Goal: Task Accomplishment & Management: Manage account settings

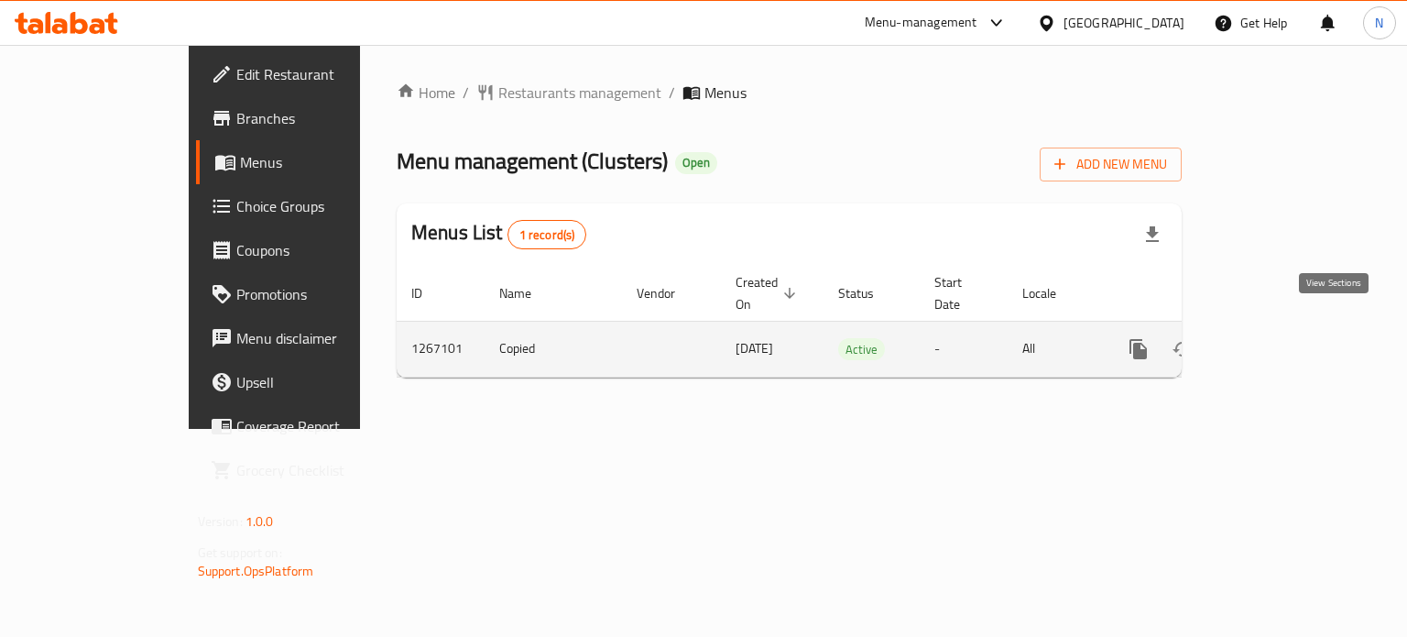
click at [1281, 338] on icon "enhanced table" at bounding box center [1270, 349] width 22 height 22
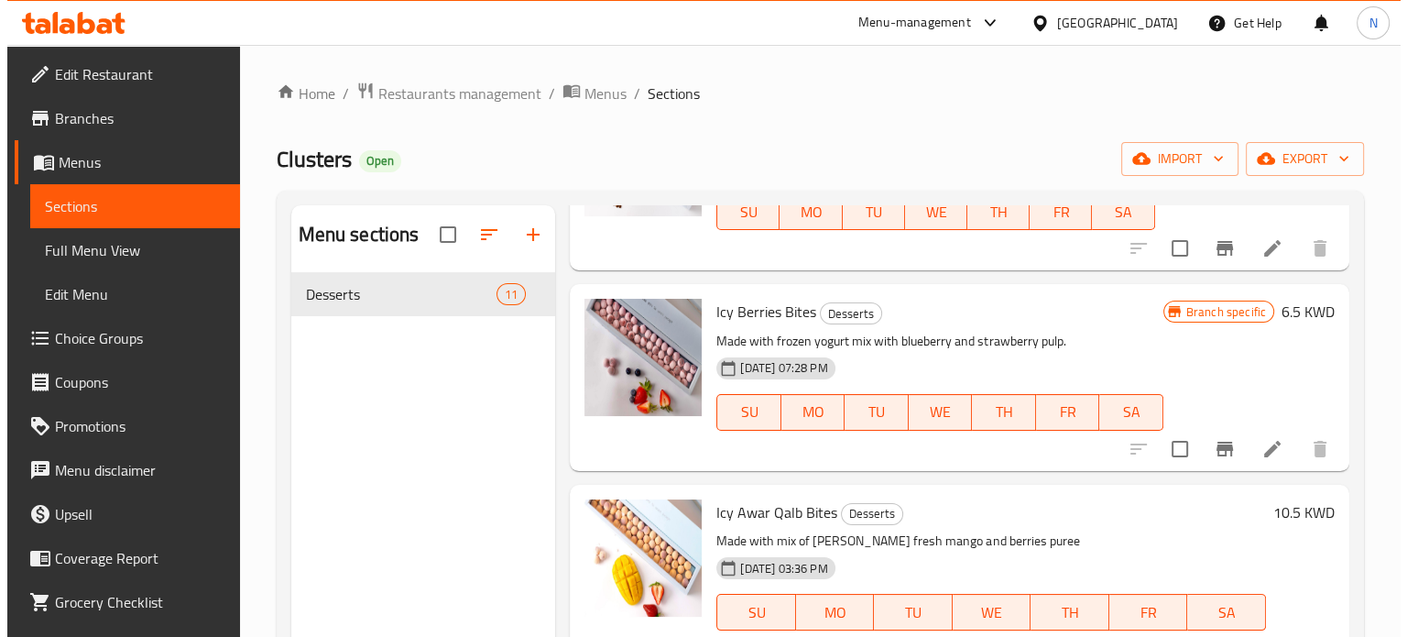
scroll to position [1579, 0]
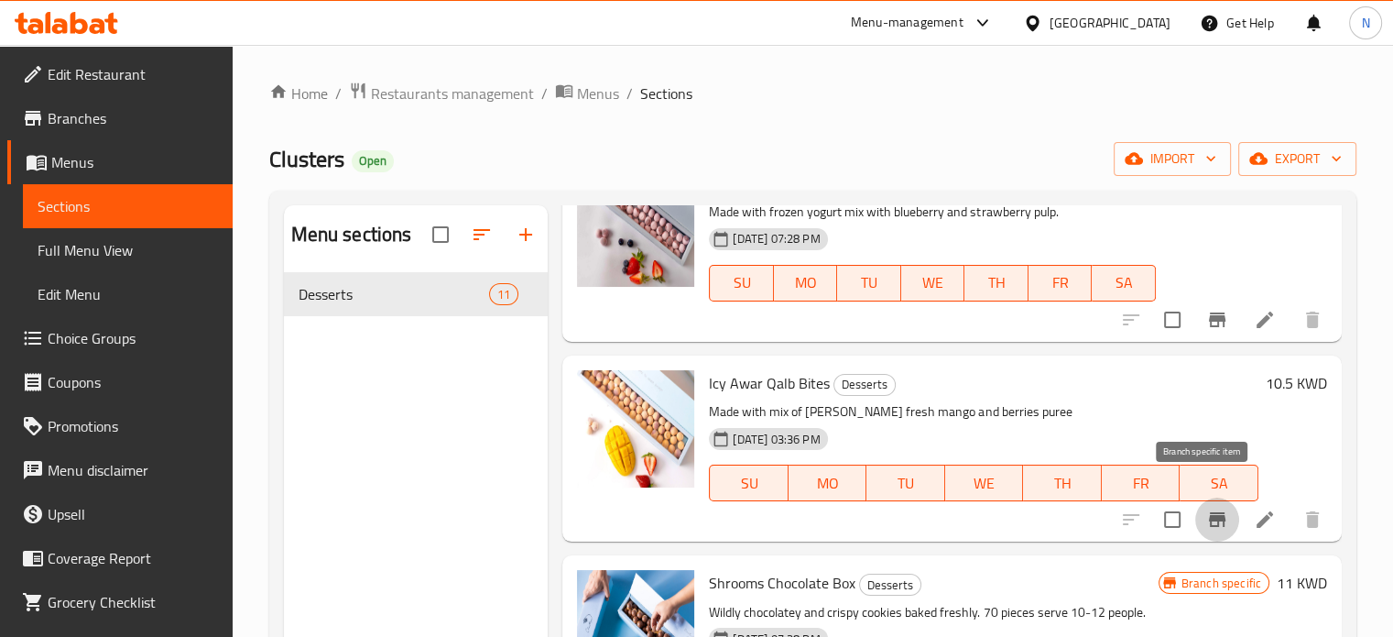
click at [1203, 509] on button "Branch-specific-item" at bounding box center [1217, 519] width 44 height 44
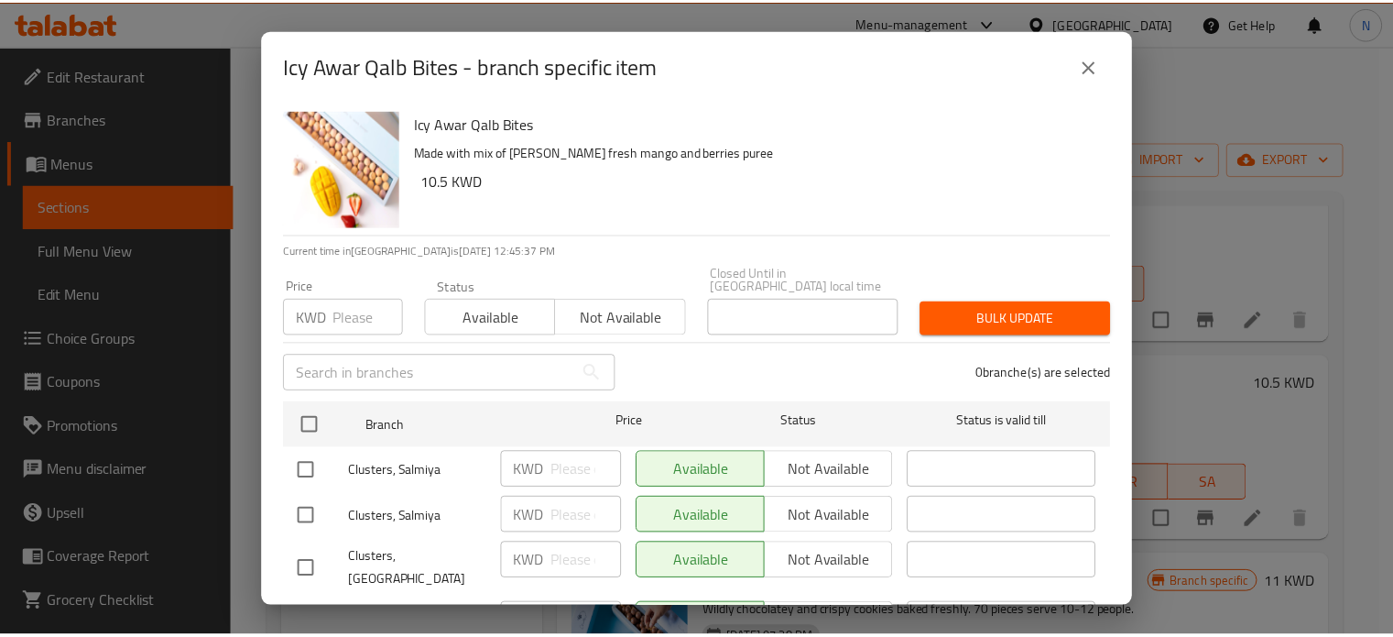
scroll to position [73, 0]
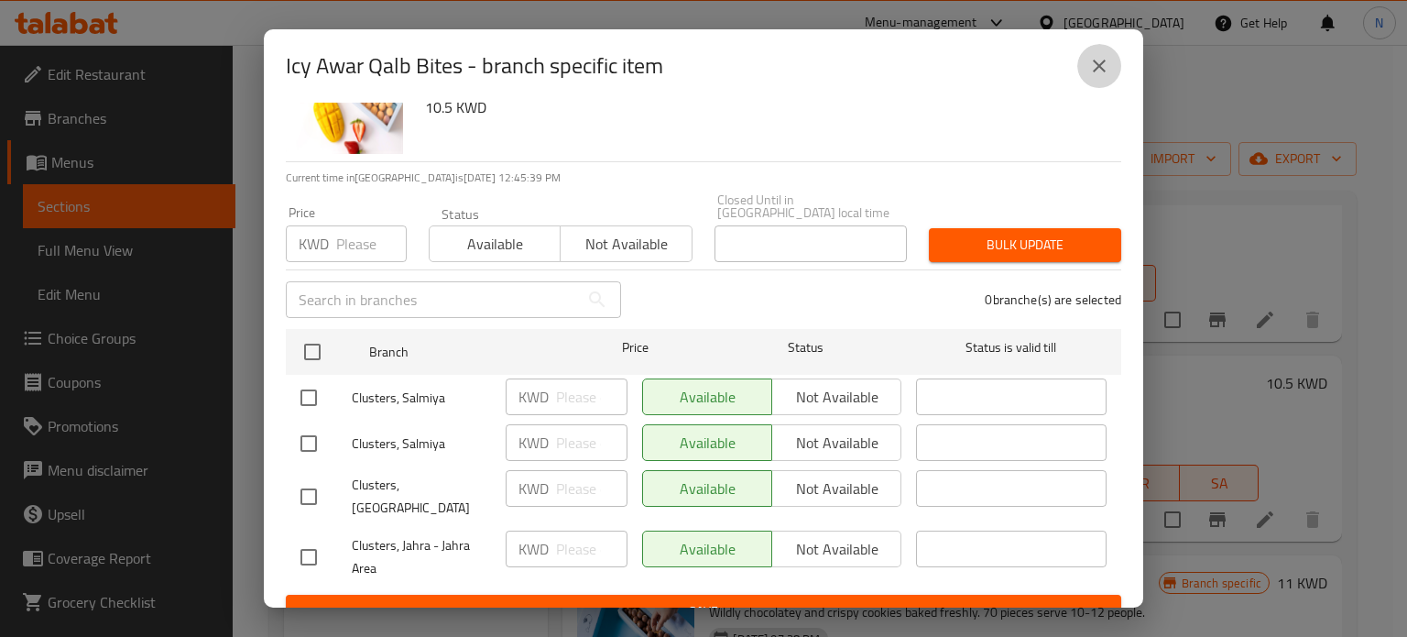
click at [1105, 71] on icon "close" at bounding box center [1099, 66] width 13 height 13
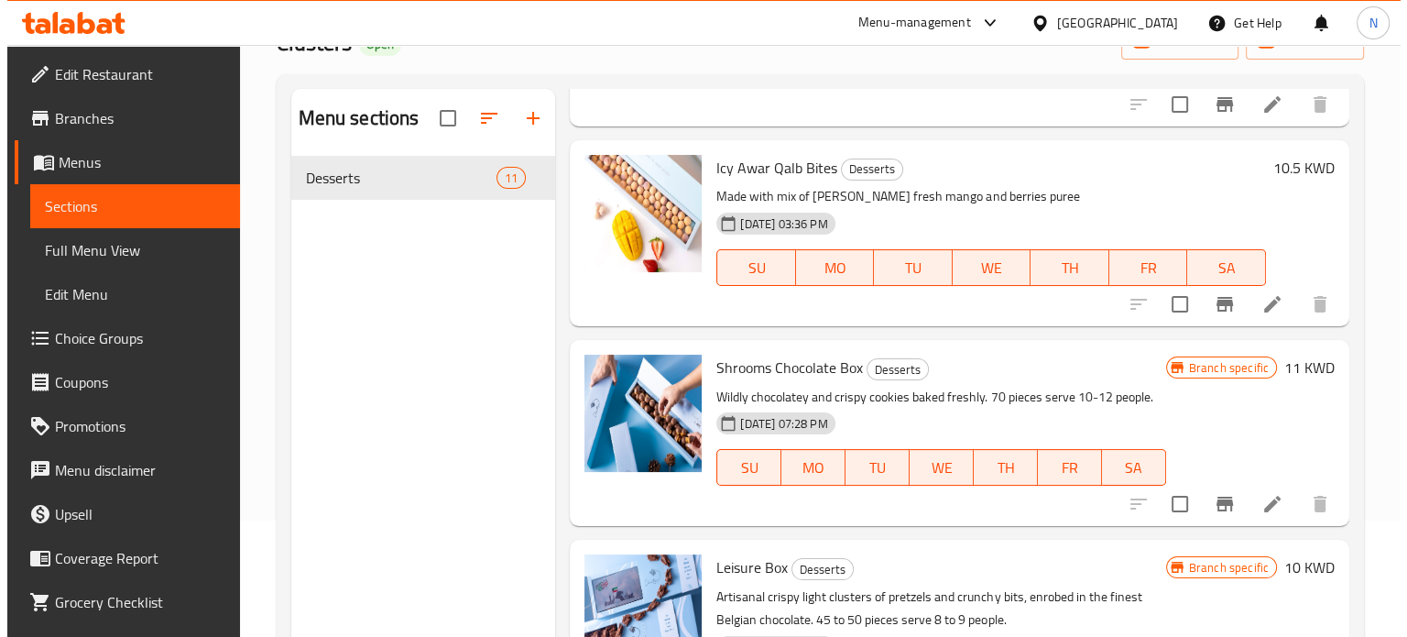
scroll to position [125, 0]
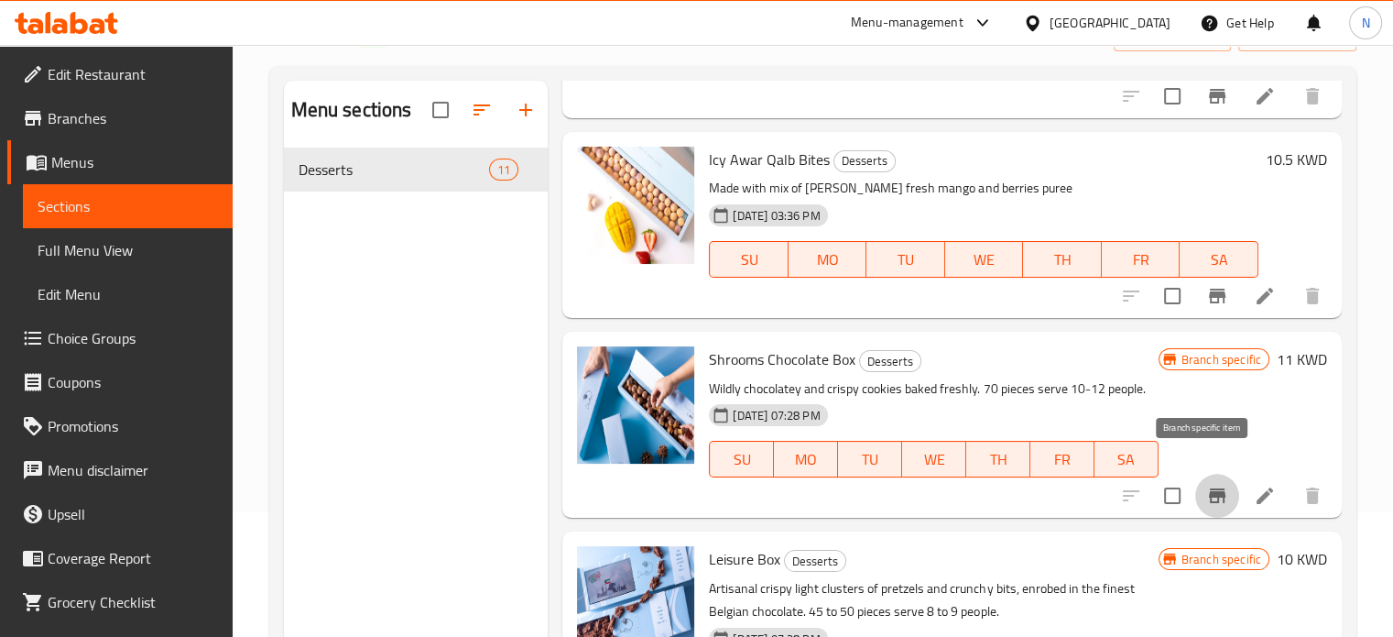
click at [1218, 483] on button "Branch-specific-item" at bounding box center [1217, 495] width 44 height 44
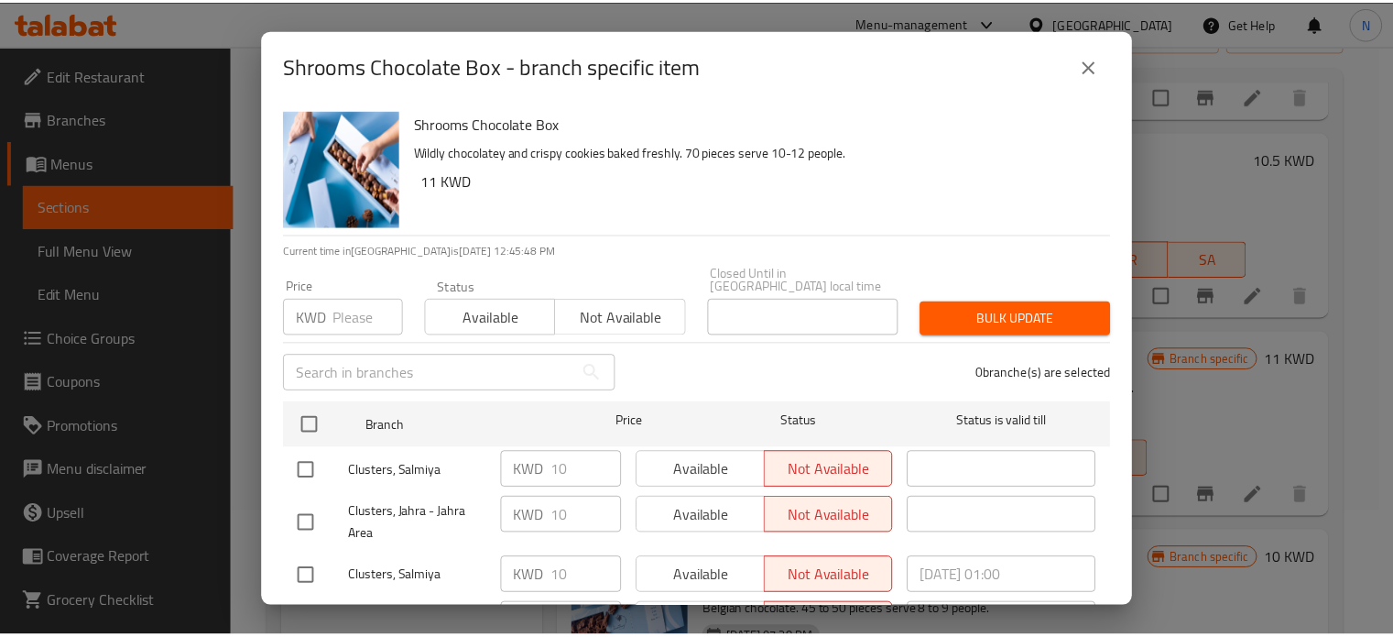
scroll to position [73, 0]
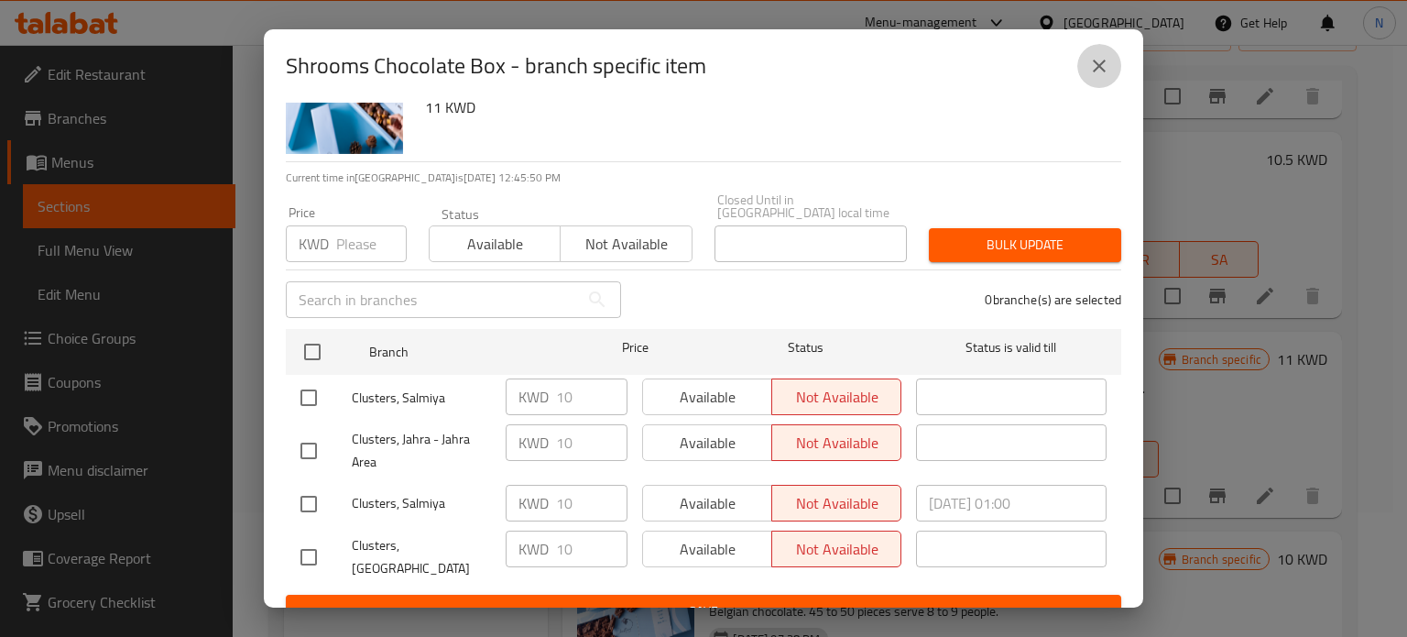
click at [1085, 65] on button "close" at bounding box center [1099, 66] width 44 height 44
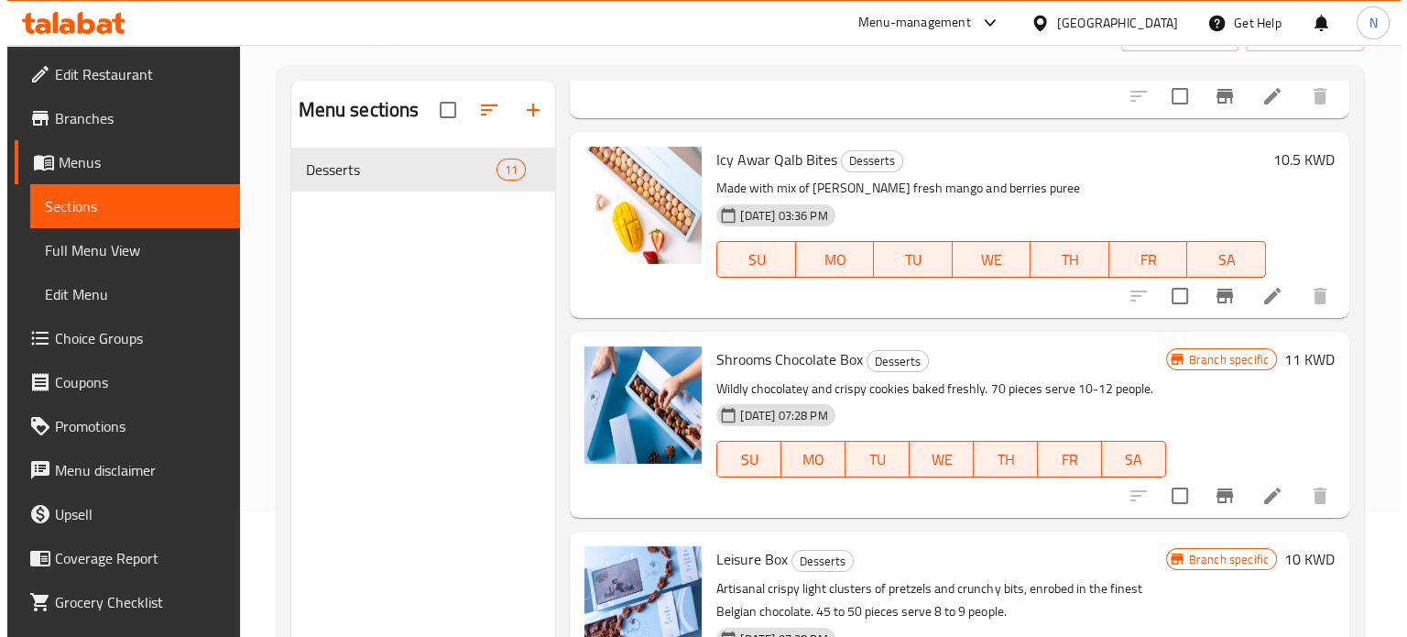
scroll to position [256, 0]
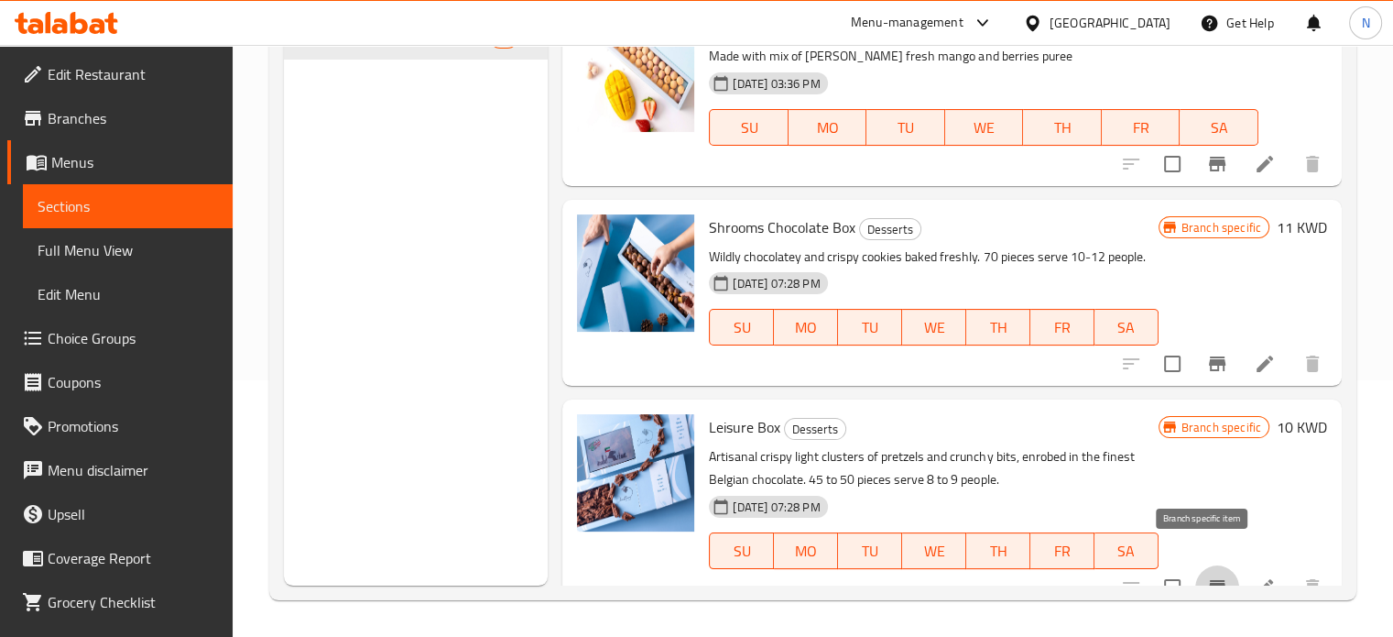
click at [1207, 578] on button "Branch-specific-item" at bounding box center [1217, 587] width 44 height 44
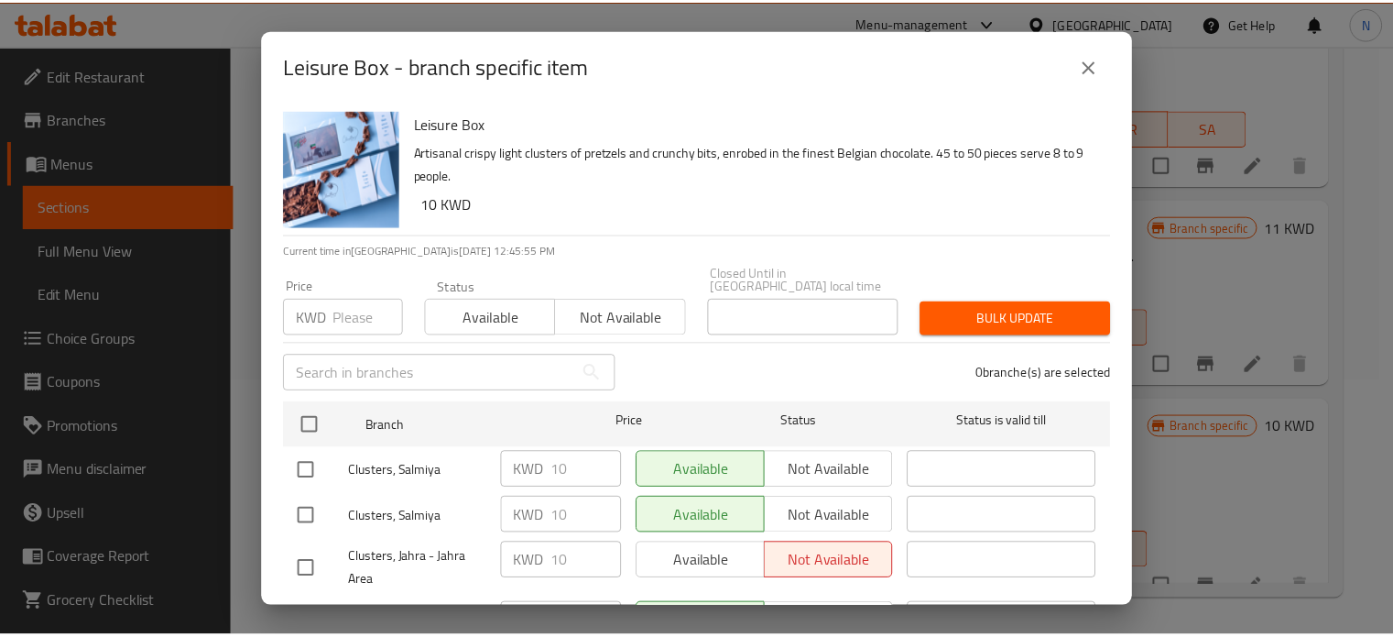
scroll to position [73, 0]
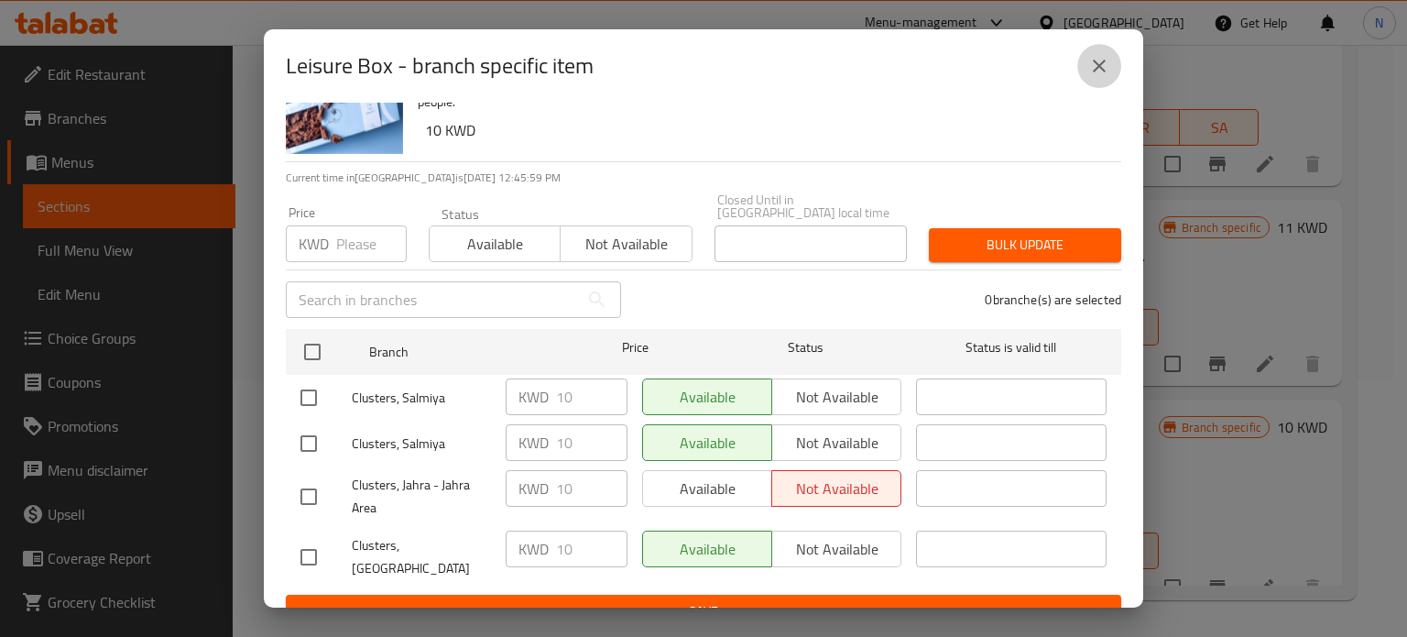
click at [1099, 68] on icon "close" at bounding box center [1099, 66] width 22 height 22
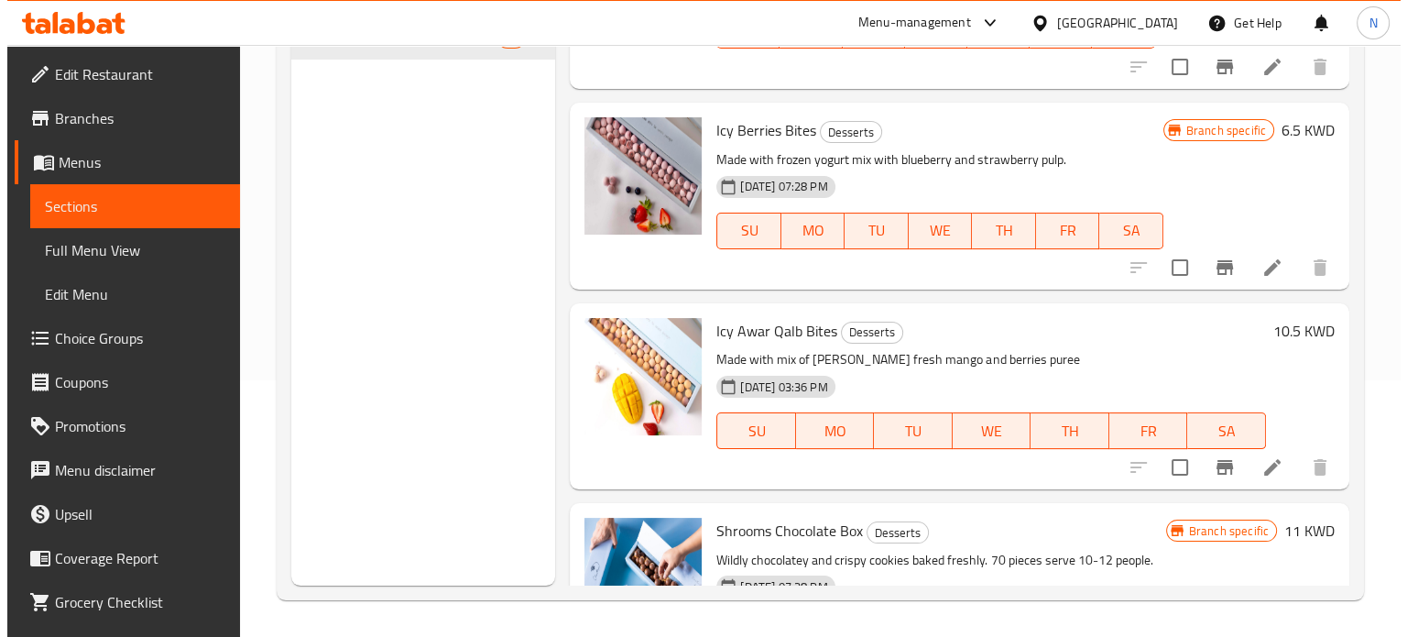
scroll to position [1209, 0]
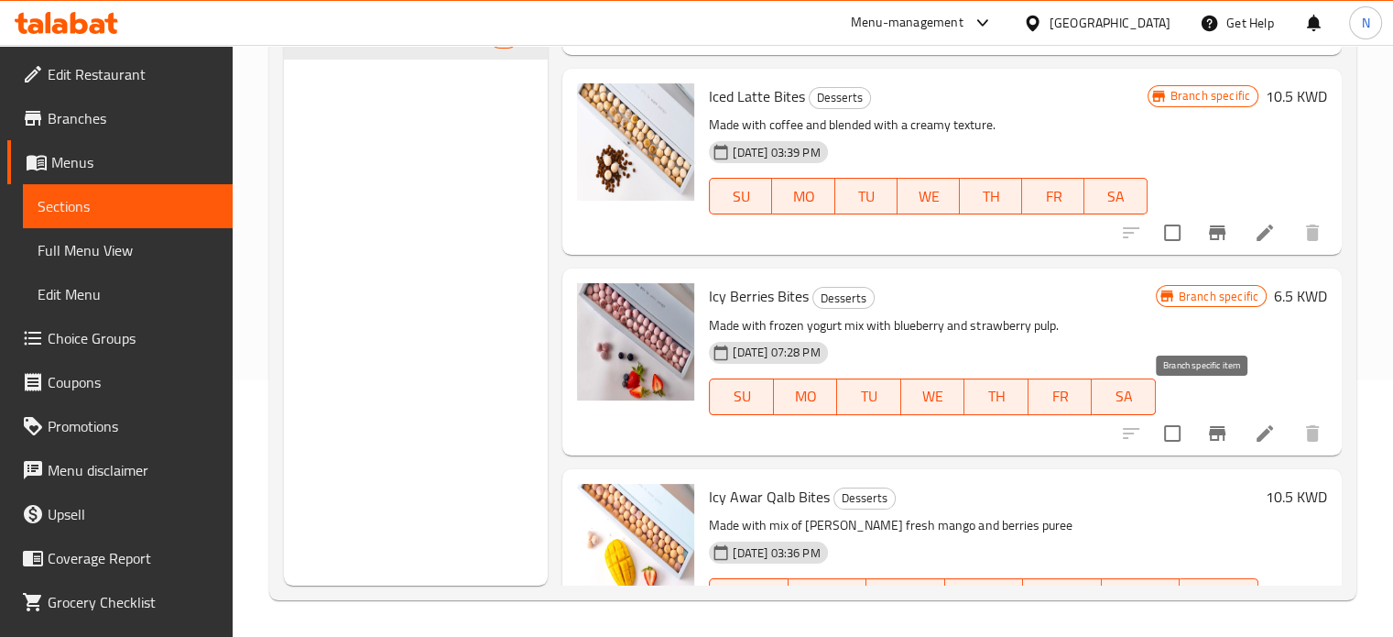
click at [1200, 429] on button "Branch-specific-item" at bounding box center [1217, 433] width 44 height 44
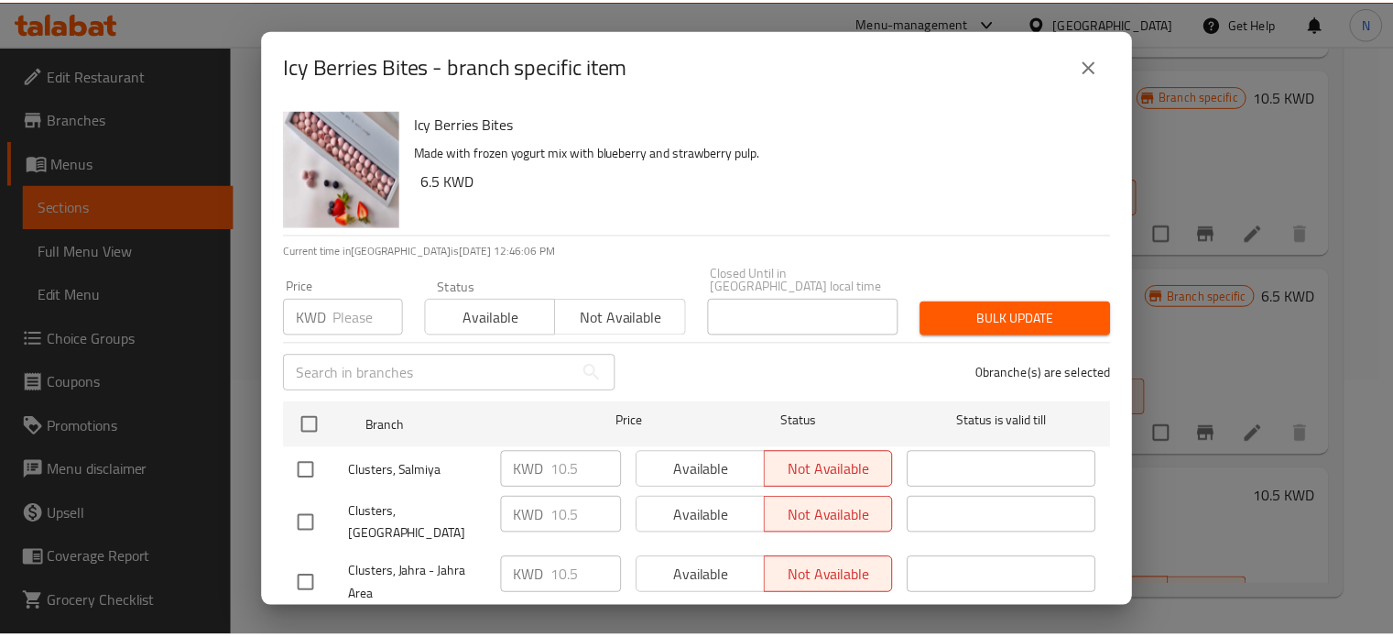
scroll to position [73, 0]
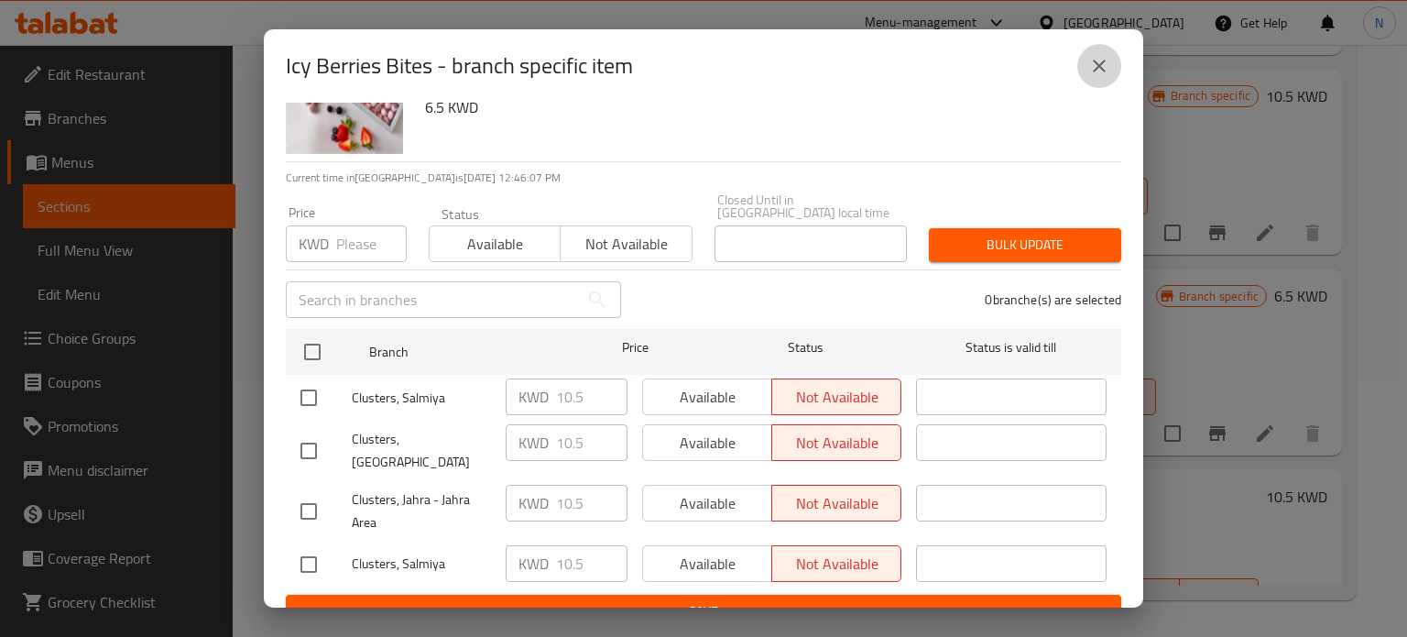
click at [1095, 63] on icon "close" at bounding box center [1099, 66] width 13 height 13
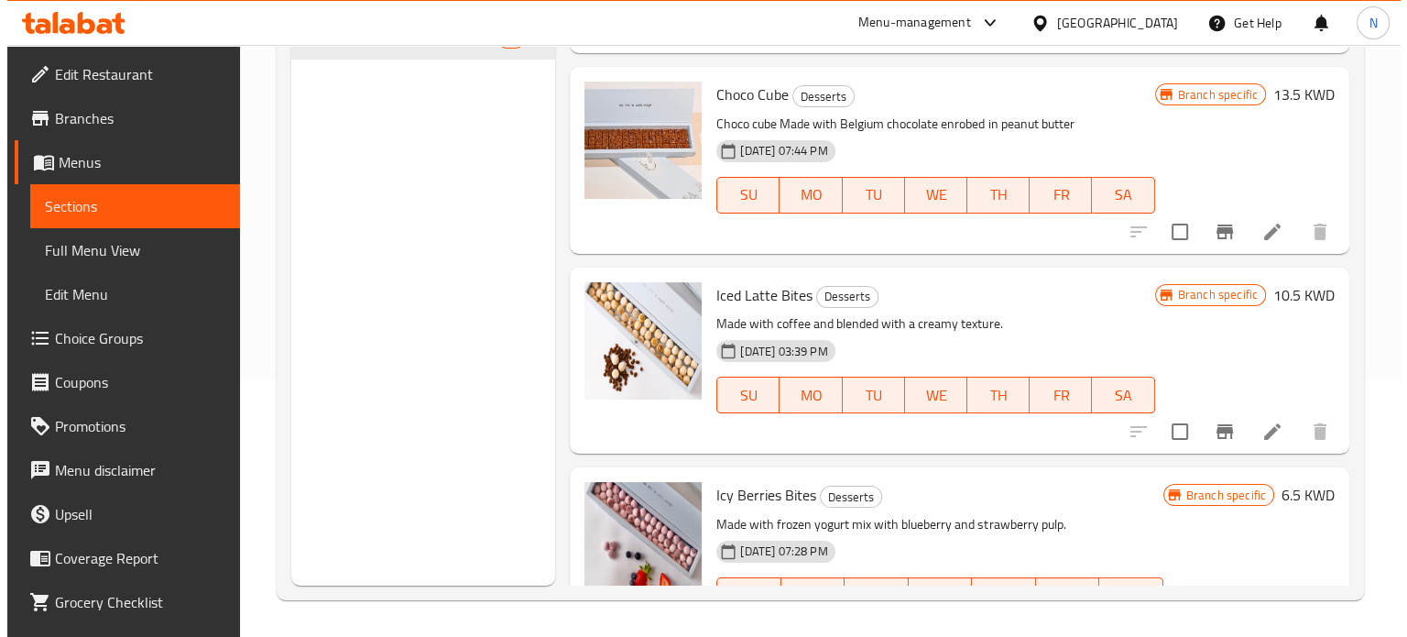
scroll to position [1007, 0]
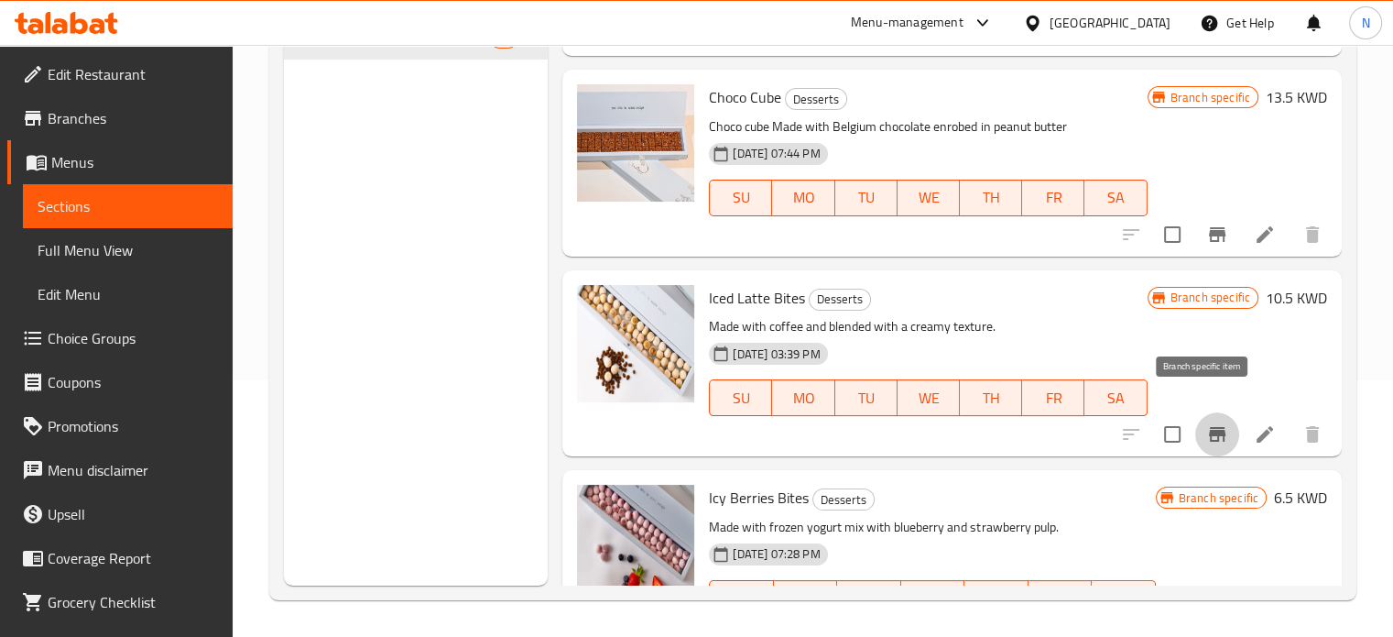
click at [1216, 412] on button "Branch-specific-item" at bounding box center [1217, 434] width 44 height 44
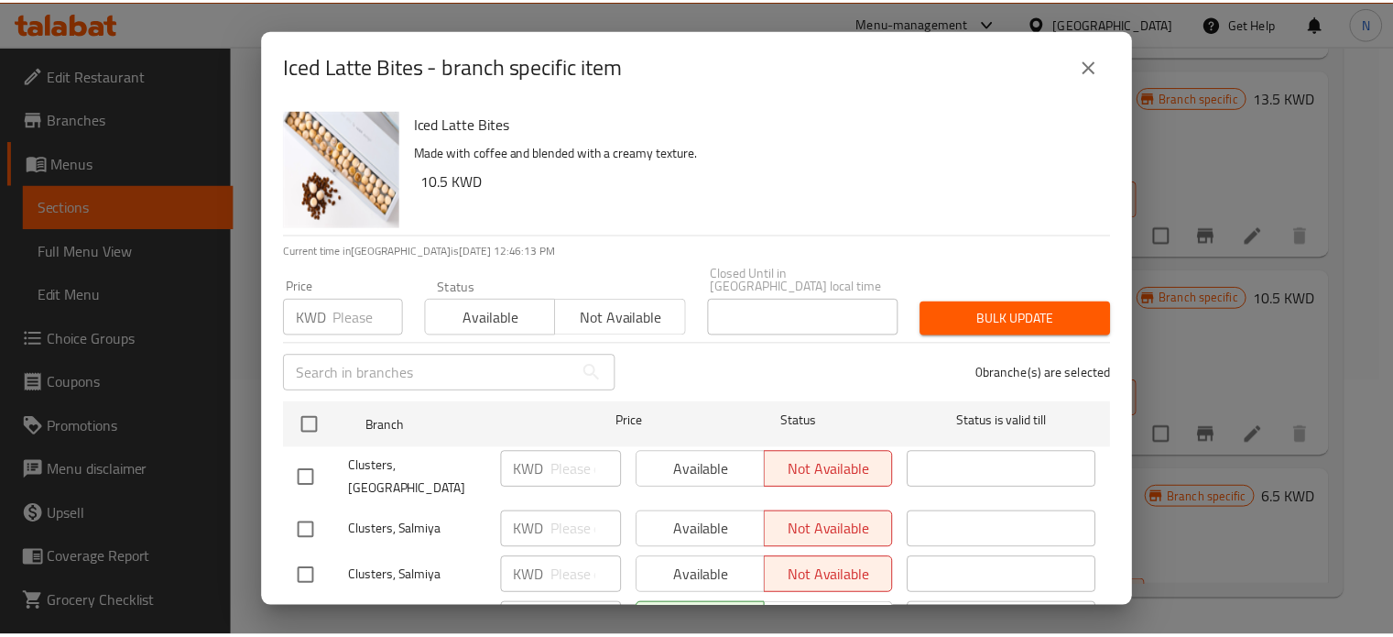
scroll to position [73, 0]
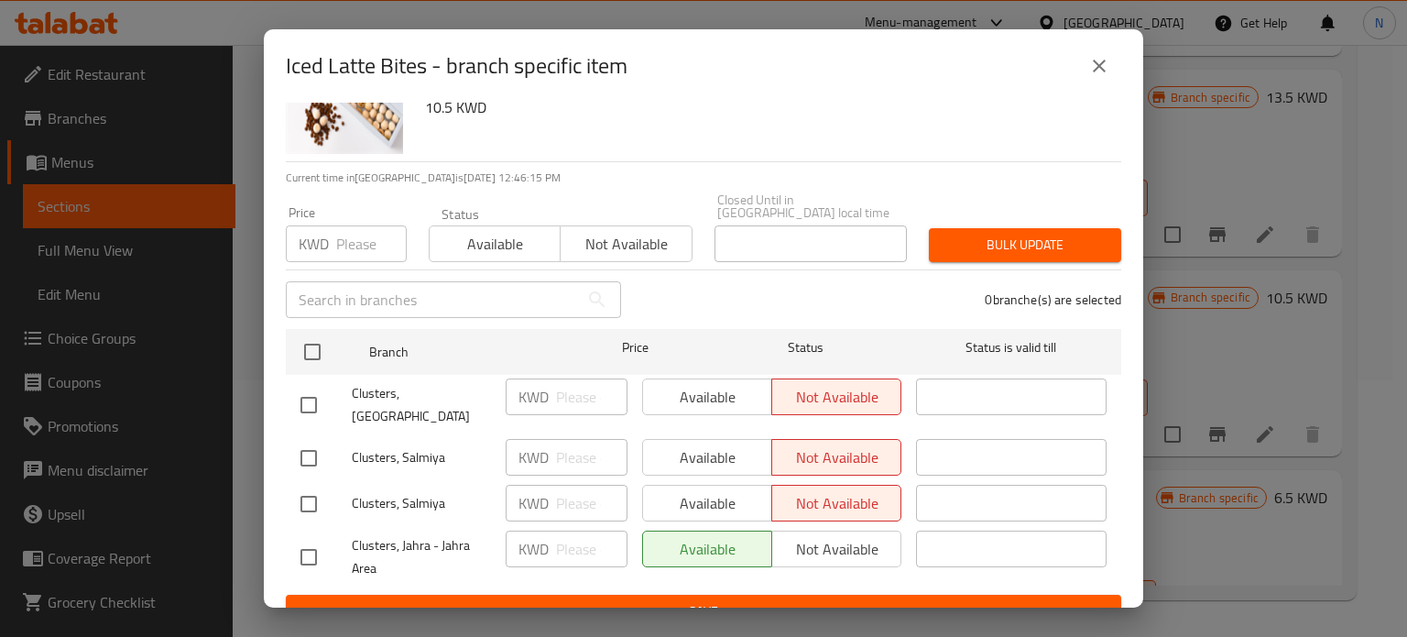
click at [1081, 76] on button "close" at bounding box center [1099, 66] width 44 height 44
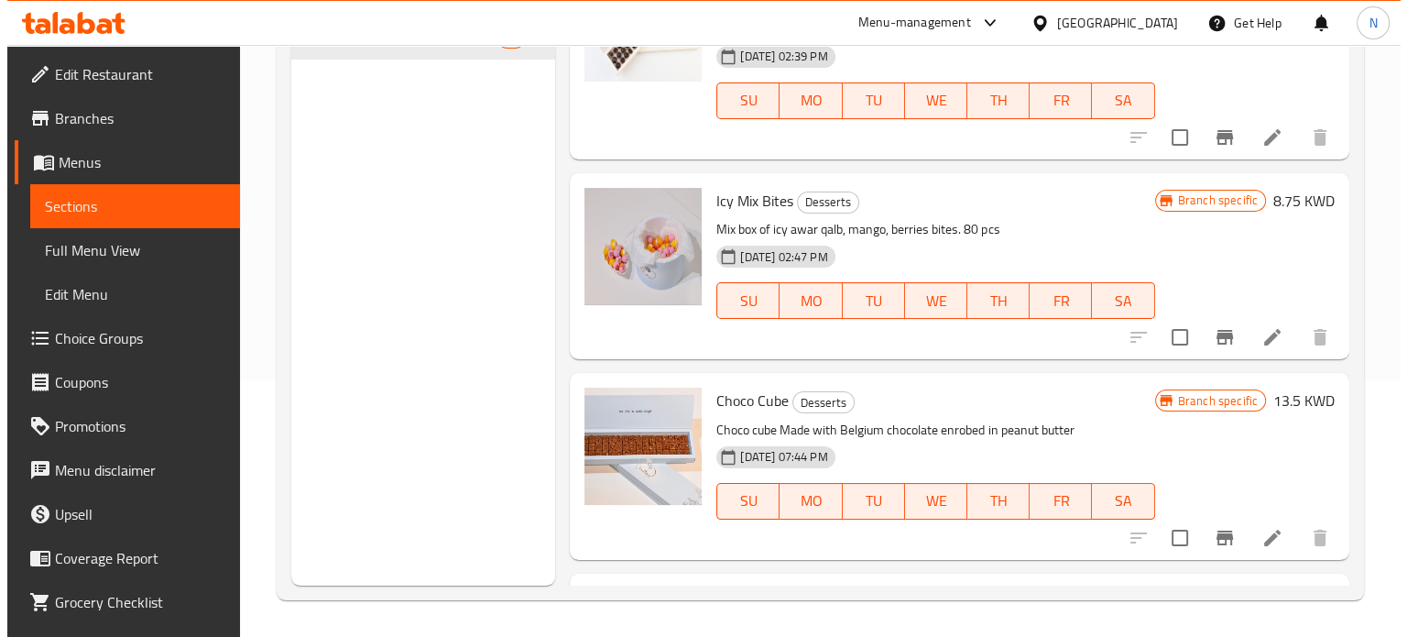
scroll to position [703, 0]
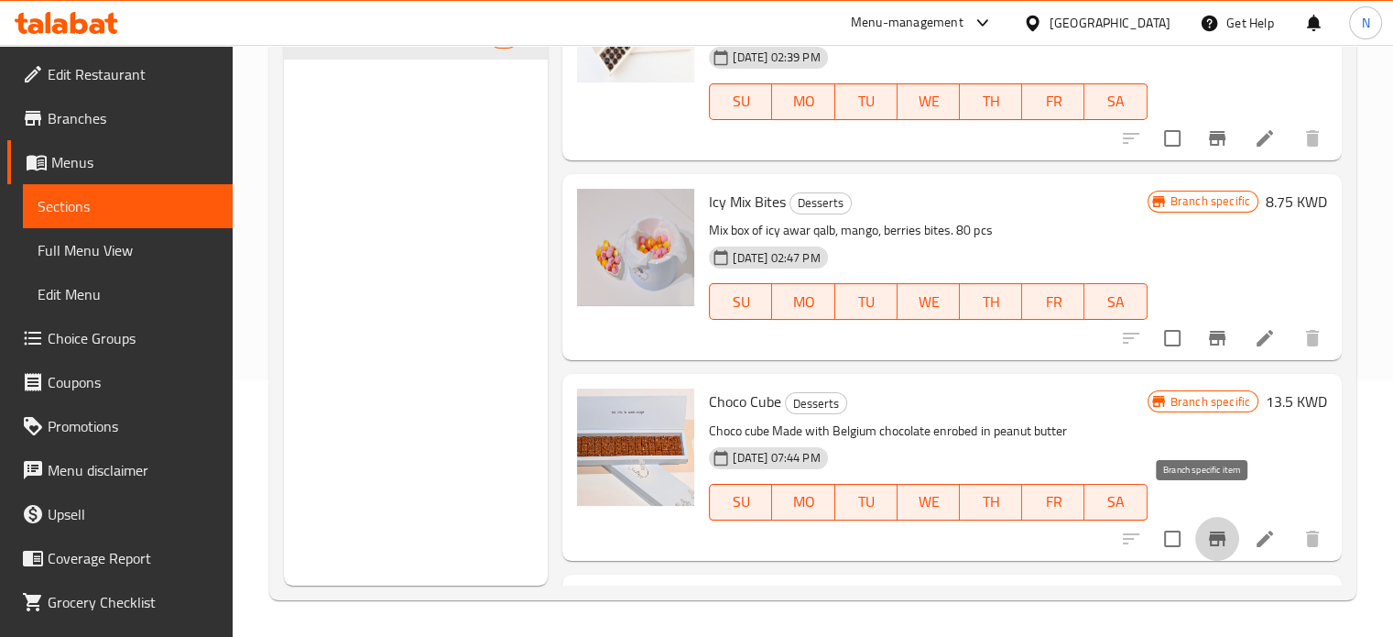
click at [1206, 528] on icon "Branch-specific-item" at bounding box center [1217, 539] width 22 height 22
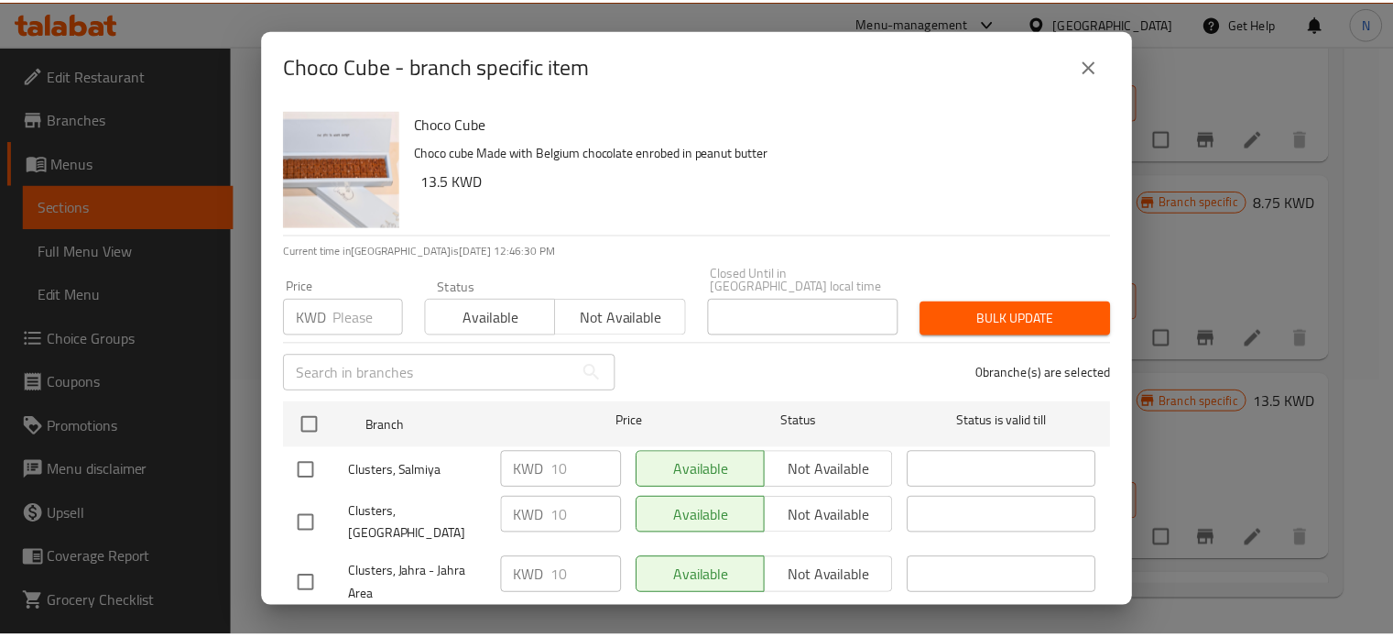
scroll to position [73, 0]
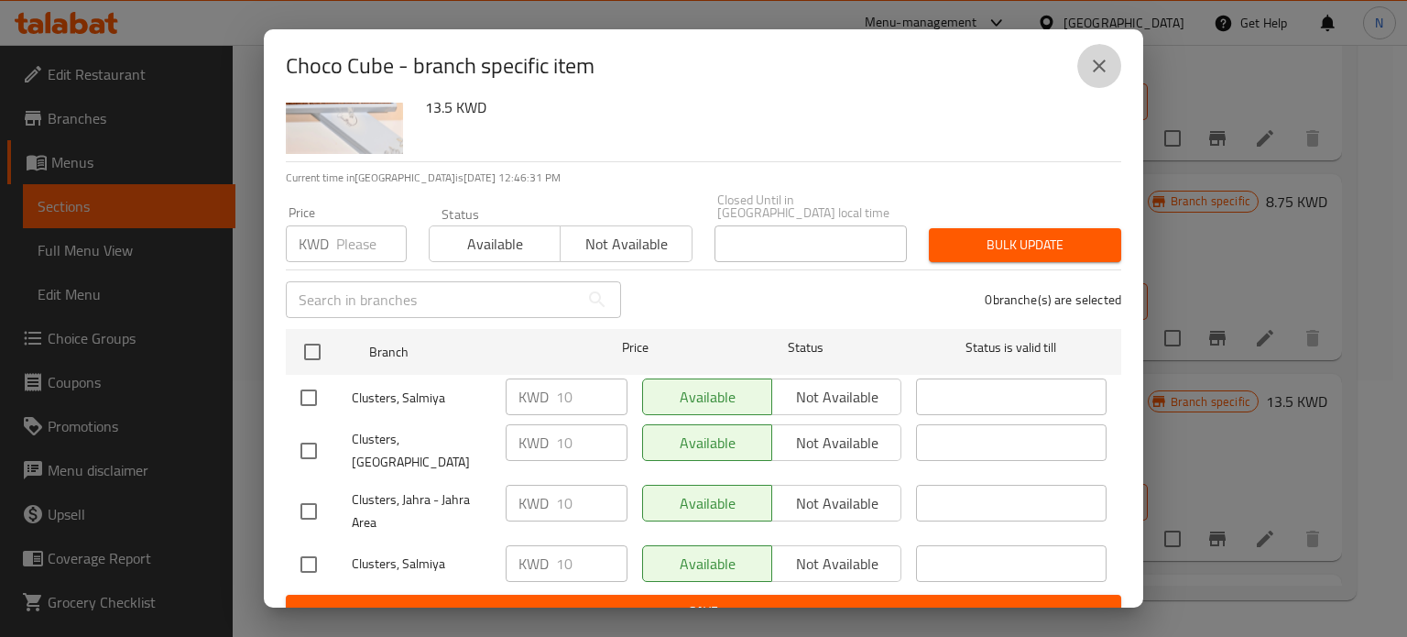
click at [1081, 63] on button "close" at bounding box center [1099, 66] width 44 height 44
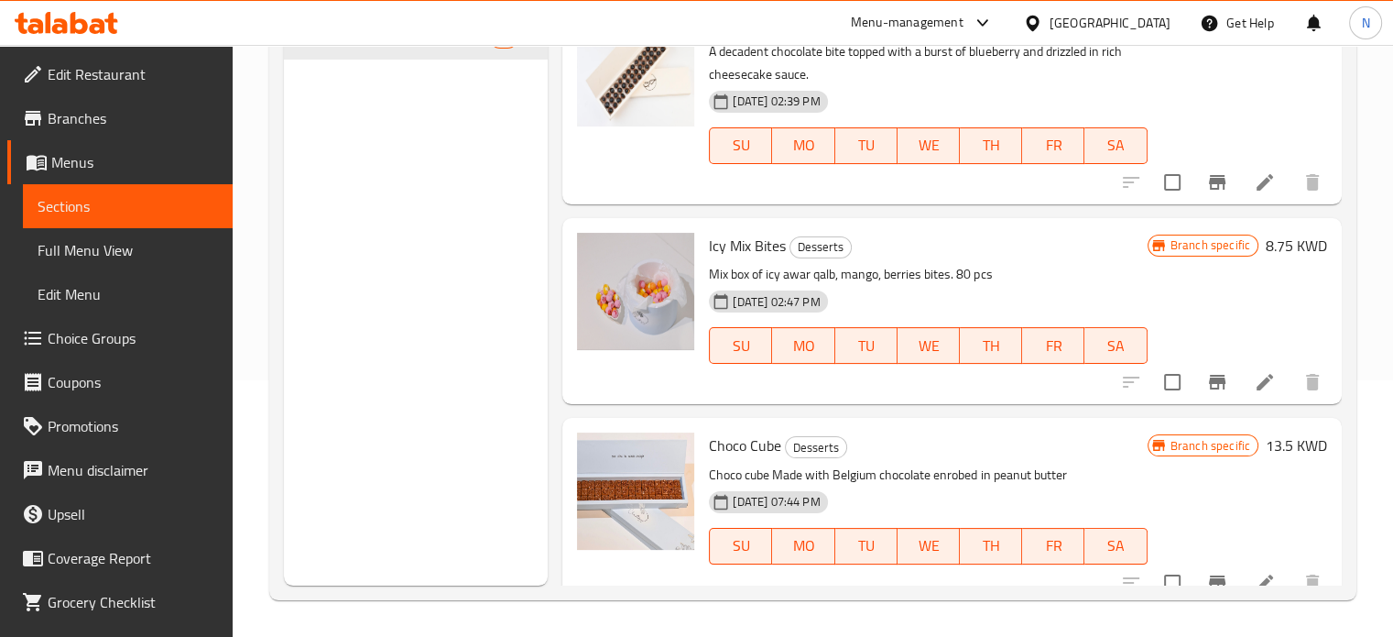
scroll to position [642, 0]
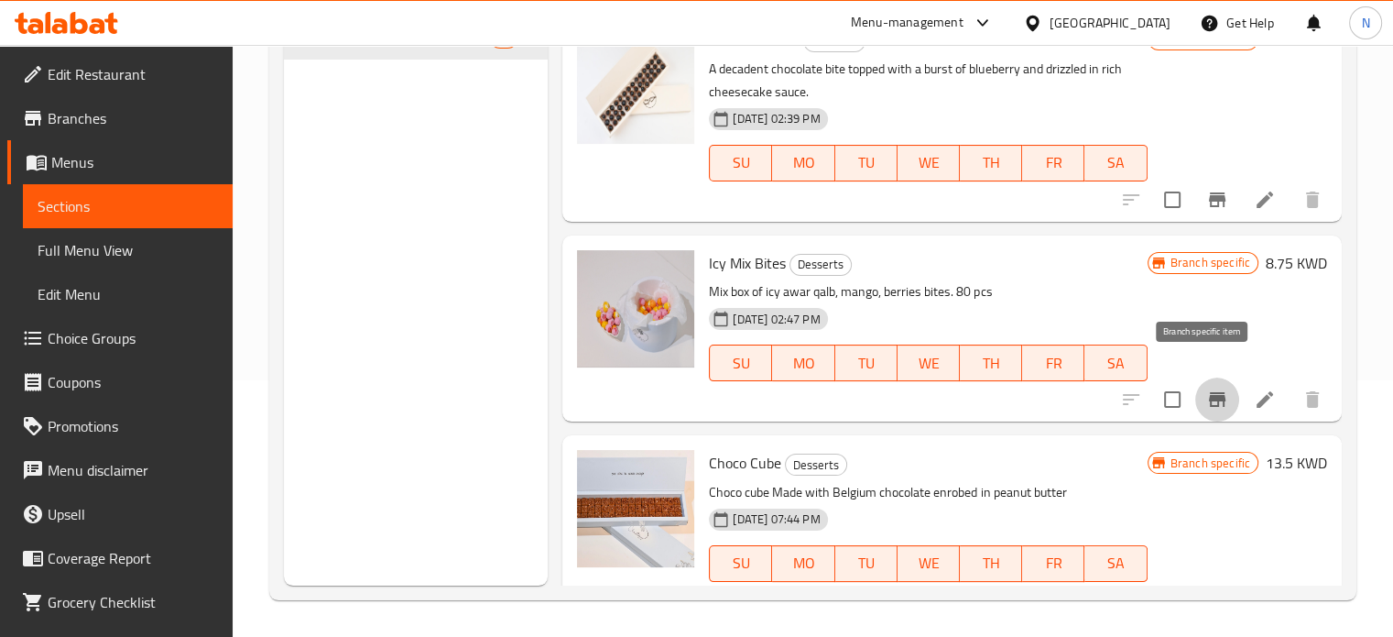
click at [1209, 392] on icon "Branch-specific-item" at bounding box center [1217, 399] width 16 height 15
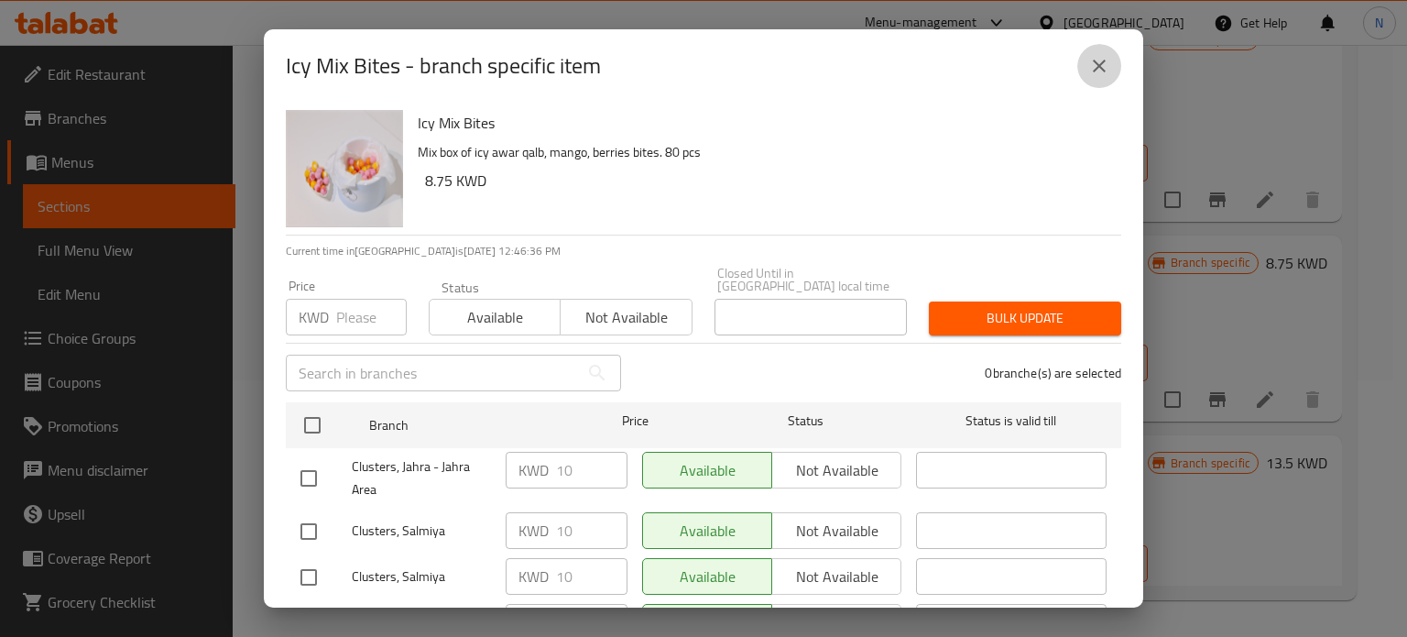
click at [1088, 74] on icon "close" at bounding box center [1099, 66] width 22 height 22
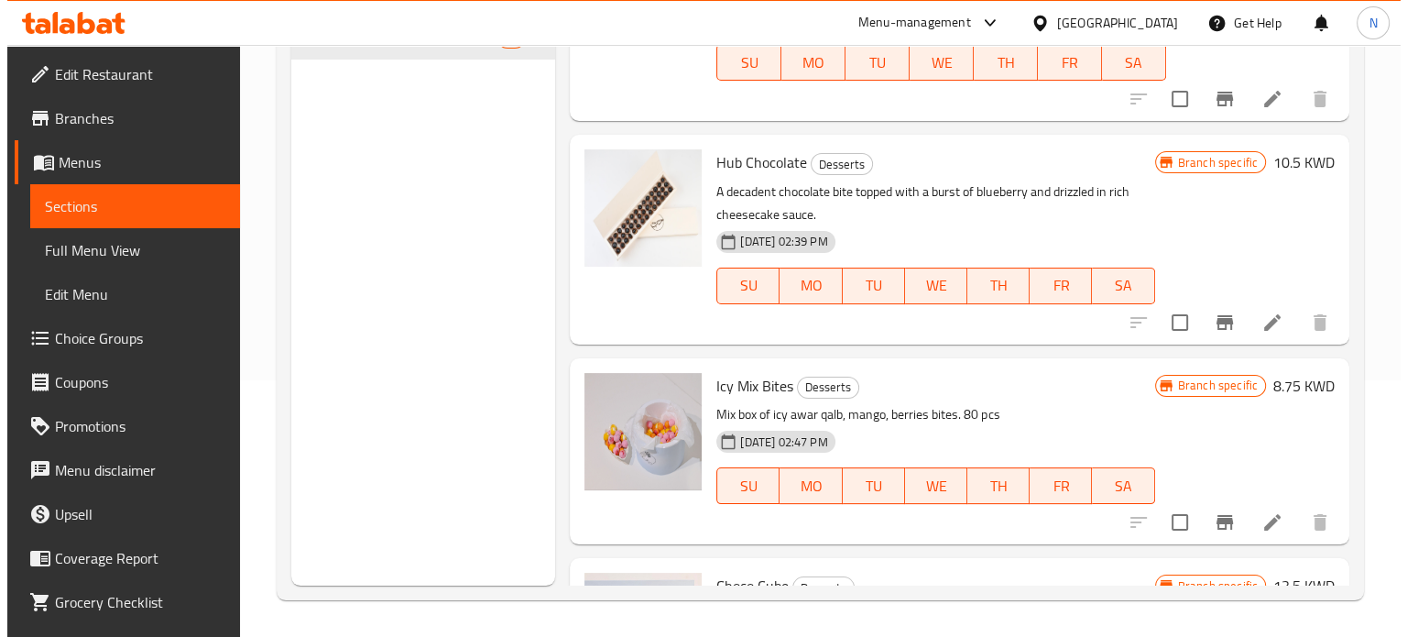
scroll to position [510, 0]
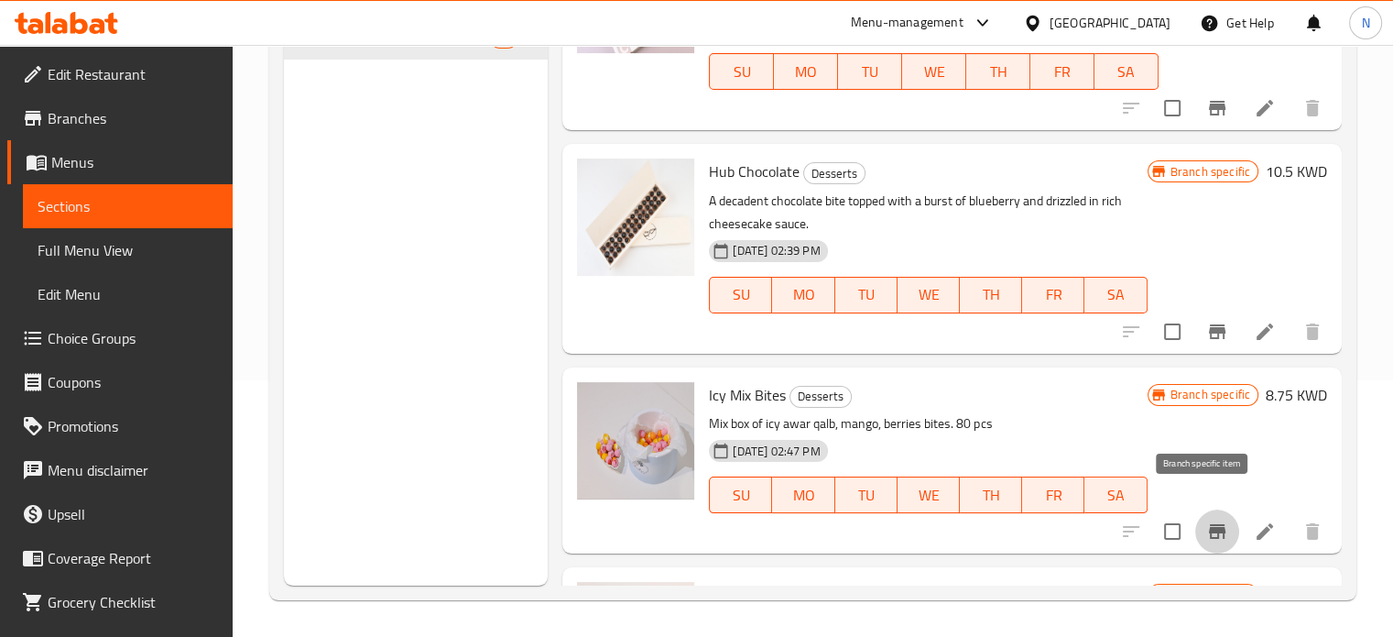
click at [1209, 524] on icon "Branch-specific-item" at bounding box center [1217, 531] width 16 height 15
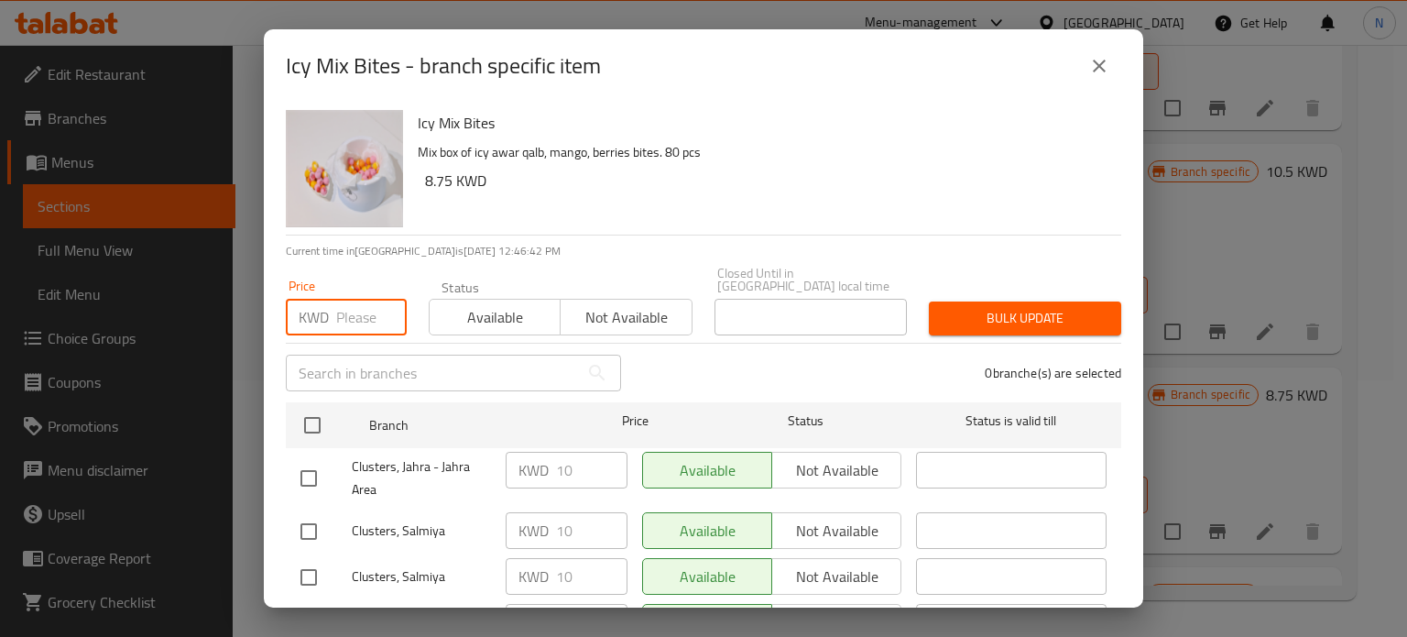
click at [340, 299] on input "number" at bounding box center [371, 317] width 71 height 37
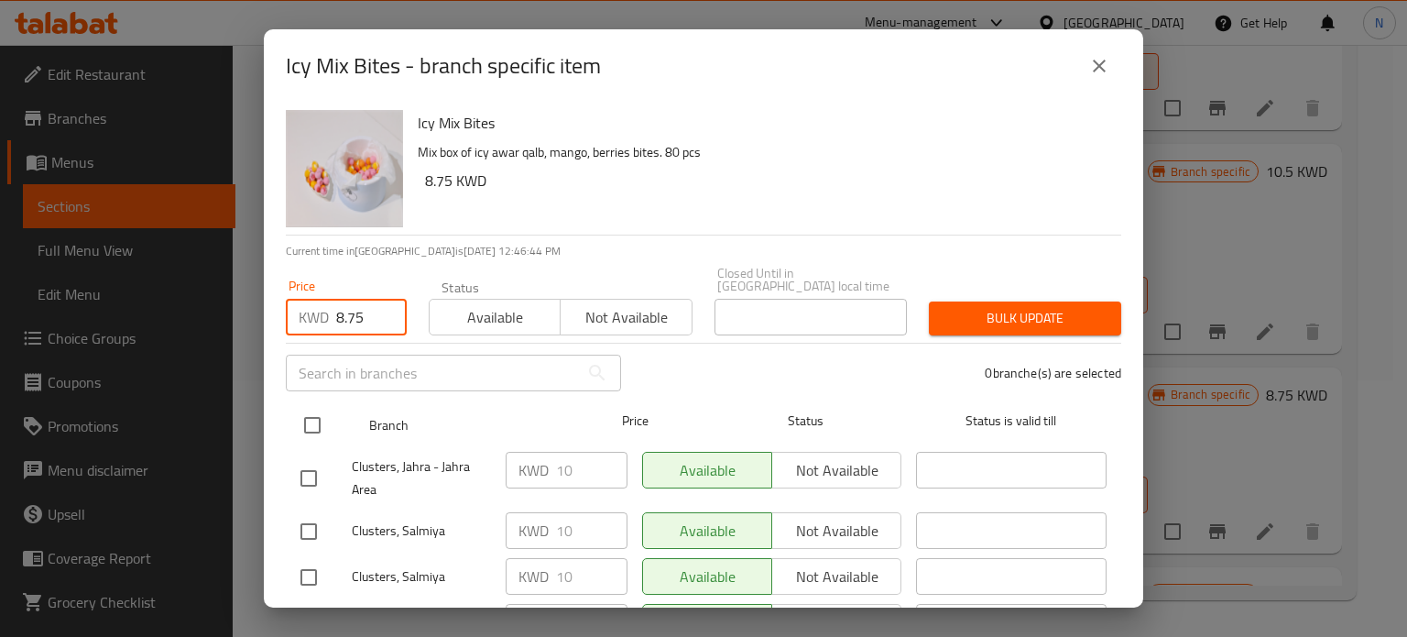
type input "8.75"
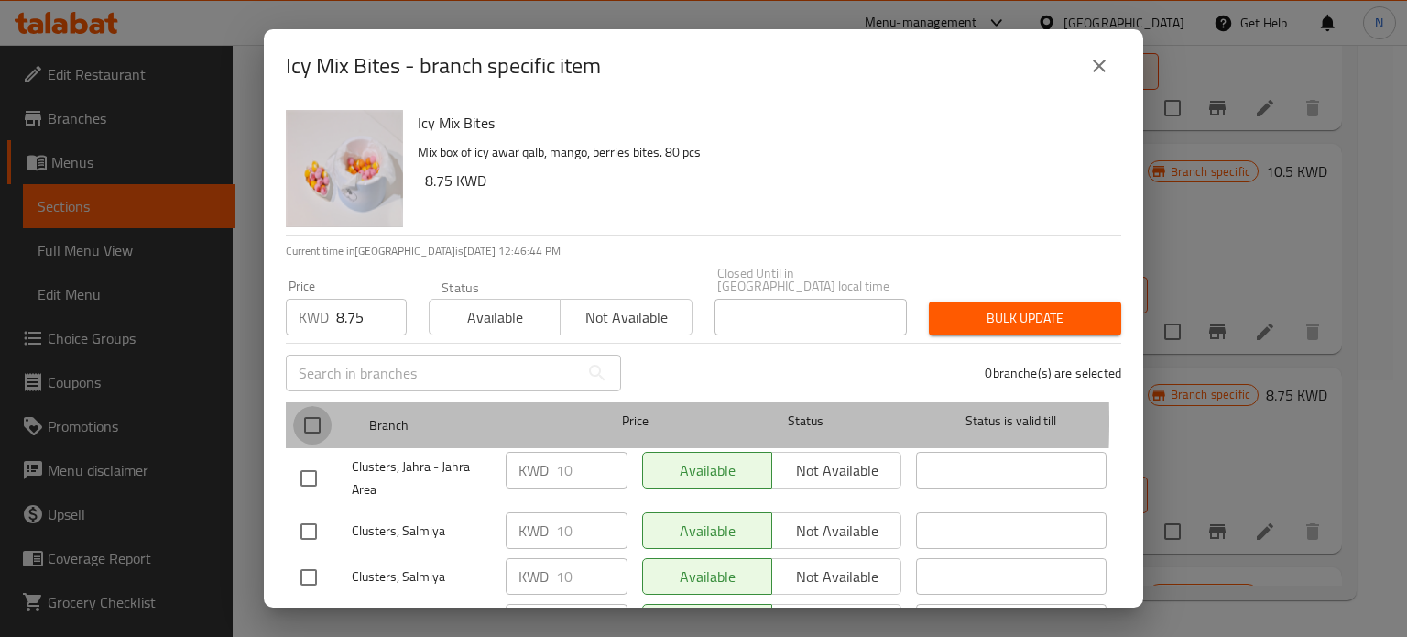
click at [319, 408] on input "checkbox" at bounding box center [312, 425] width 38 height 38
checkbox input "true"
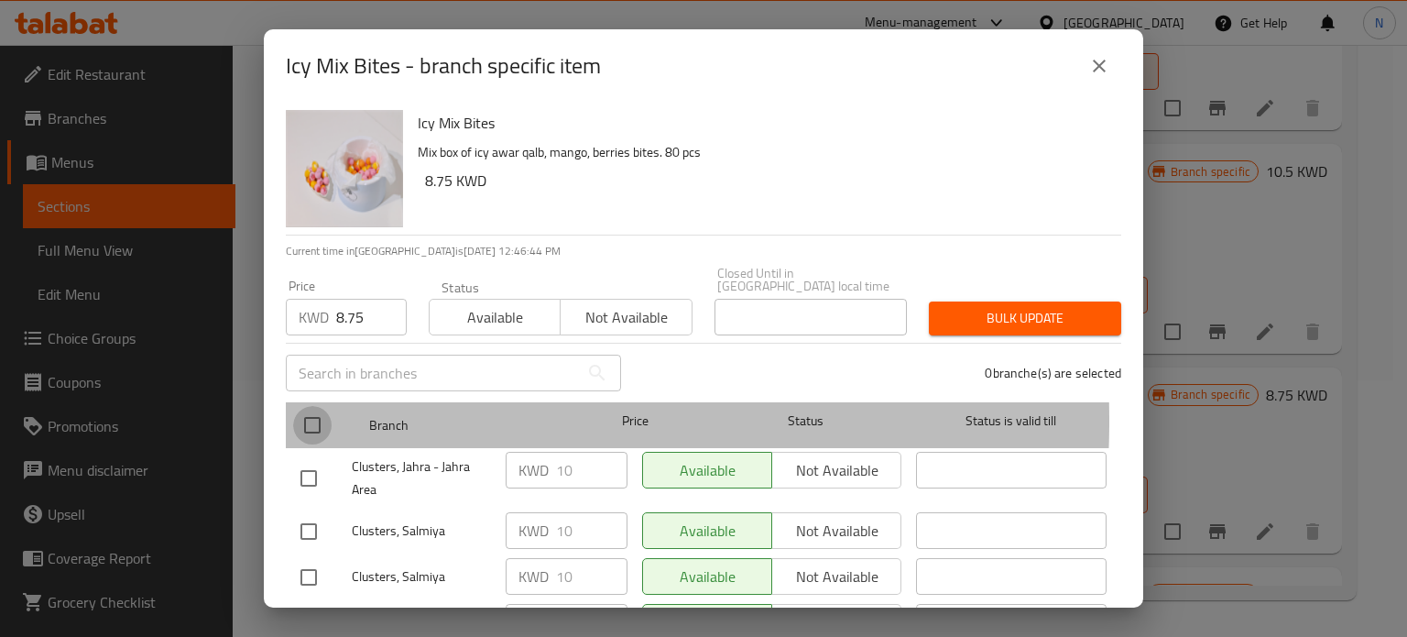
checkbox input "true"
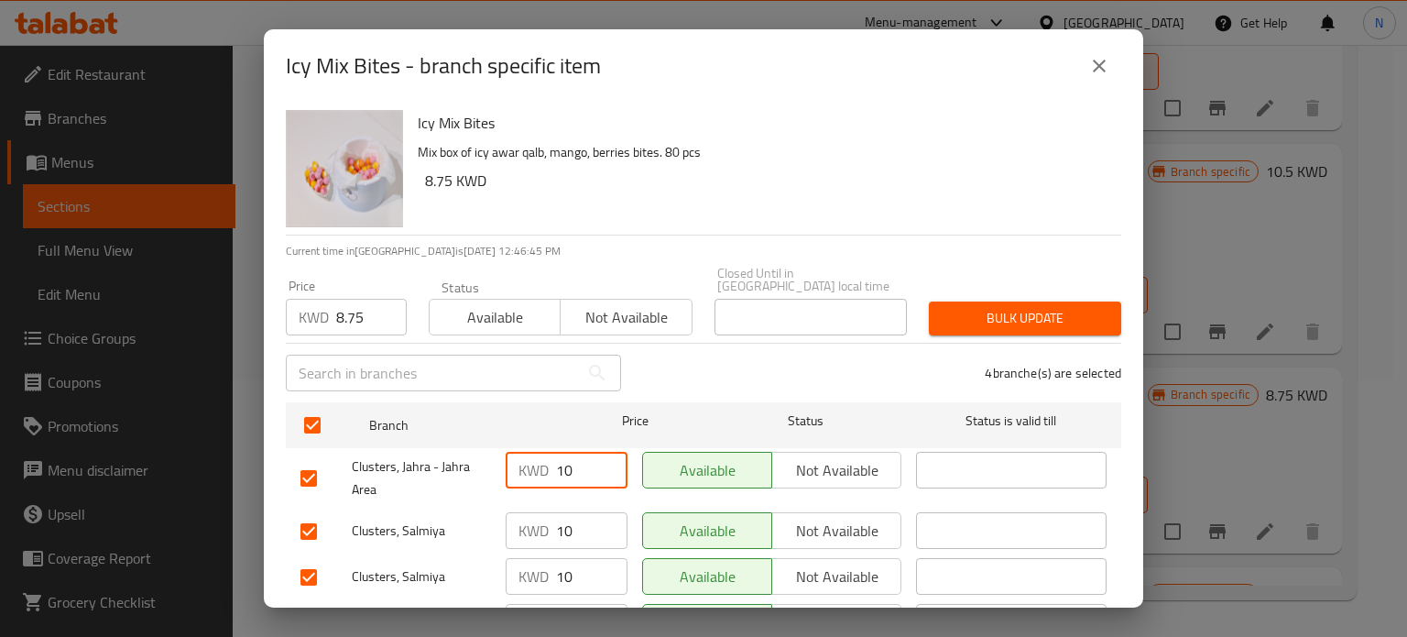
click at [575, 463] on input "10" at bounding box center [591, 470] width 71 height 37
type input "8.75"
click at [570, 528] on input "10" at bounding box center [591, 530] width 71 height 37
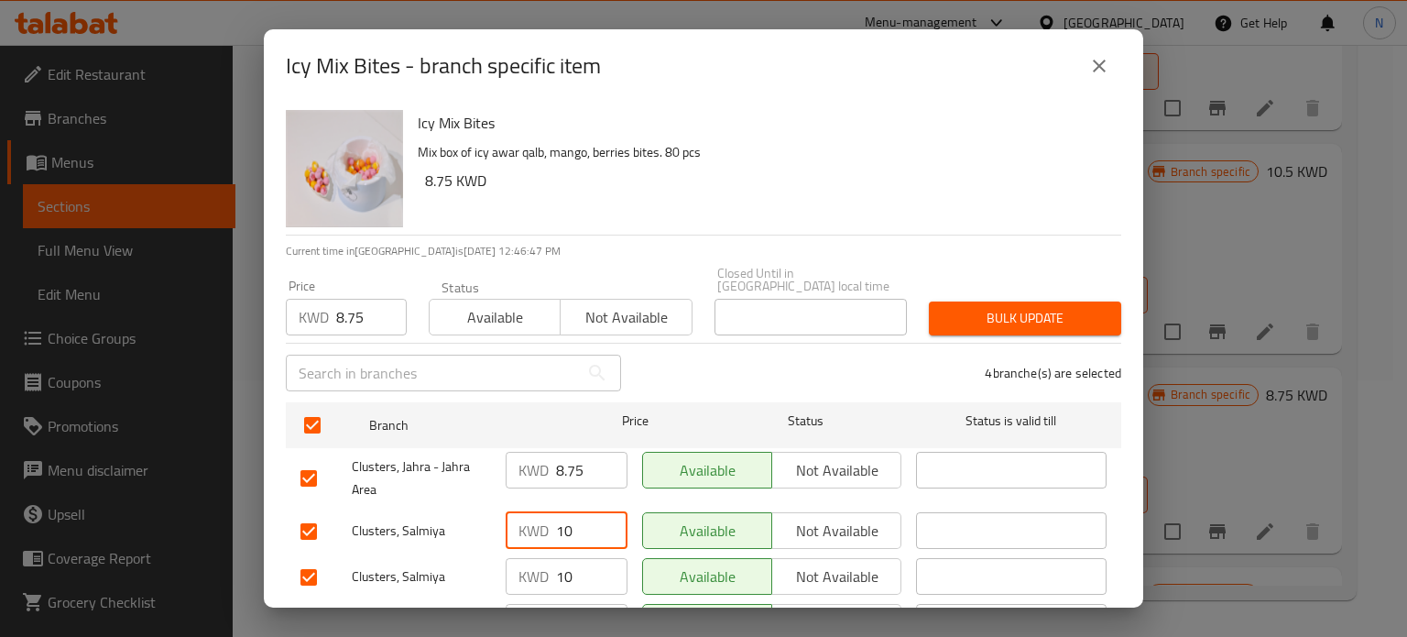
click at [570, 528] on input "10" at bounding box center [591, 530] width 71 height 37
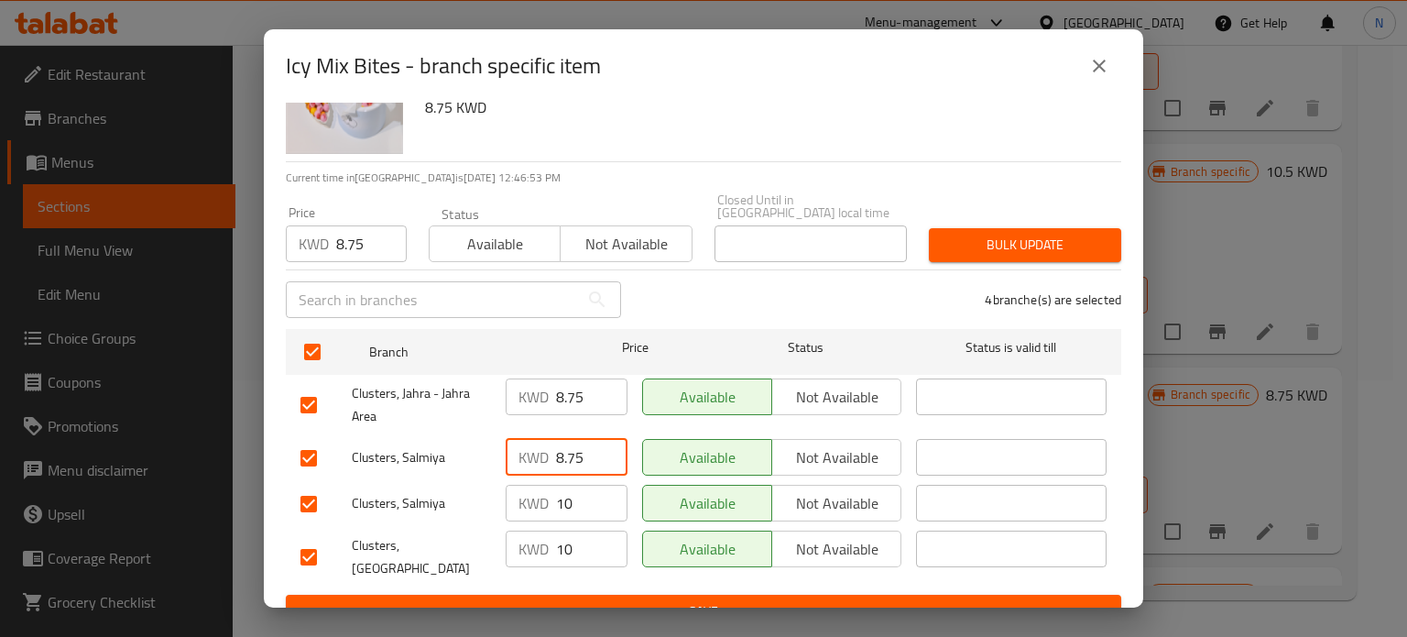
type input "8.75"
click at [565, 490] on input "10" at bounding box center [591, 502] width 71 height 37
type input "8.75"
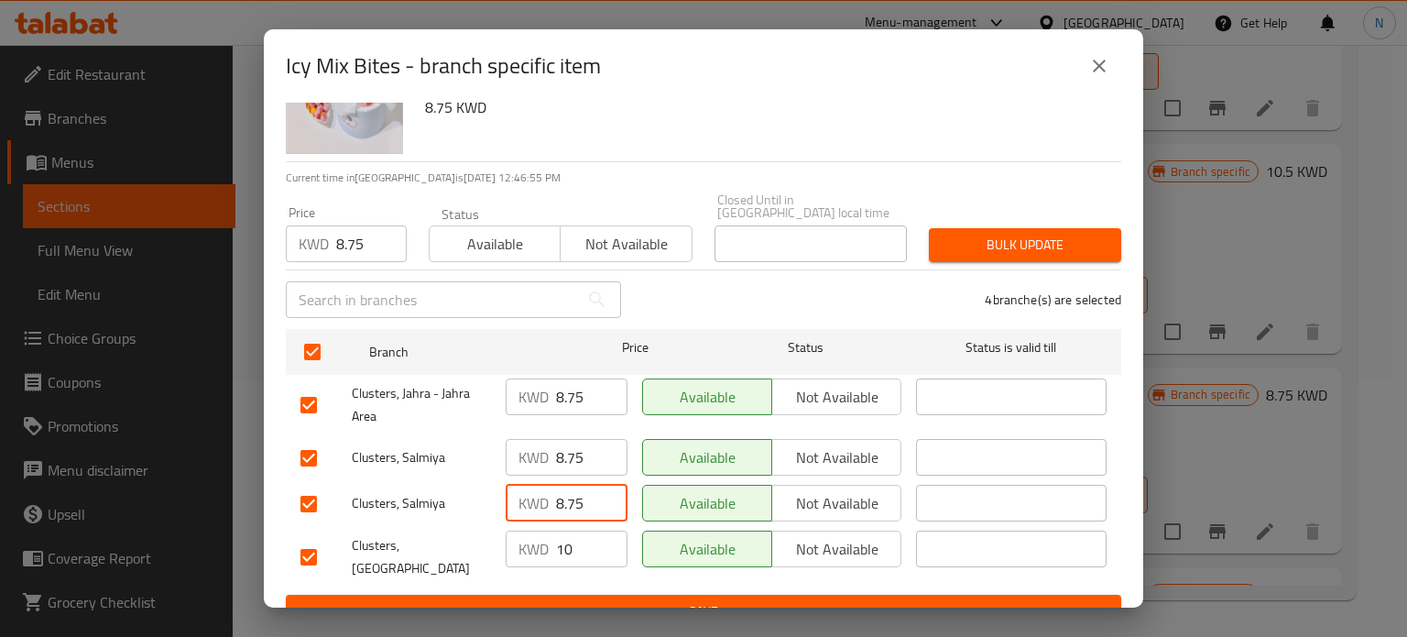
click at [560, 533] on input "10" at bounding box center [591, 548] width 71 height 37
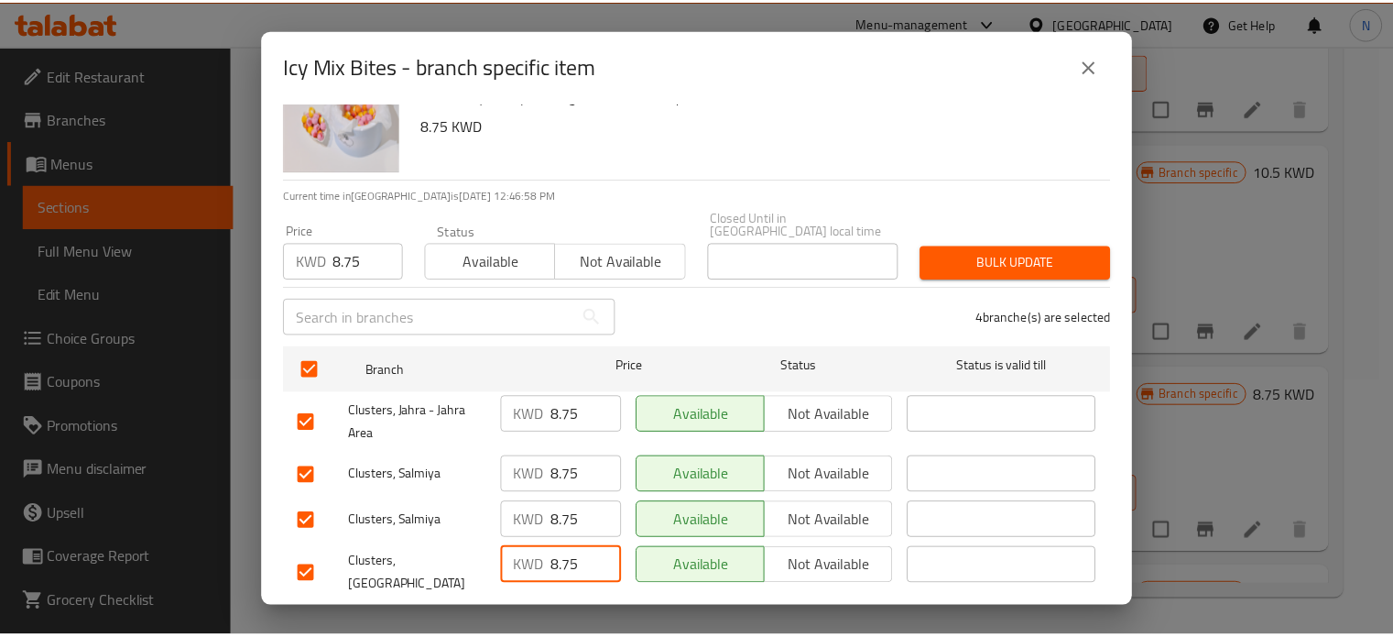
scroll to position [55, 0]
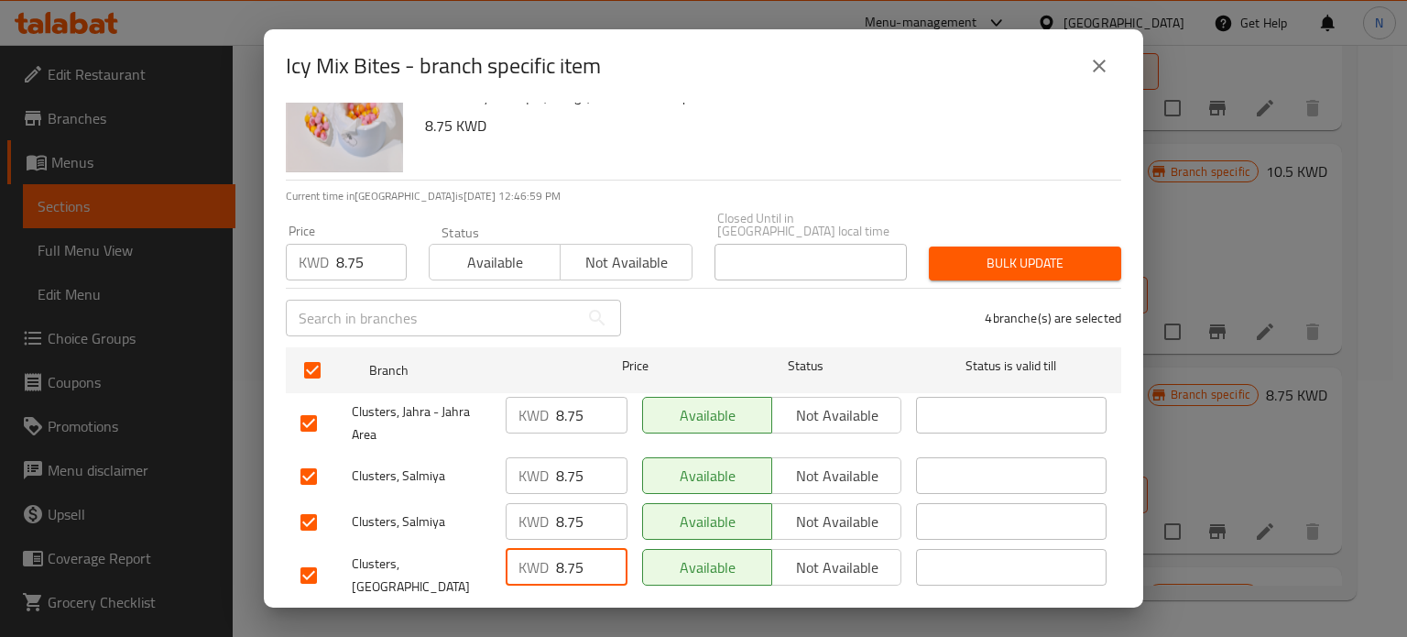
type input "8.75"
click at [624, 618] on span "Save" at bounding box center [703, 629] width 806 height 23
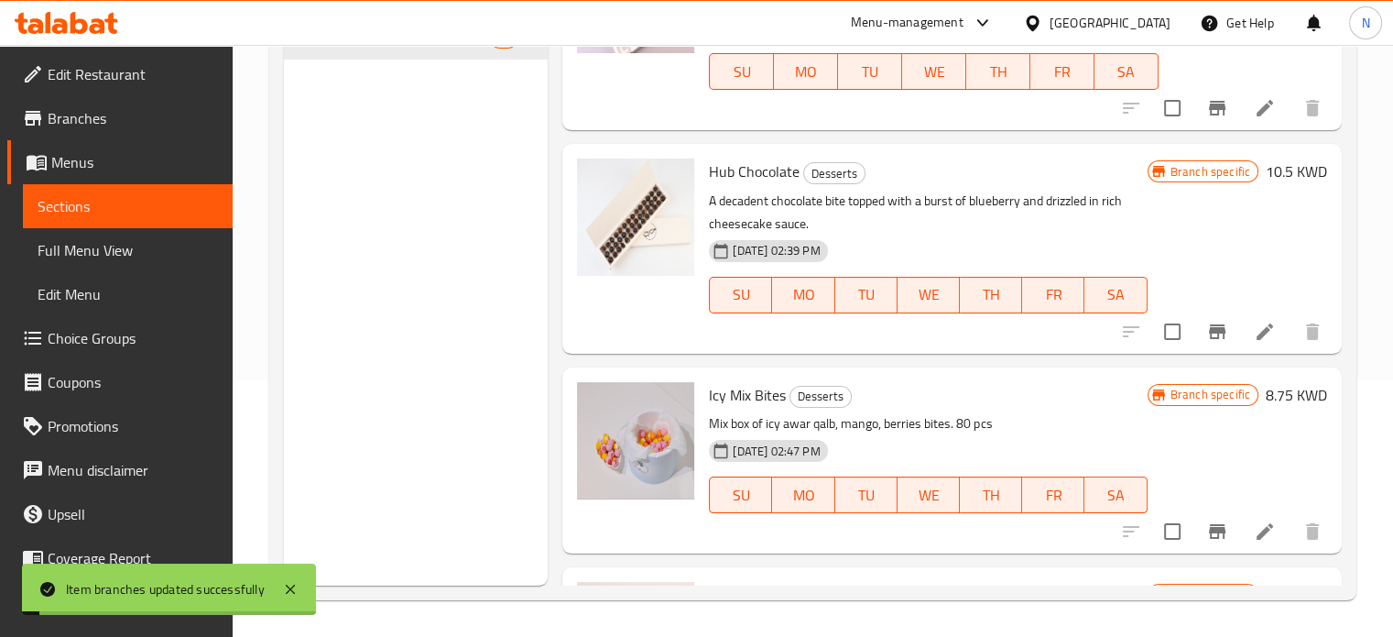
click at [1281, 434] on div "Branch specific 8.75 KWD" at bounding box center [1238, 460] width 180 height 157
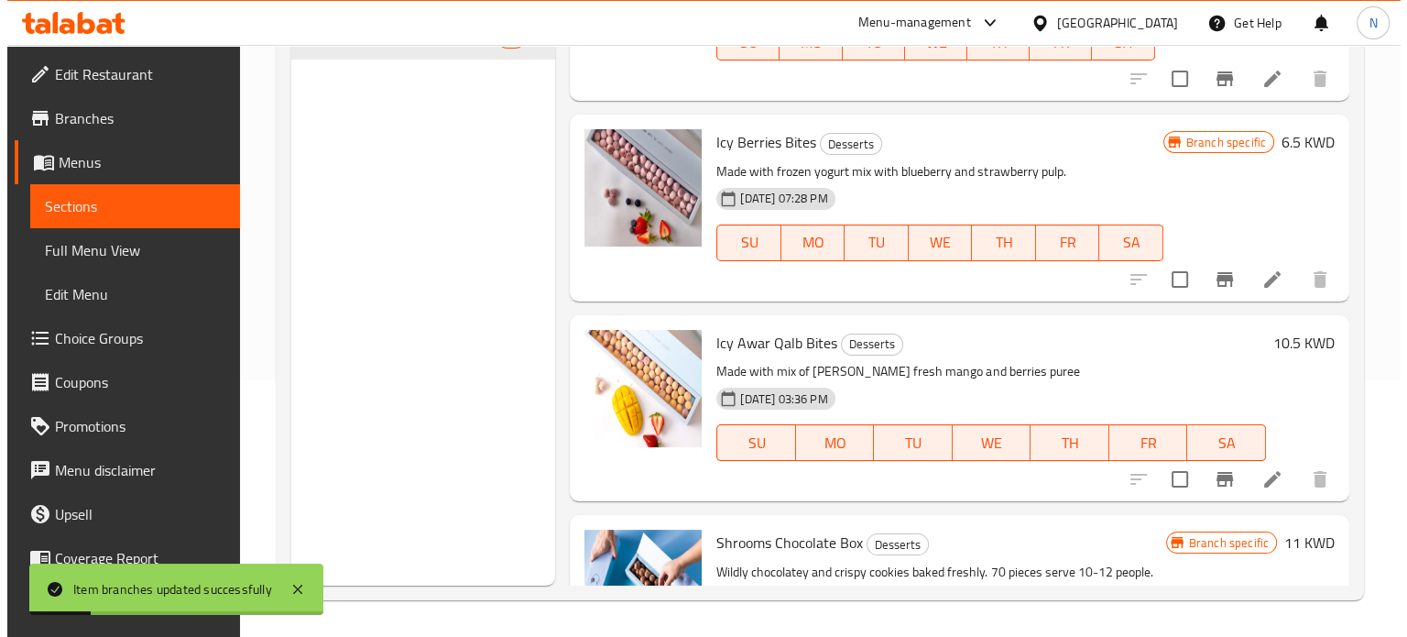
scroll to position [1366, 0]
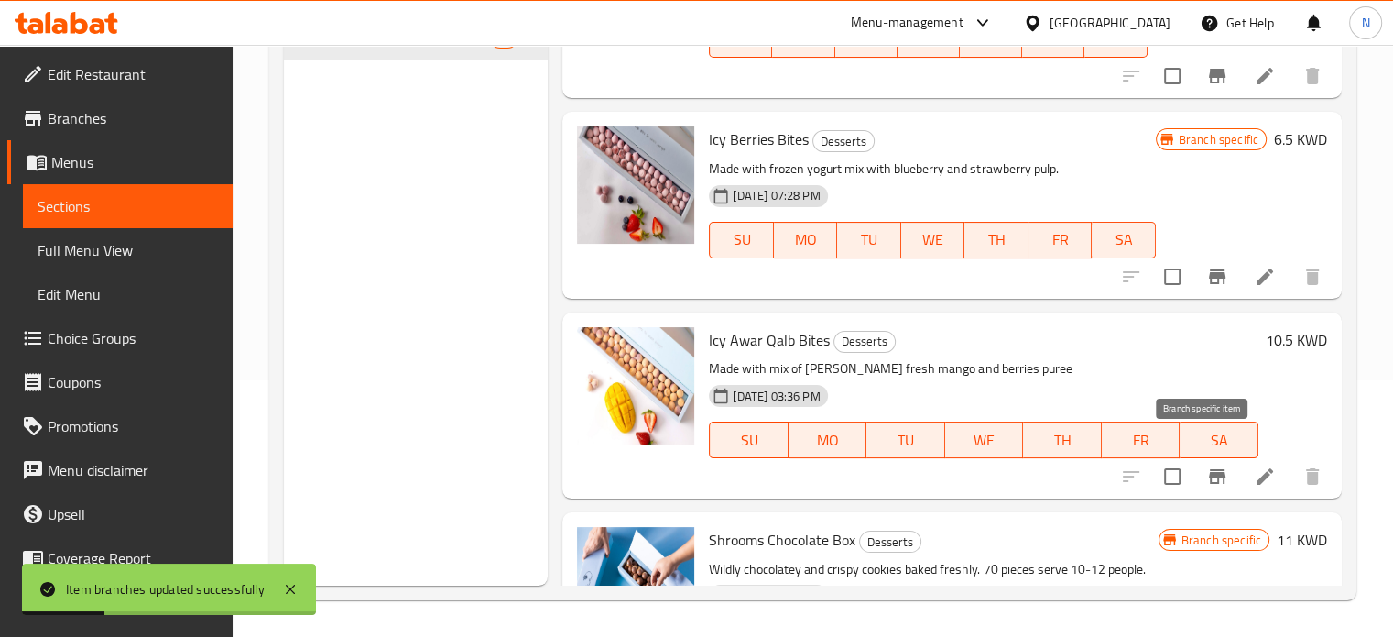
click at [1206, 465] on icon "Branch-specific-item" at bounding box center [1217, 476] width 22 height 22
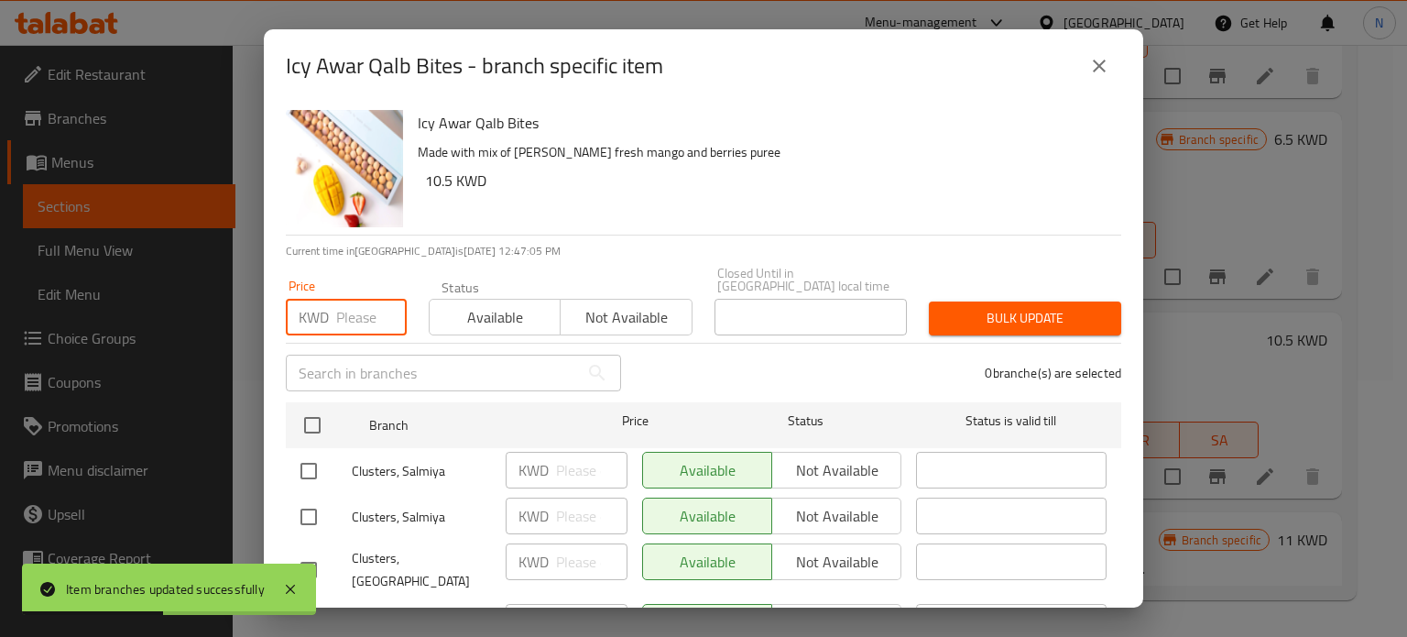
click at [355, 299] on input "number" at bounding box center [371, 317] width 71 height 37
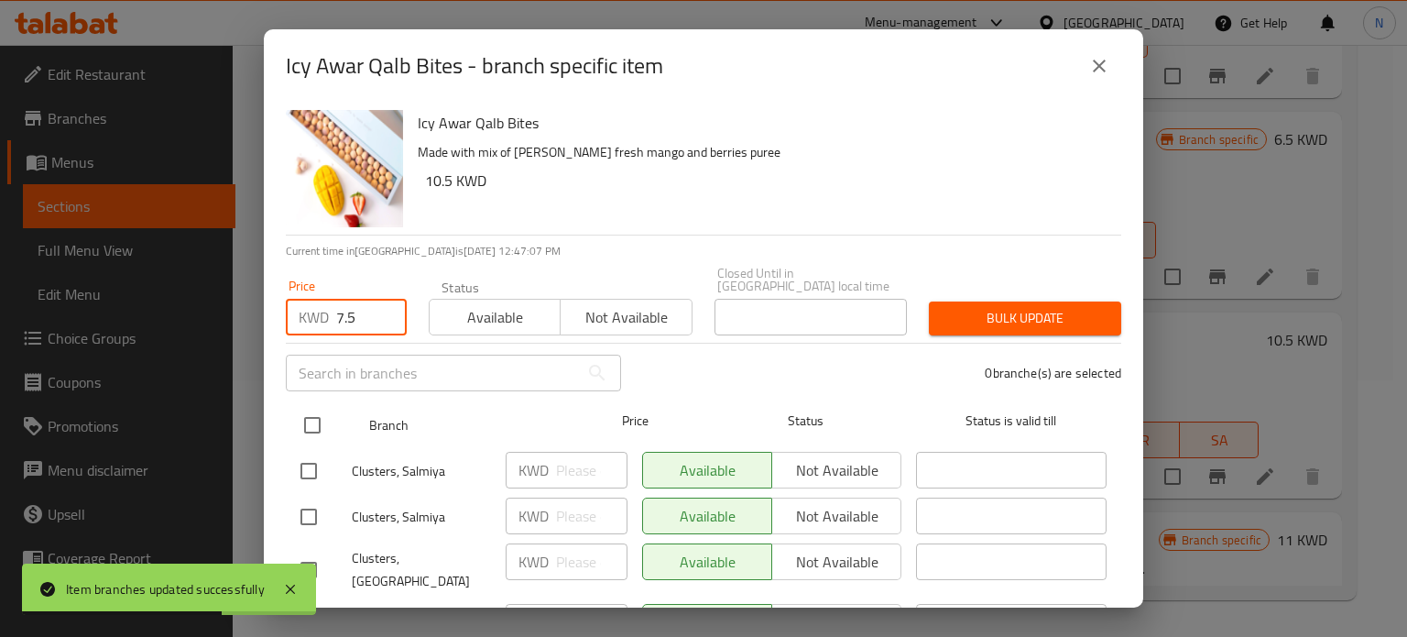
type input "7.5"
click at [310, 406] on input "checkbox" at bounding box center [312, 425] width 38 height 38
checkbox input "true"
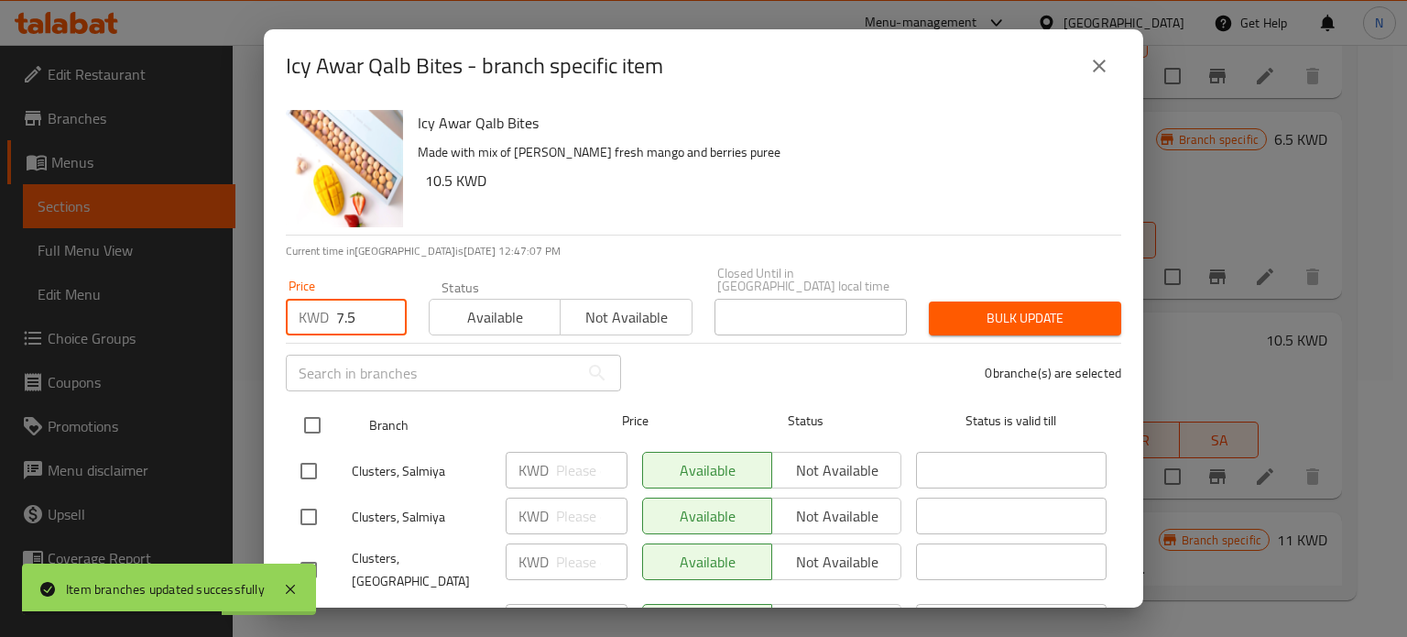
checkbox input "true"
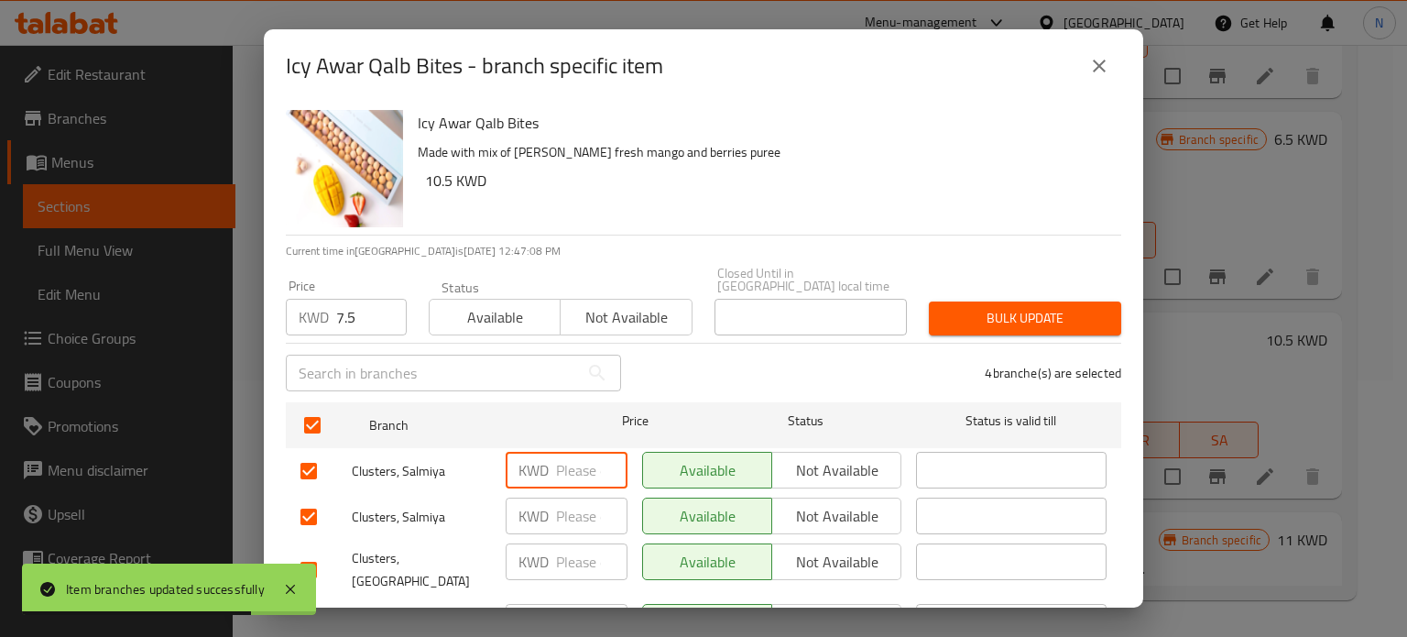
click at [571, 459] on input "number" at bounding box center [591, 470] width 71 height 37
type input "7.5"
click at [575, 501] on input "number" at bounding box center [591, 515] width 71 height 37
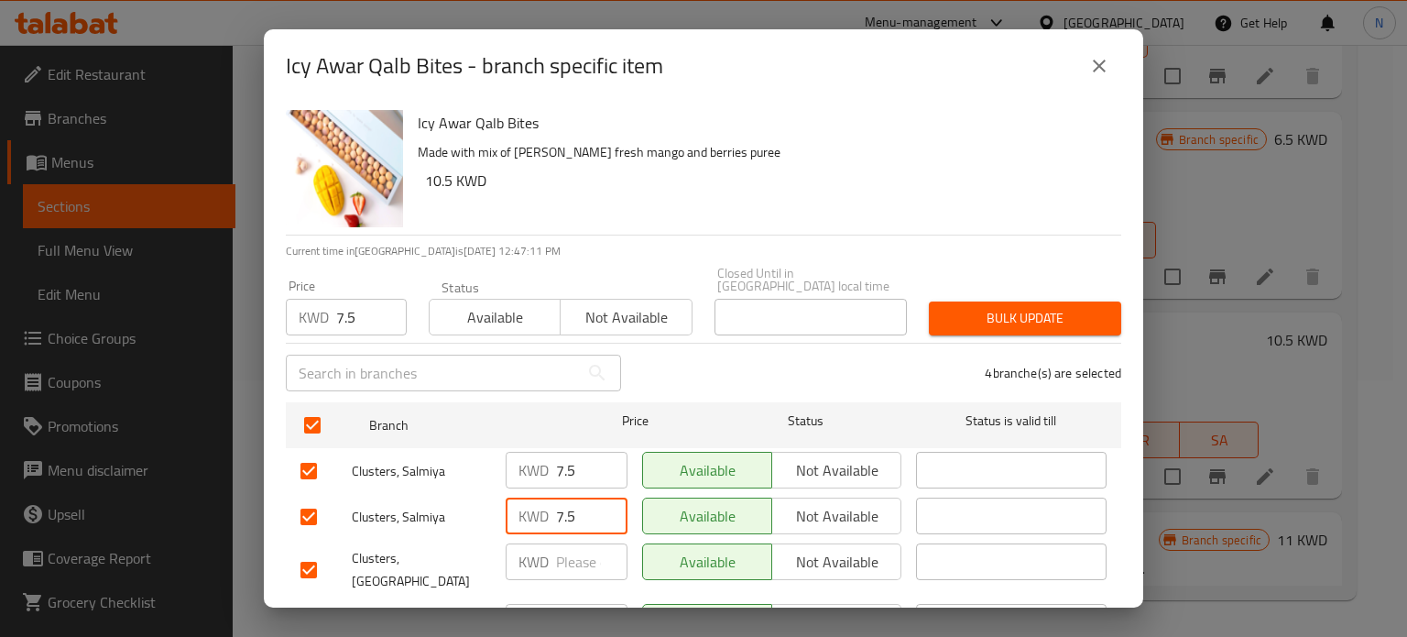
type input "7.5"
click at [576, 543] on input "number" at bounding box center [591, 561] width 71 height 37
click at [576, 543] on input "7.05" at bounding box center [591, 561] width 71 height 37
type input "7.5"
click at [560, 567] on div "KWD 7.5 ​" at bounding box center [566, 570] width 136 height 68
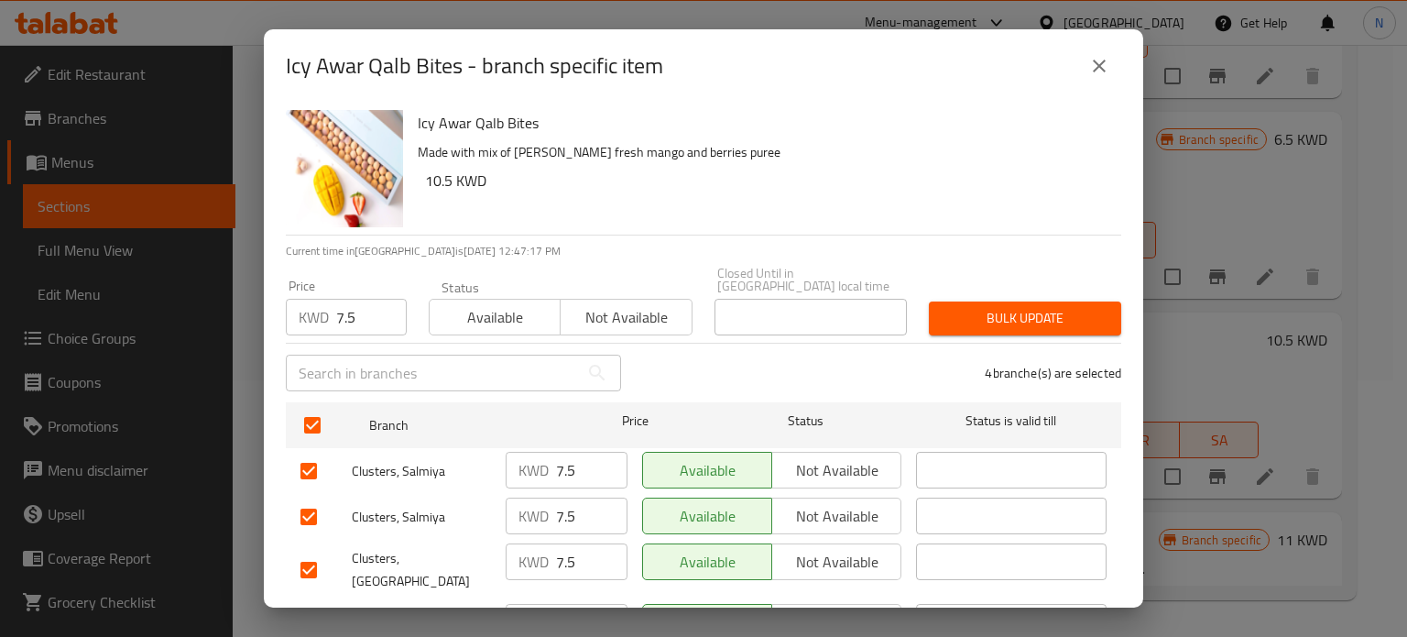
click at [566, 604] on input "number" at bounding box center [591, 622] width 71 height 37
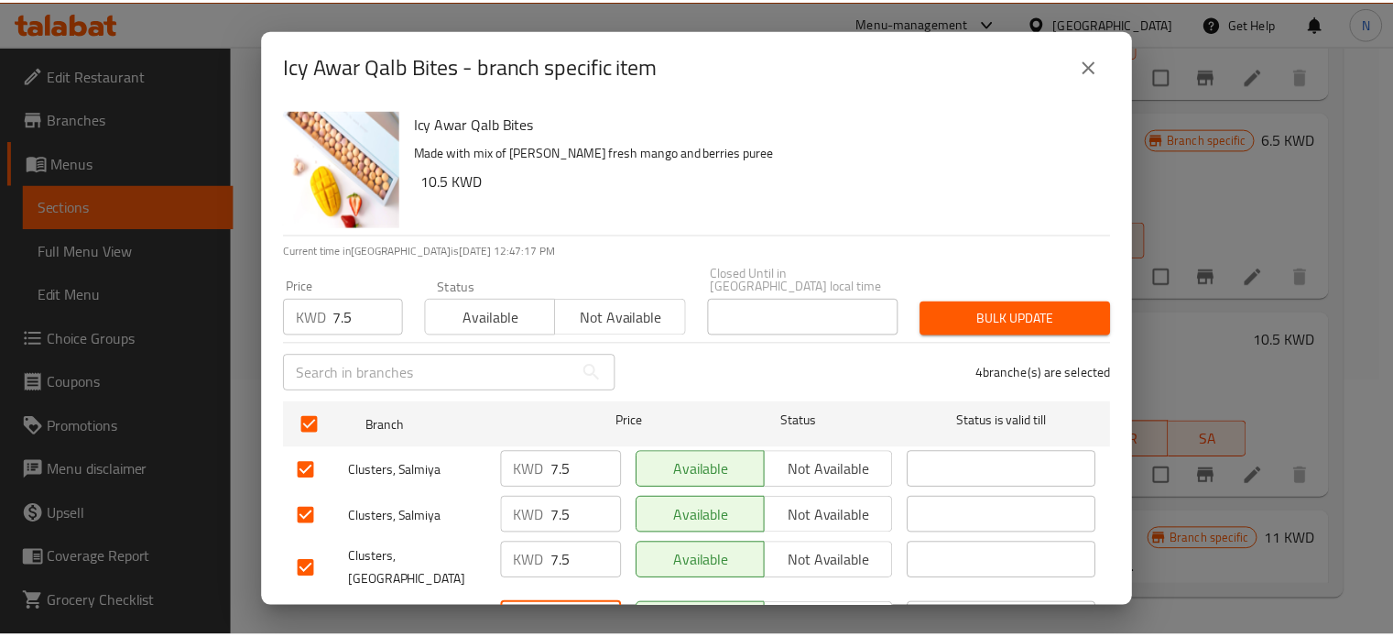
scroll to position [73, 0]
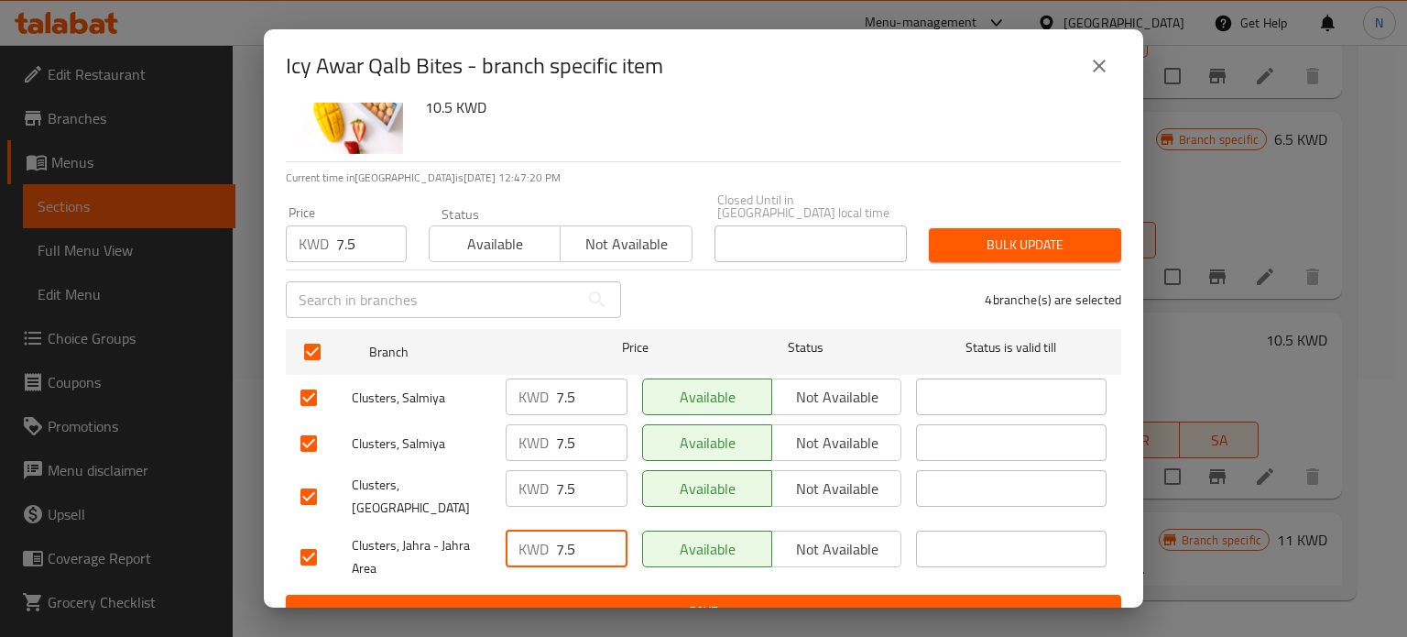
type input "7.5"
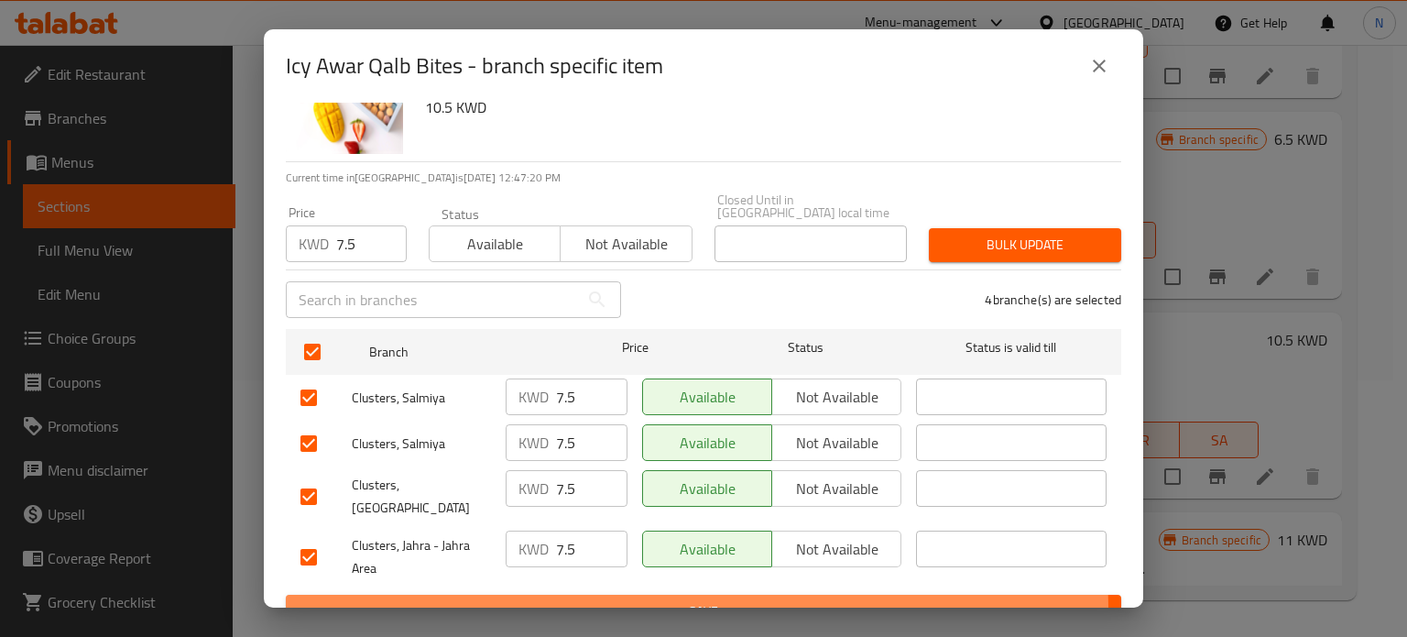
click at [614, 600] on span "Save" at bounding box center [703, 611] width 806 height 23
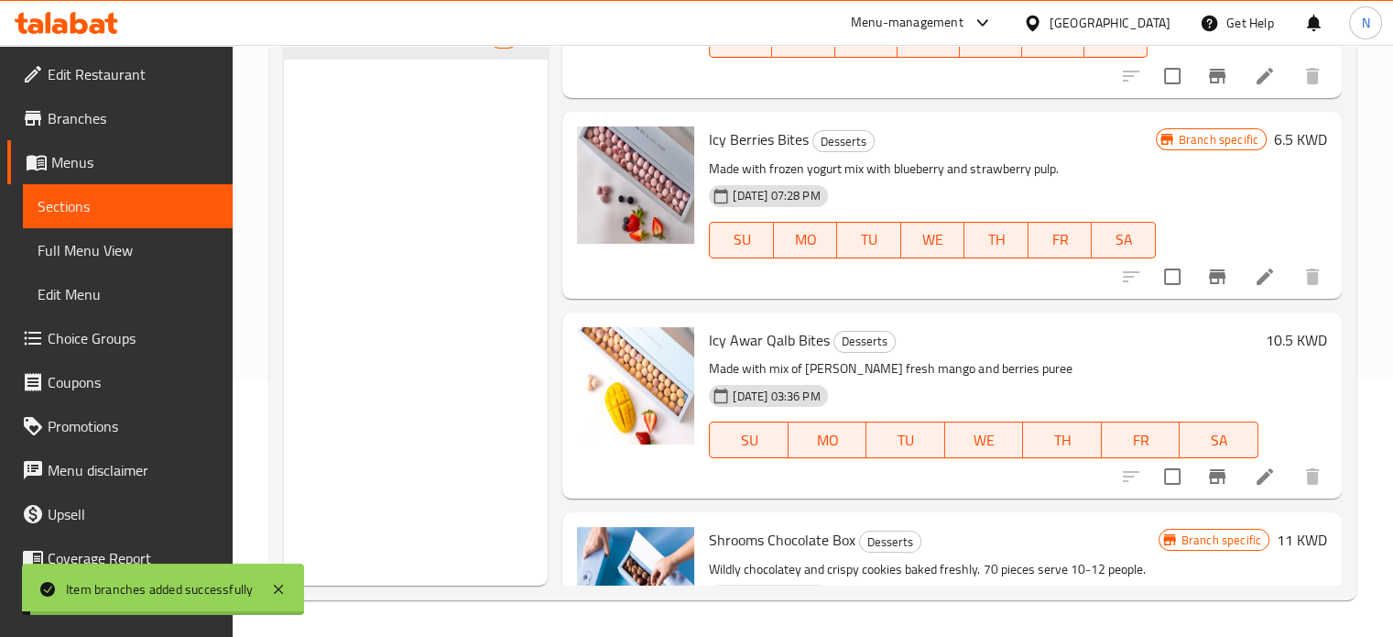
click at [1237, 320] on div "Icy Awar Qalb Bites Desserts Made with mix of [PERSON_NAME] fresh mango and ber…" at bounding box center [984, 405] width 564 height 171
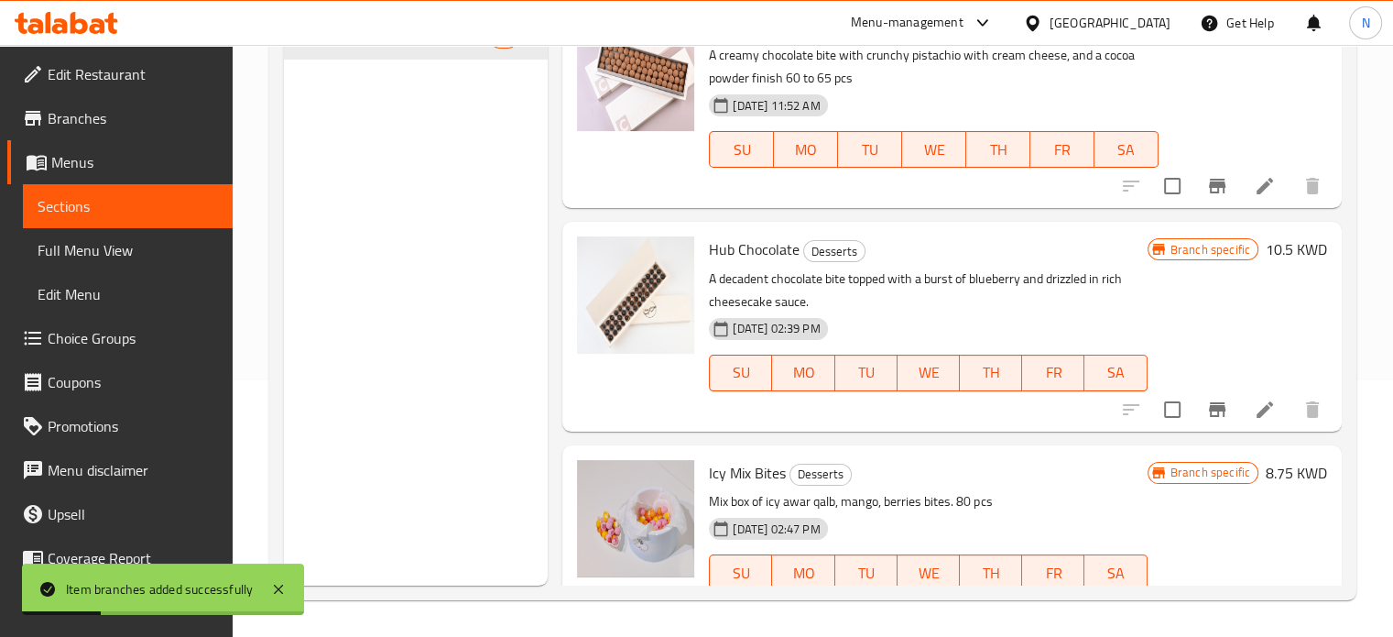
scroll to position [429, 0]
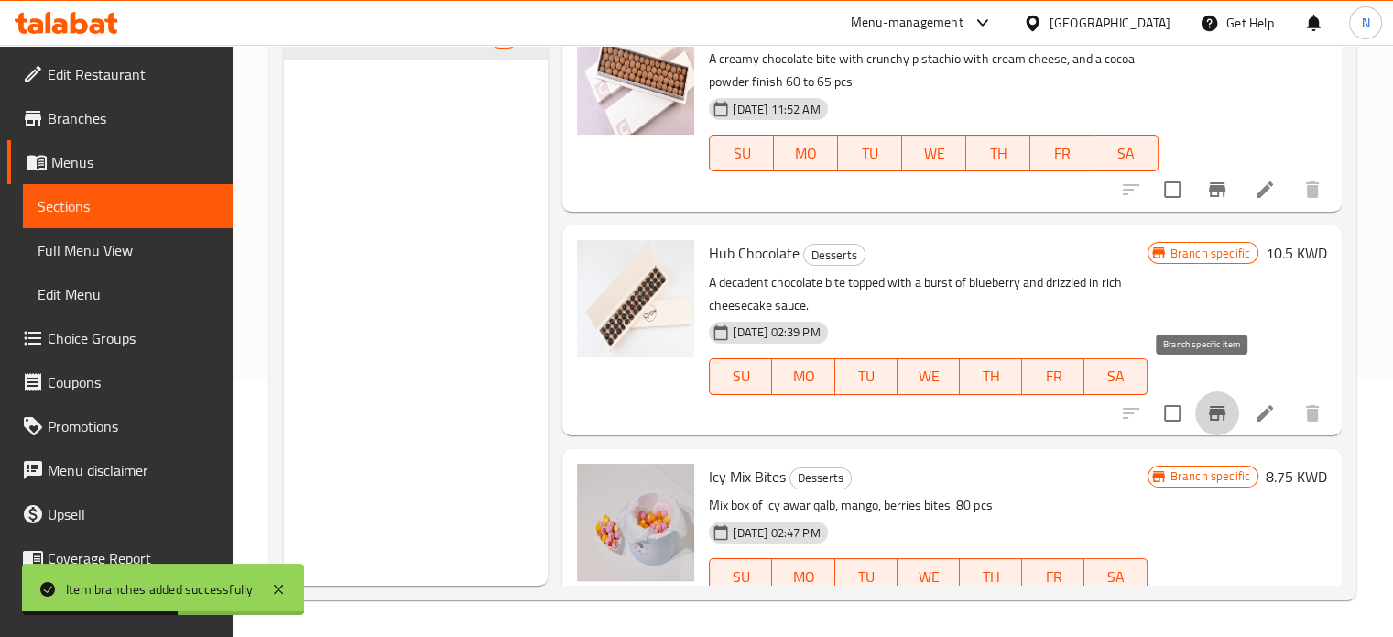
click at [1206, 402] on icon "Branch-specific-item" at bounding box center [1217, 413] width 22 height 22
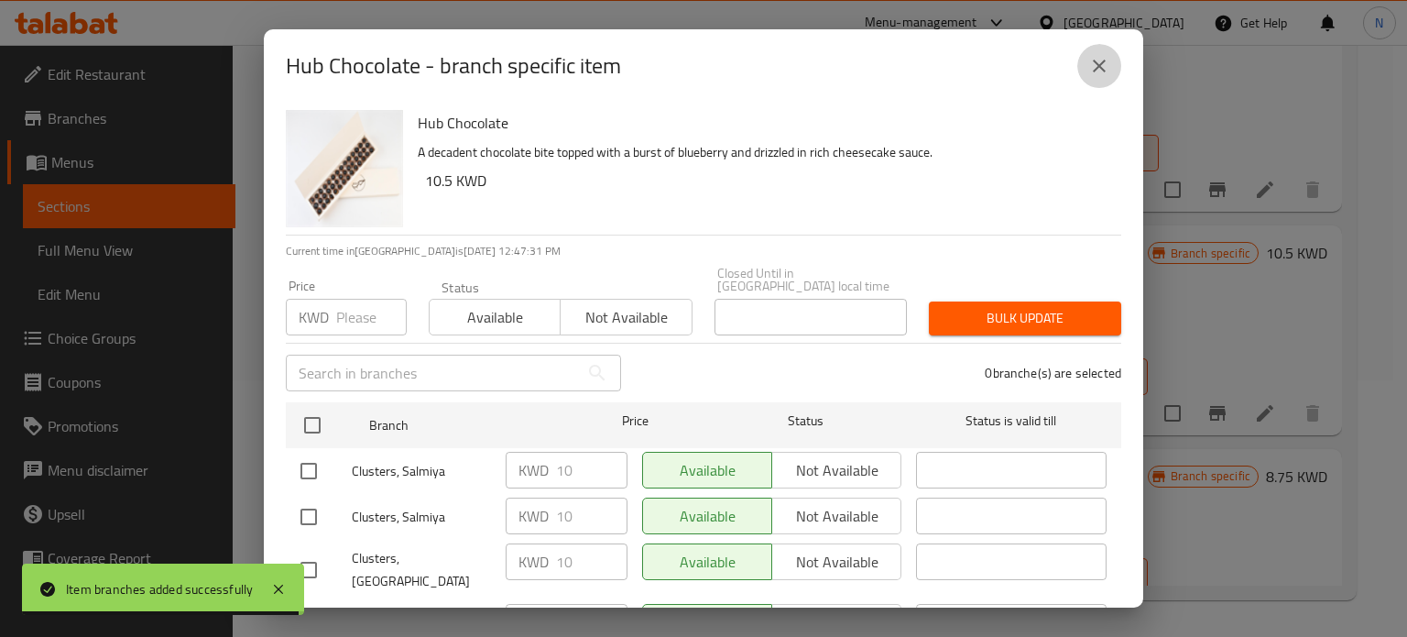
click at [1099, 69] on icon "close" at bounding box center [1099, 66] width 22 height 22
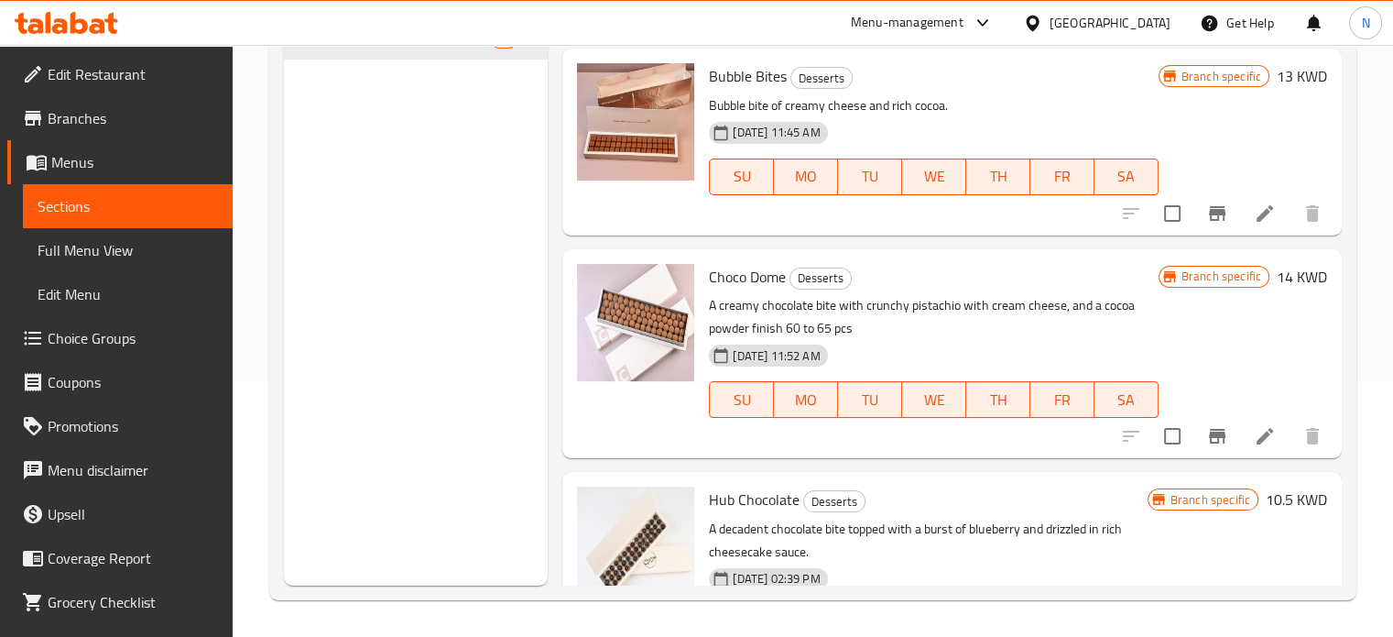
scroll to position [127, 0]
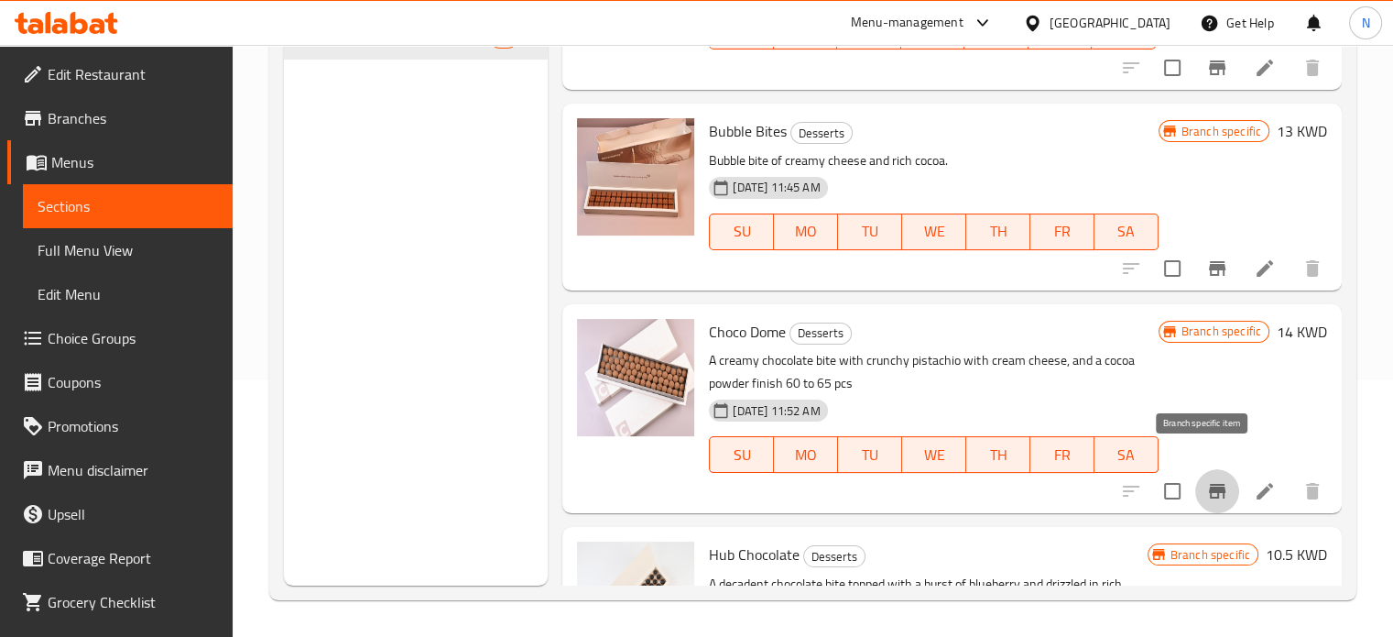
click at [1209, 484] on icon "Branch-specific-item" at bounding box center [1217, 491] width 16 height 15
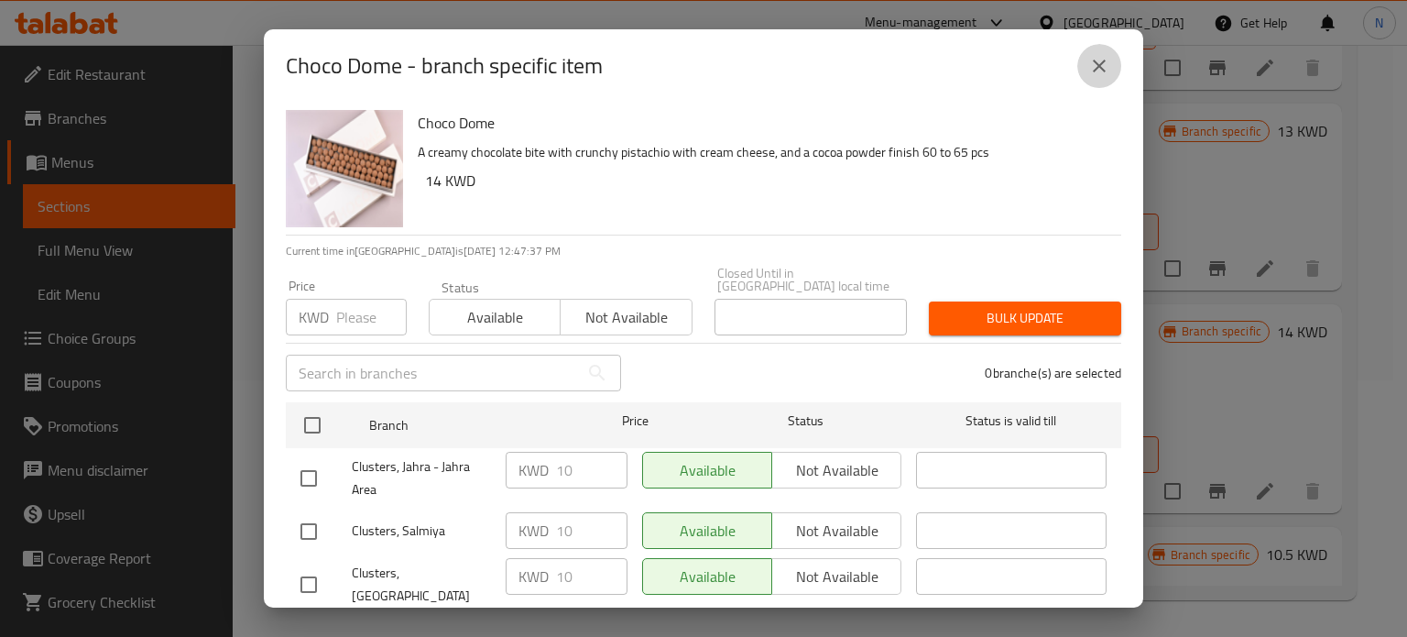
click at [1105, 66] on icon "close" at bounding box center [1099, 66] width 22 height 22
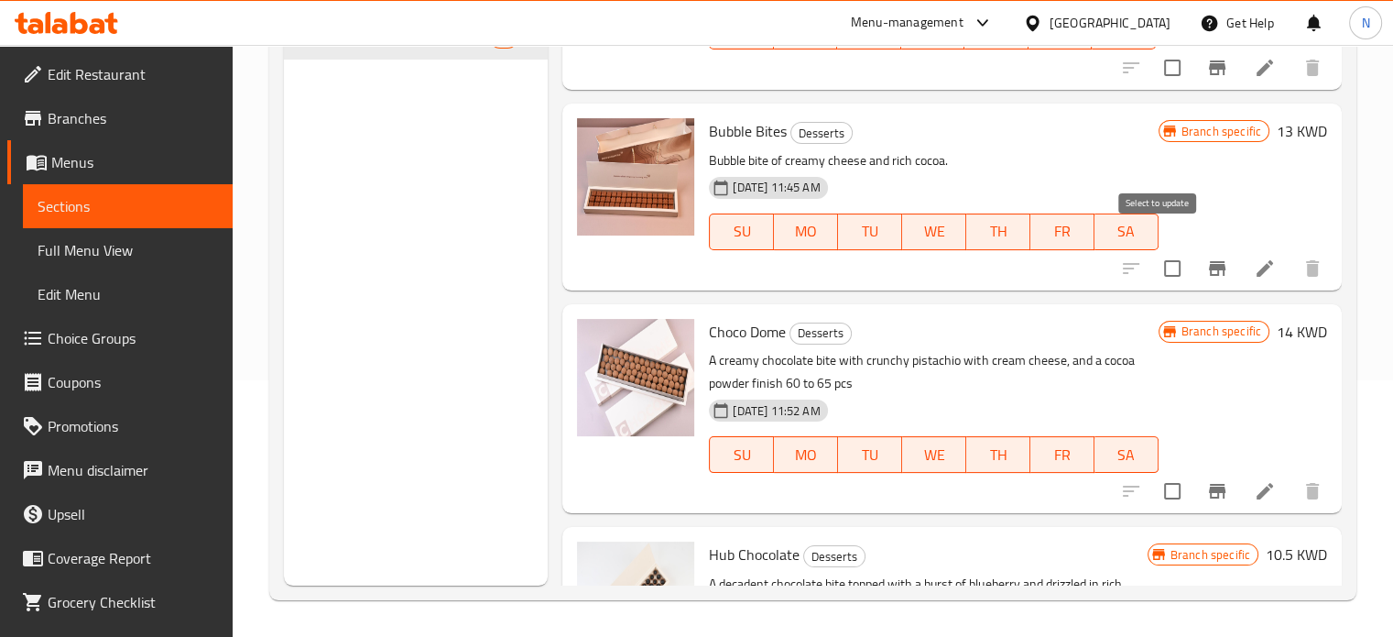
scroll to position [0, 0]
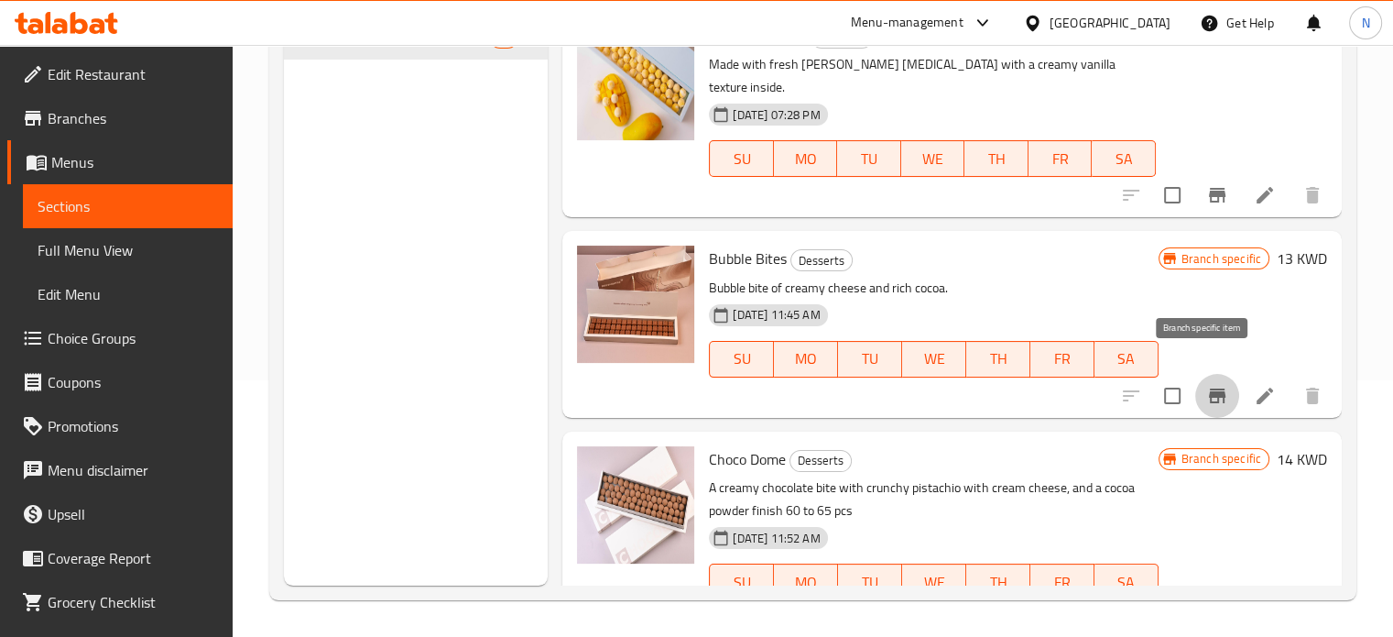
click at [1209, 388] on icon "Branch-specific-item" at bounding box center [1217, 395] width 16 height 15
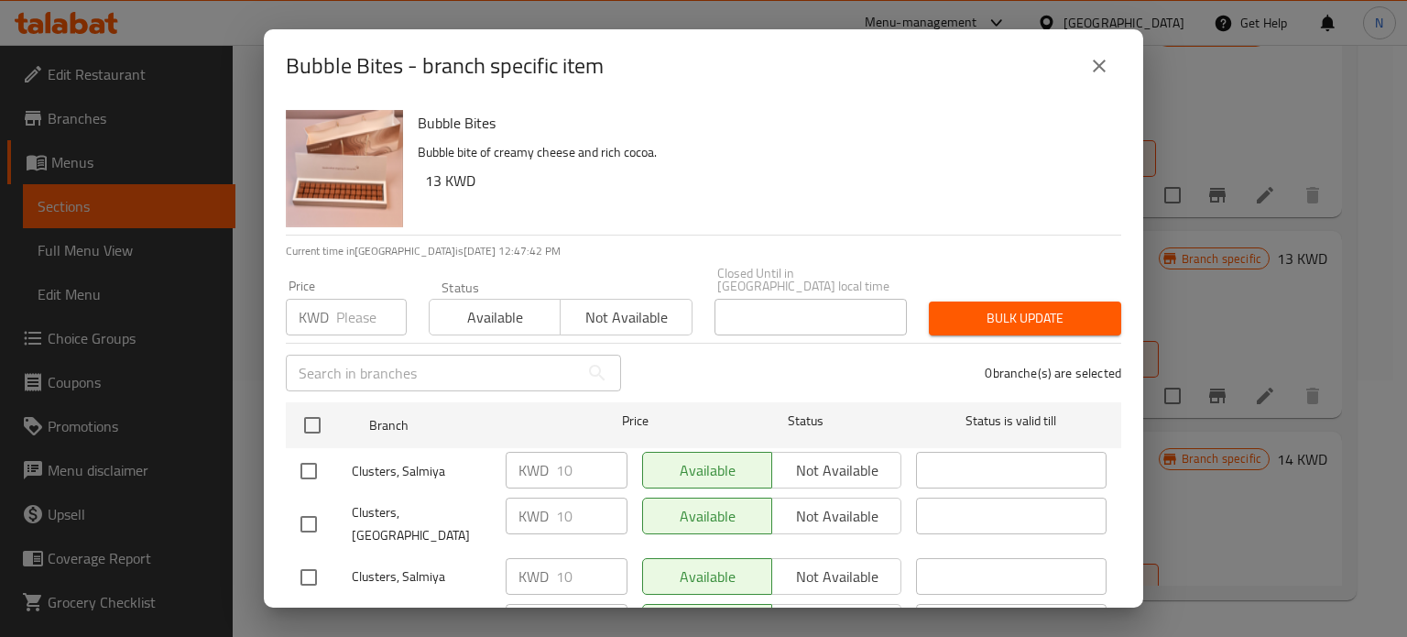
click at [1105, 60] on icon "close" at bounding box center [1099, 66] width 22 height 22
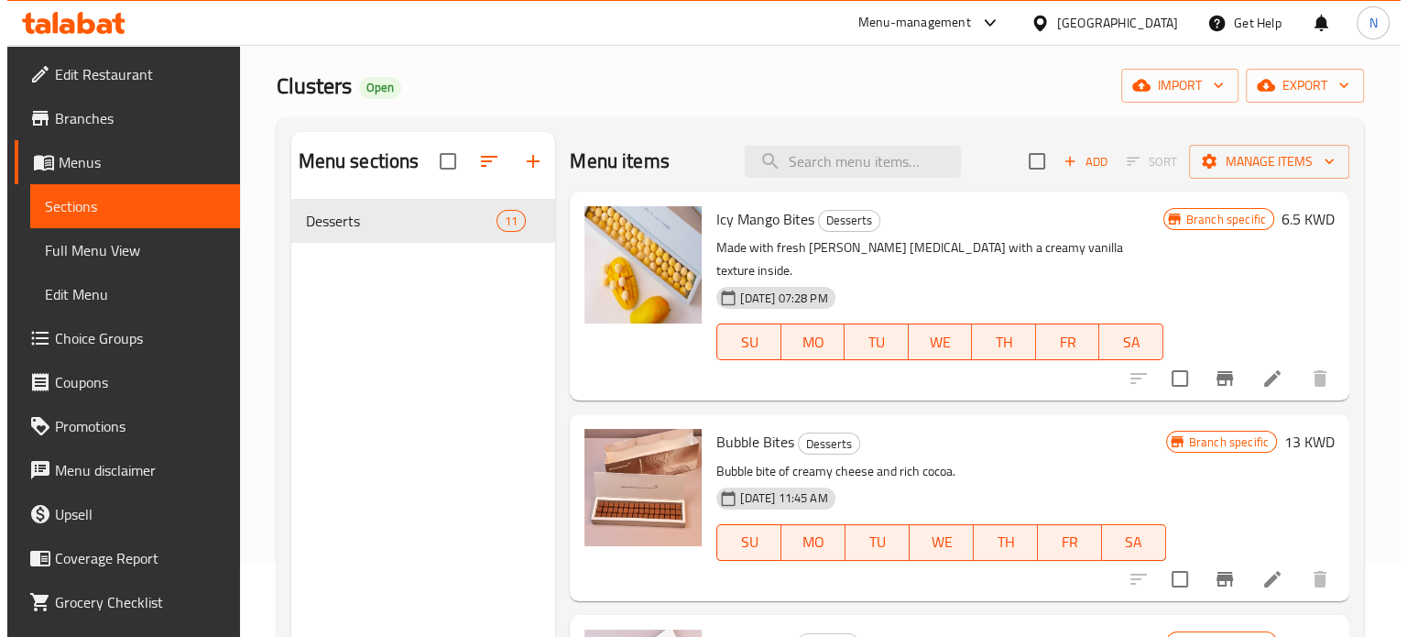
scroll to position [70, 0]
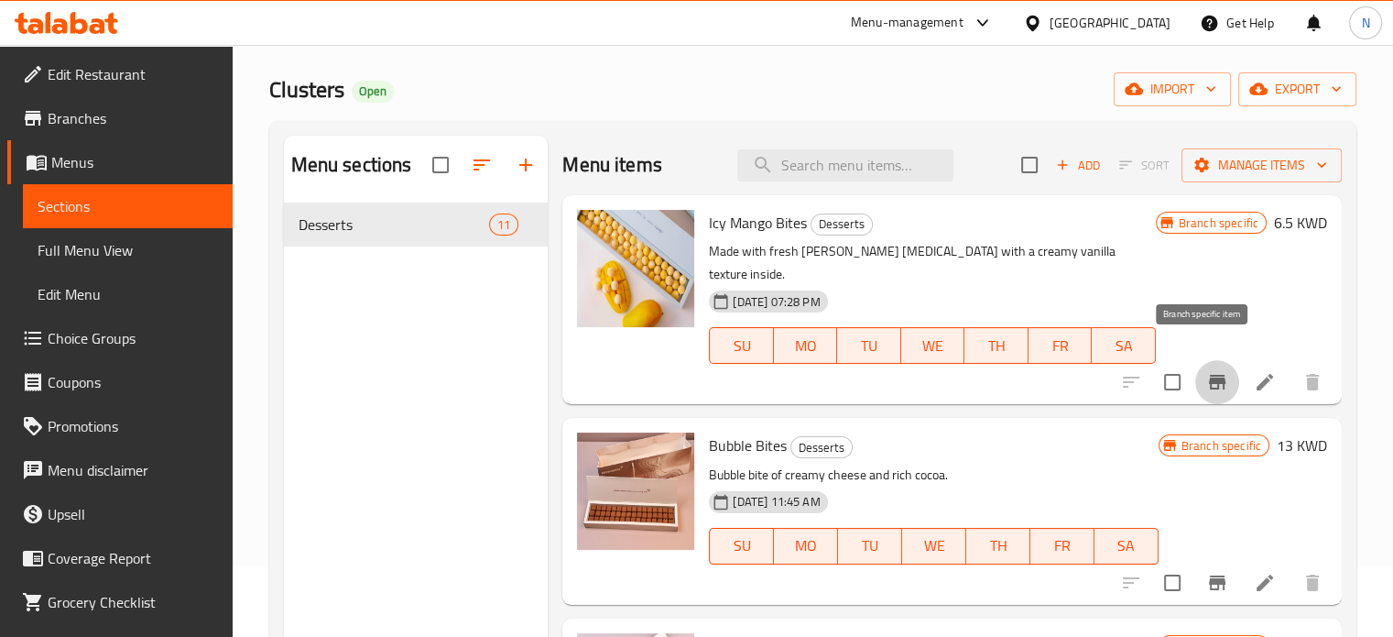
click at [1196, 360] on button "Branch-specific-item" at bounding box center [1217, 382] width 44 height 44
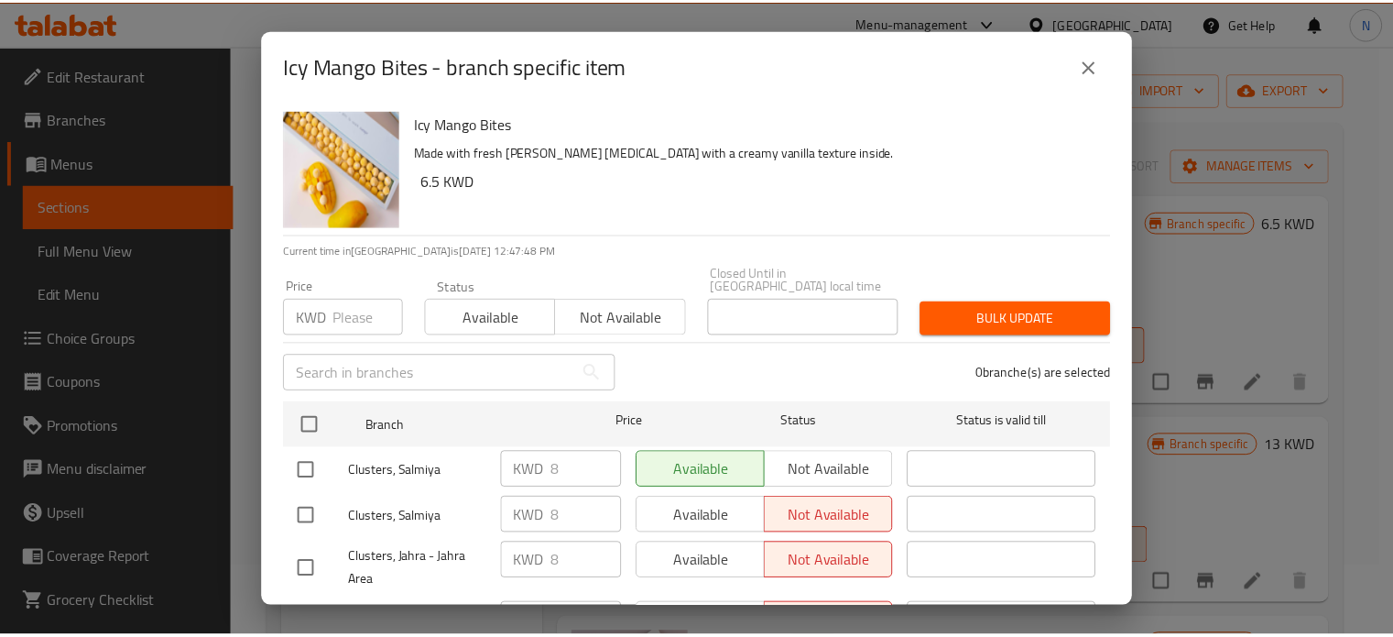
scroll to position [73, 0]
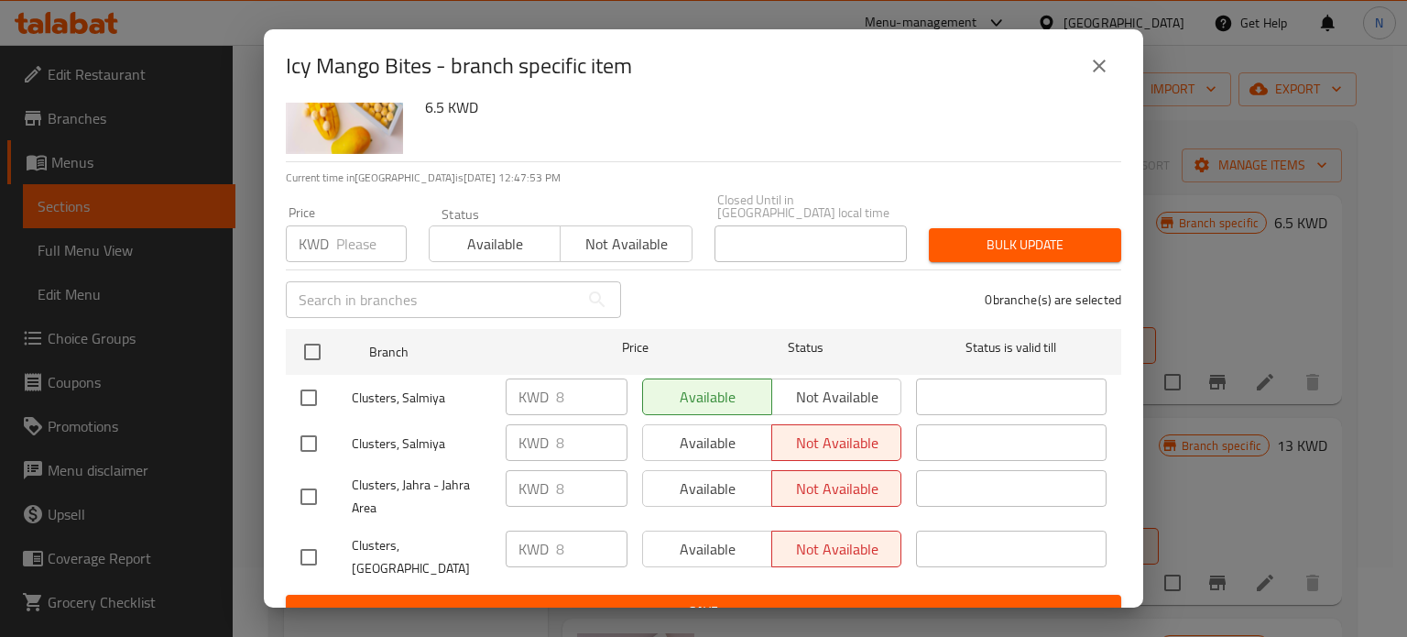
click at [359, 225] on input "number" at bounding box center [371, 243] width 71 height 37
click at [1114, 71] on button "close" at bounding box center [1099, 66] width 44 height 44
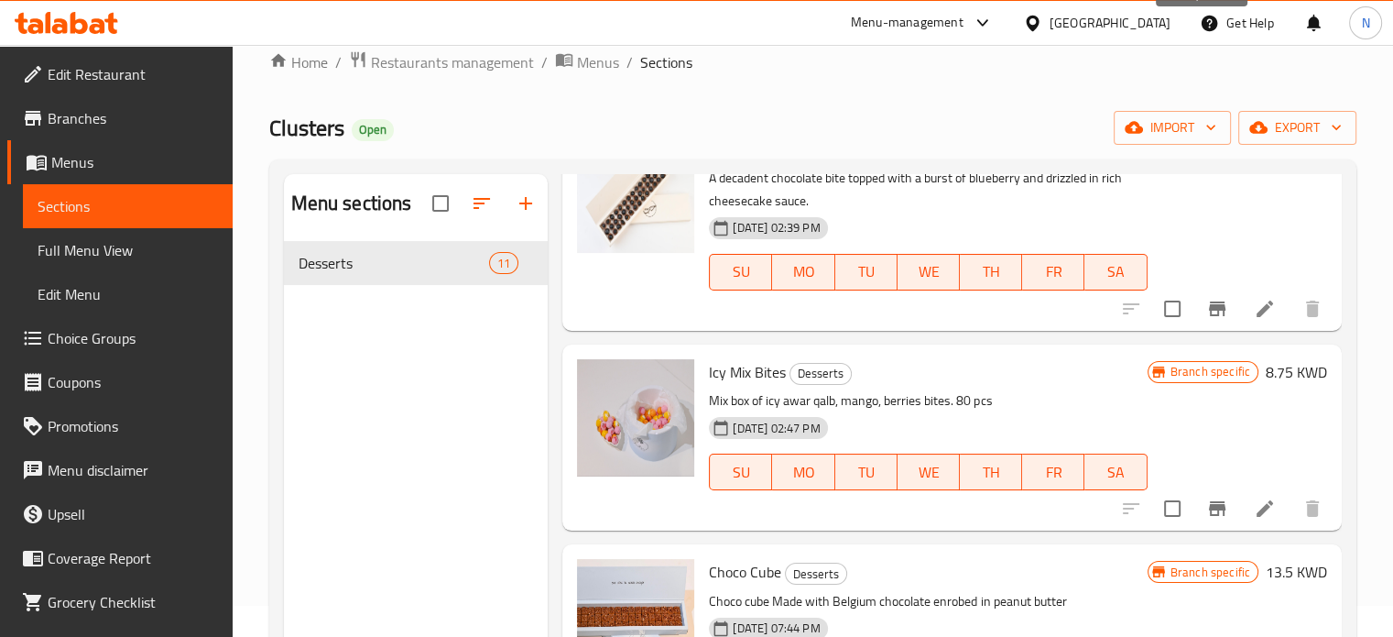
scroll to position [0, 0]
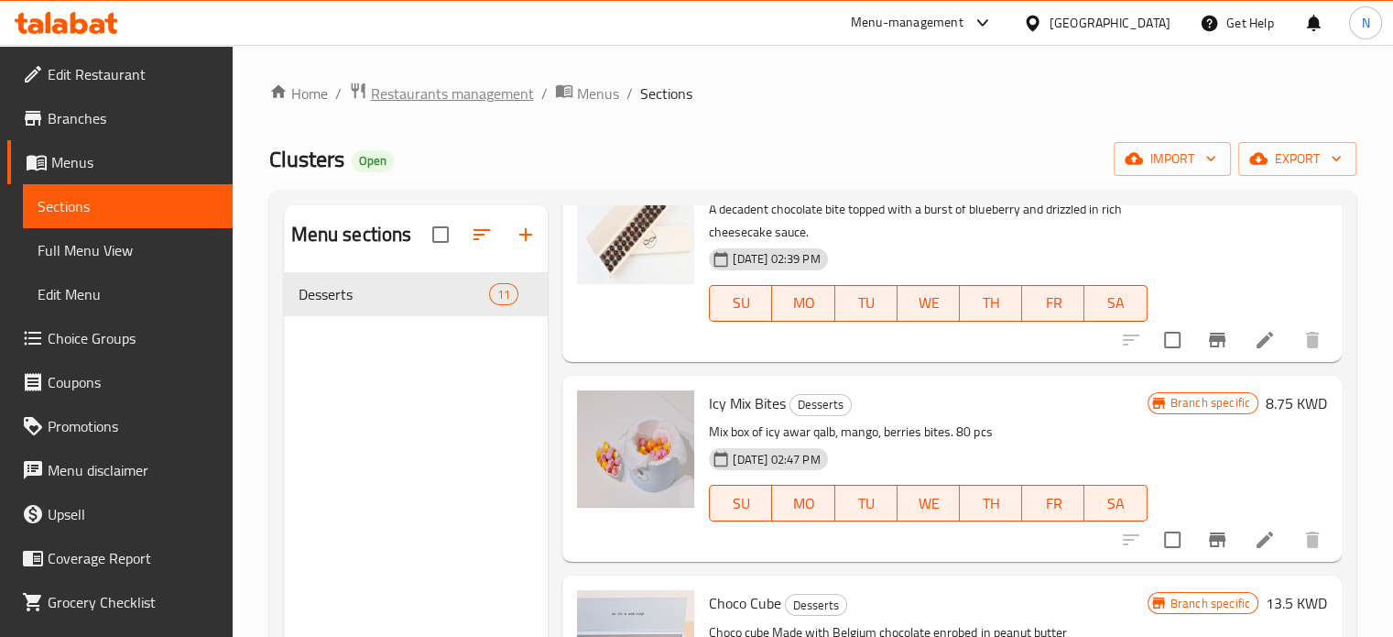
click at [419, 93] on span "Restaurants management" at bounding box center [452, 93] width 163 height 22
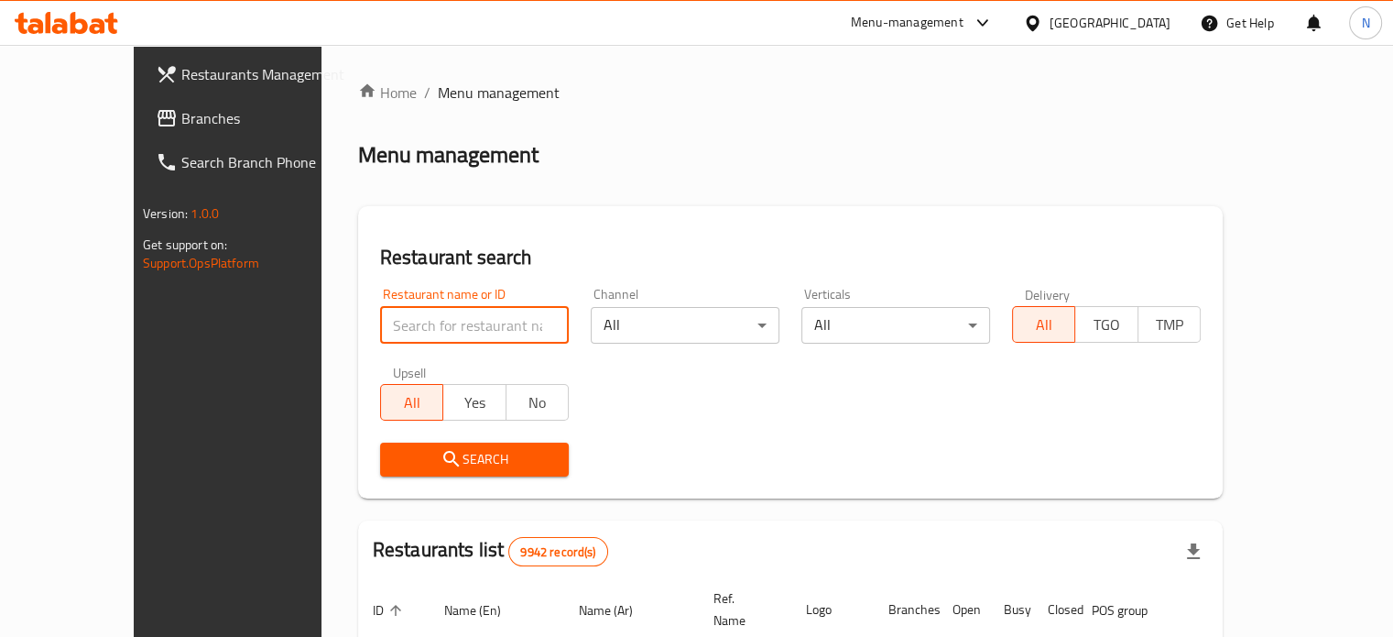
click at [448, 321] on input "search" at bounding box center [474, 325] width 189 height 37
type input "albal"
click button "Search" at bounding box center [474, 459] width 189 height 34
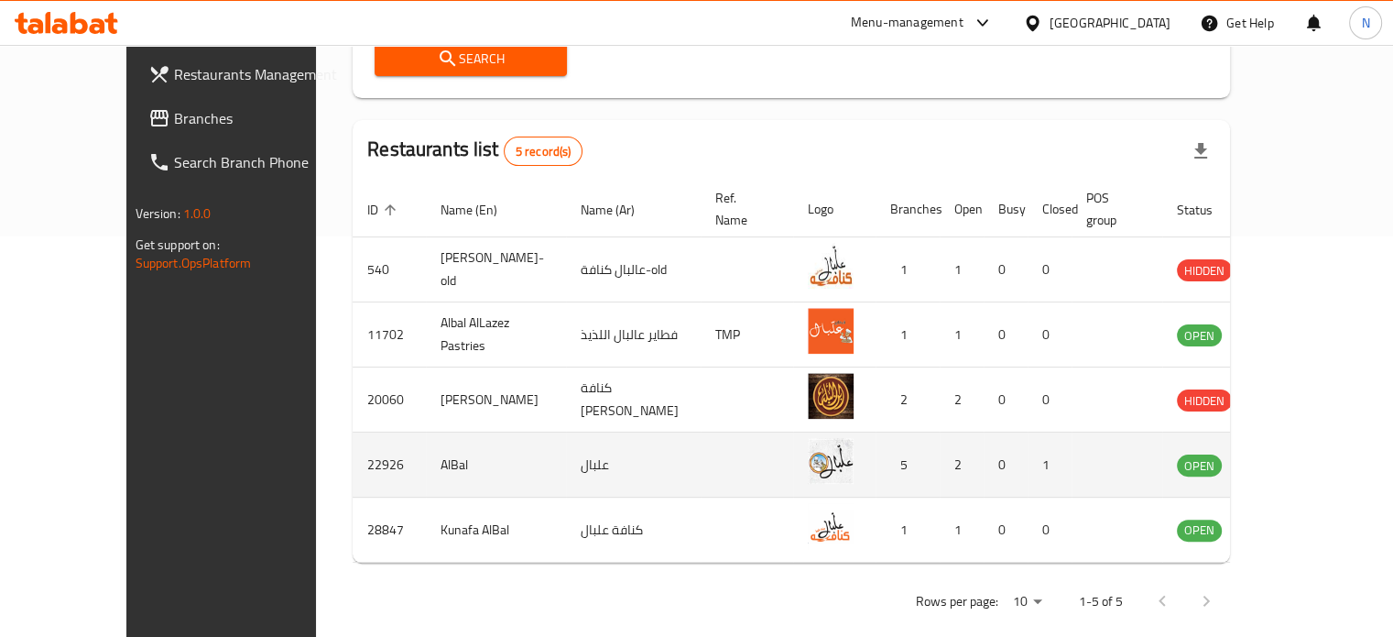
scroll to position [371, 0]
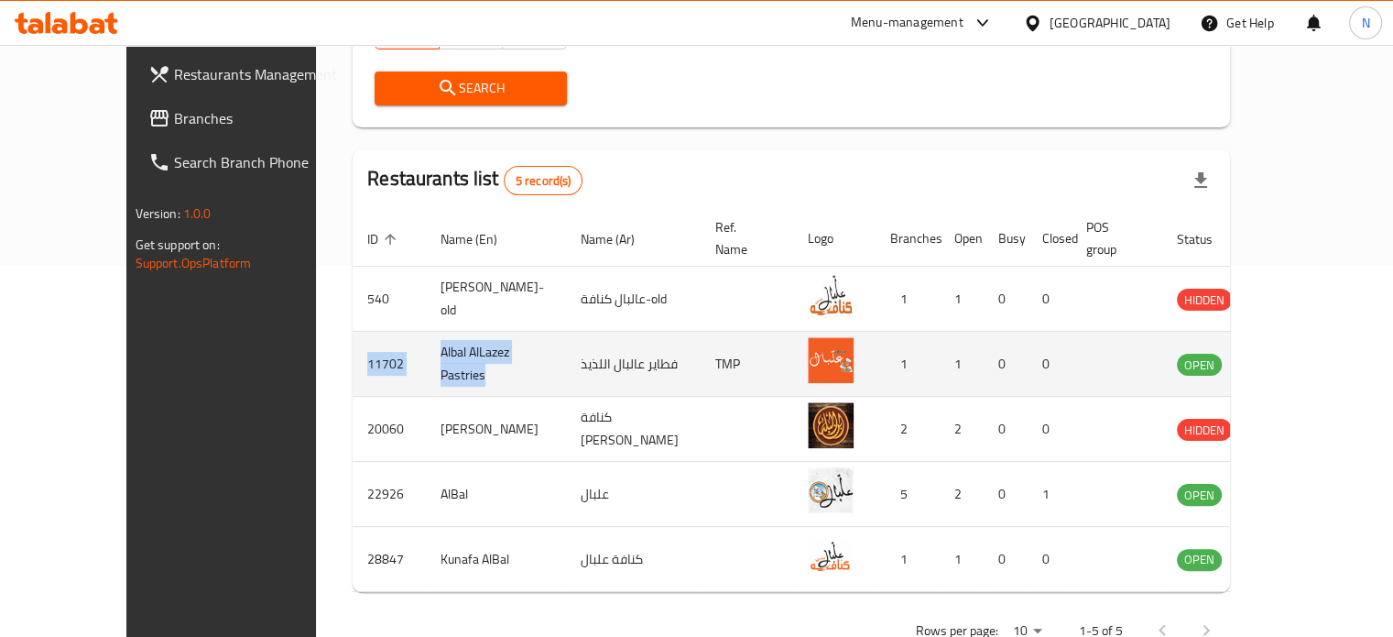
drag, startPoint x: 503, startPoint y: 343, endPoint x: 278, endPoint y: 345, distance: 225.3
click at [353, 345] on tr "11702 Albal AlLazez Pastries فطاير عالبال اللذيذ TMP 1 1 0 0 OPEN" at bounding box center [837, 364] width 969 height 65
copy tr "11702 [PERSON_NAME]"
click at [1295, 353] on icon "enhanced table" at bounding box center [1284, 364] width 22 height 22
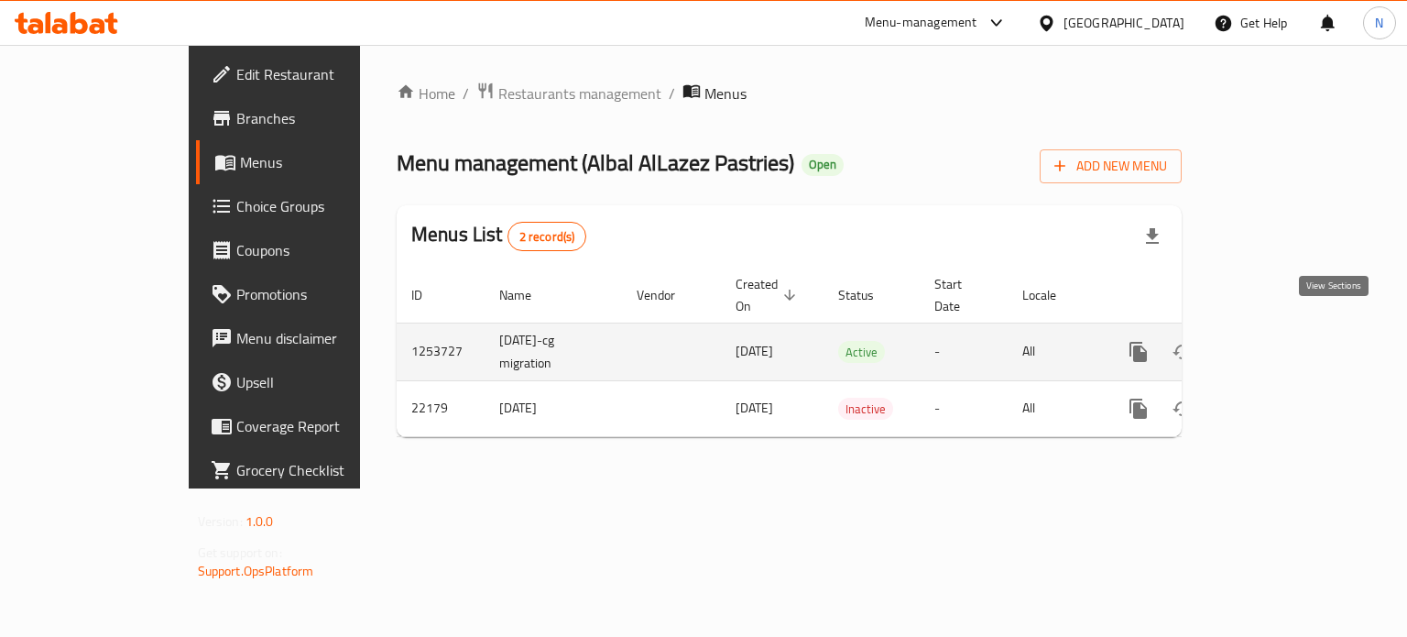
click at [1279, 343] on icon "enhanced table" at bounding box center [1270, 351] width 16 height 16
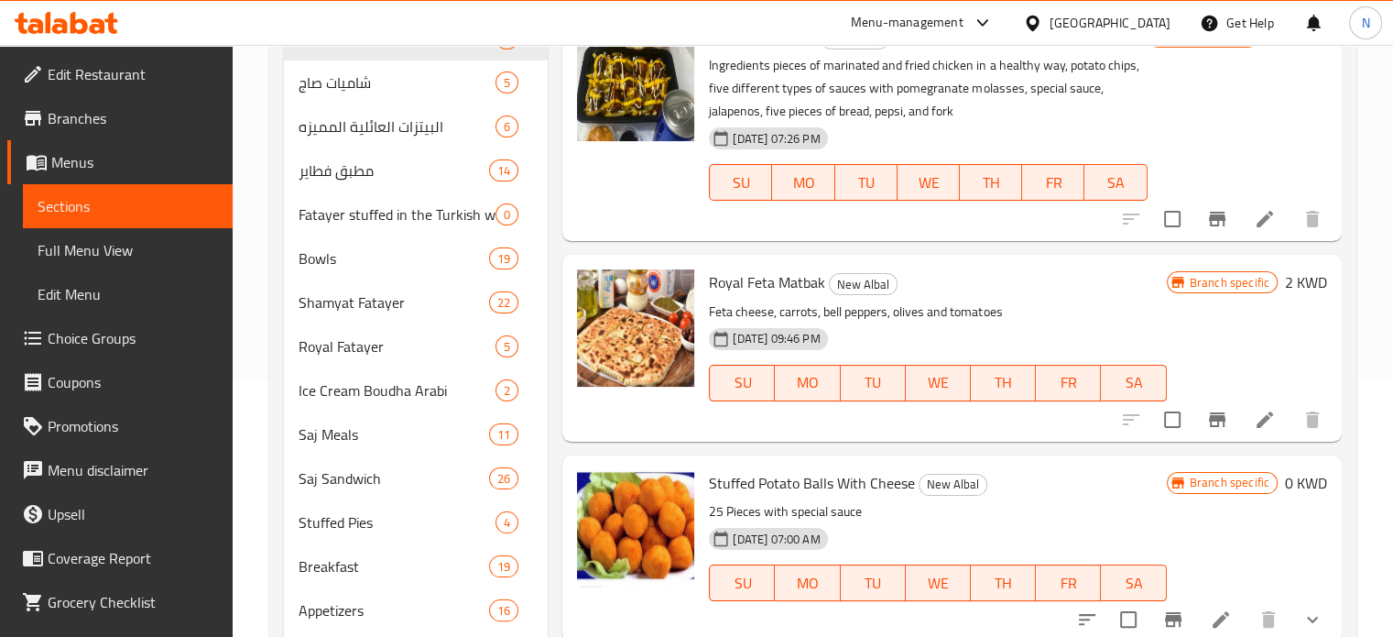
scroll to position [256, 0]
click at [395, 138] on div "البيتزات العائلية المميزه 6" at bounding box center [416, 125] width 265 height 44
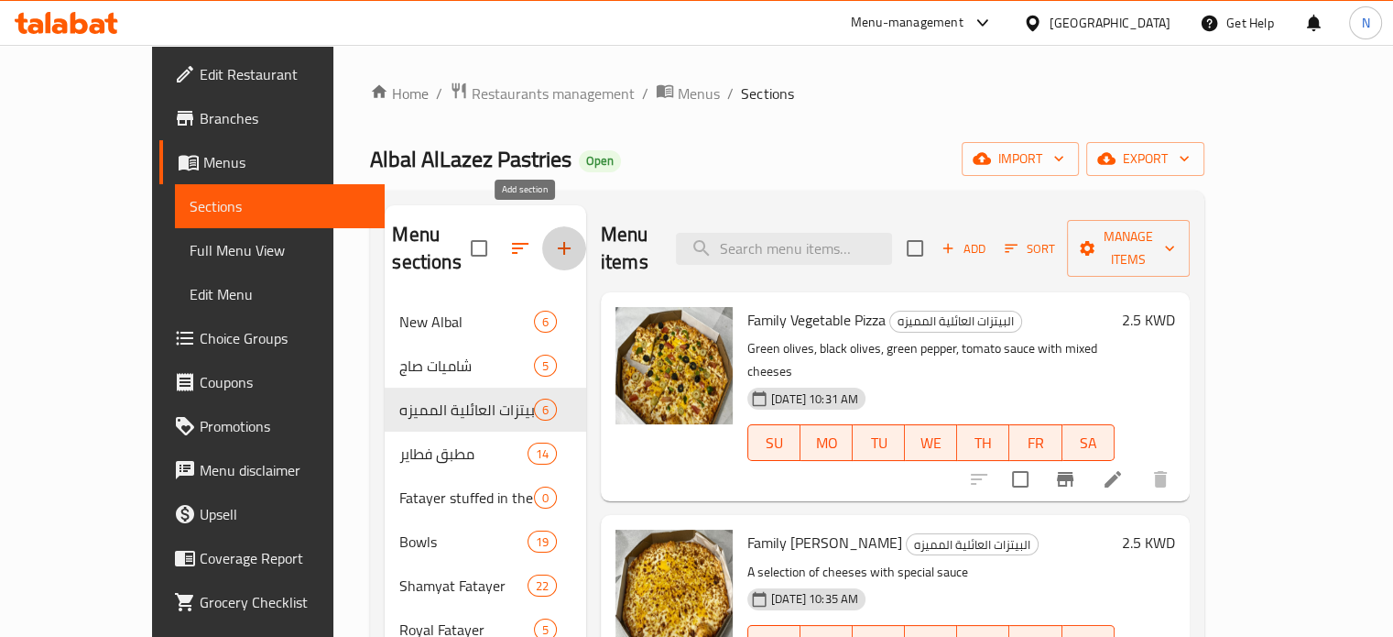
click at [553, 237] on icon "button" at bounding box center [564, 248] width 22 height 22
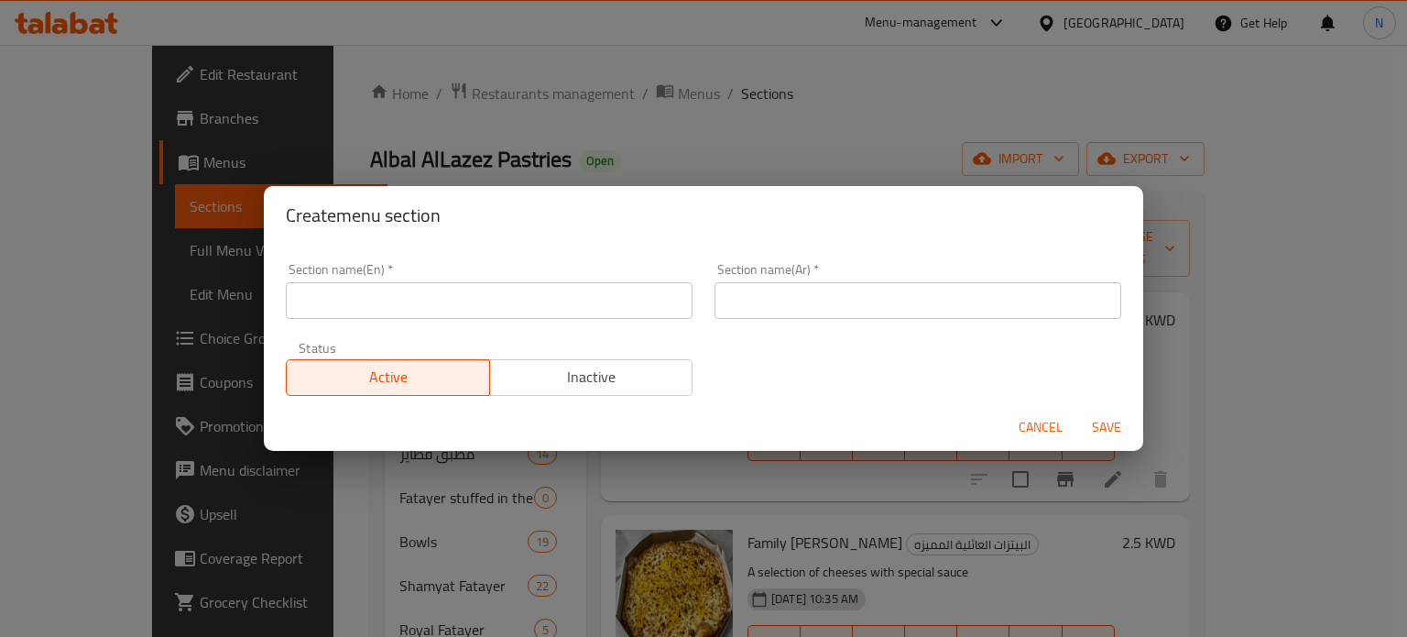
click at [550, 289] on input "text" at bounding box center [489, 300] width 407 height 37
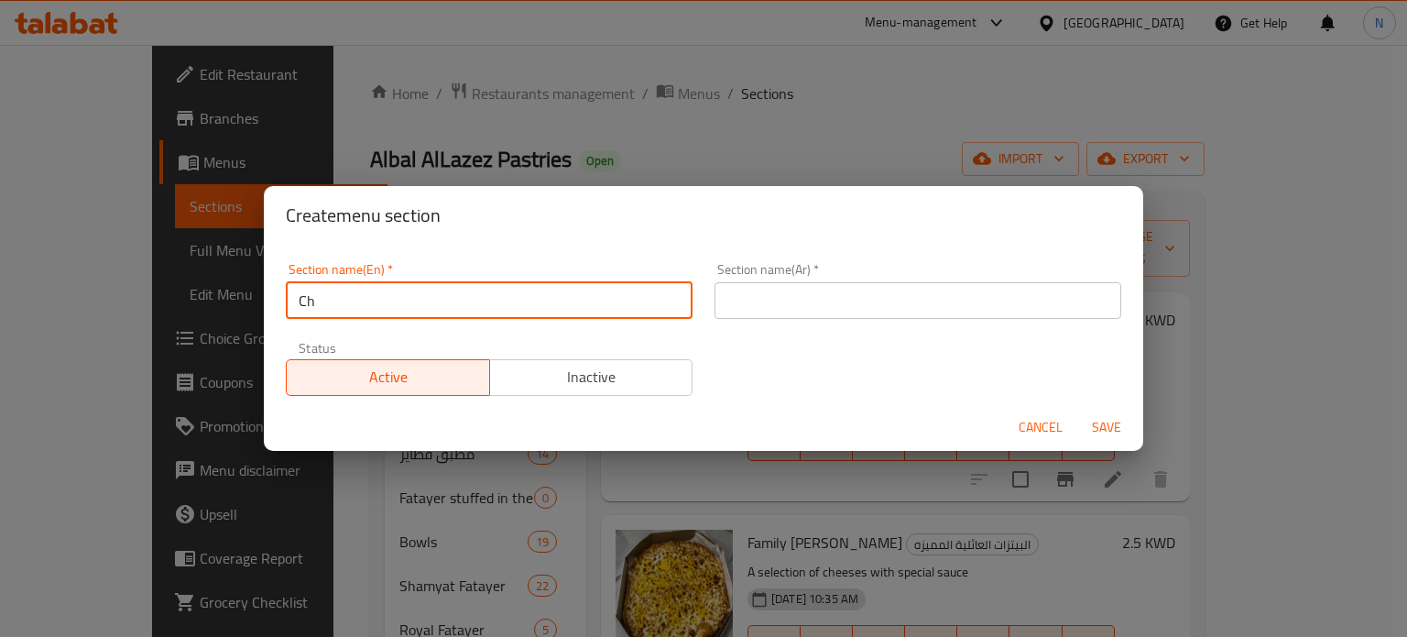
type input "C"
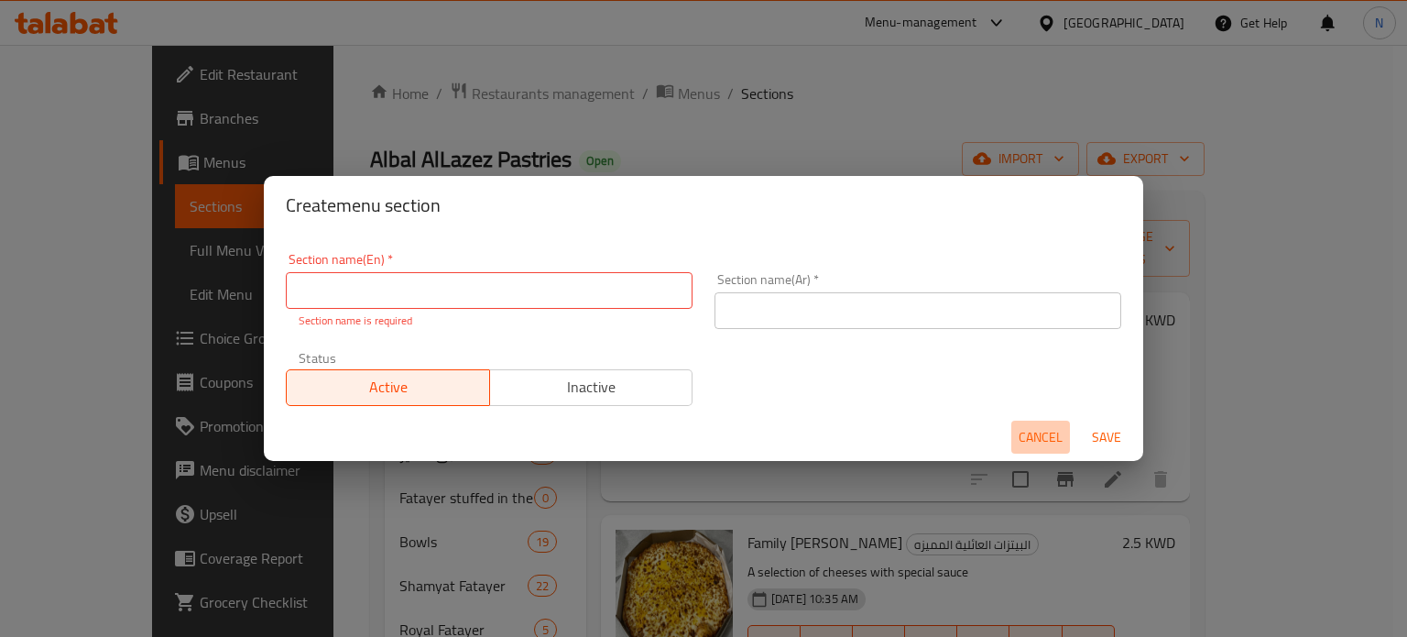
click at [1038, 435] on span "Cancel" at bounding box center [1040, 437] width 44 height 23
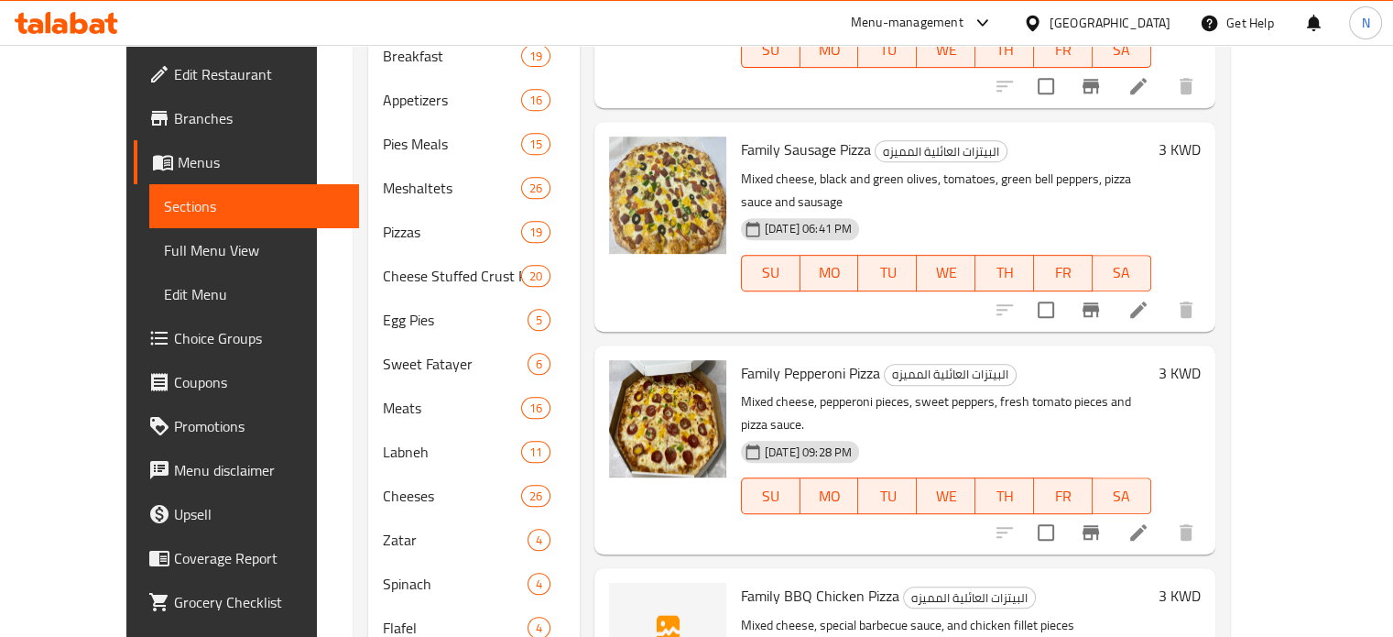
scroll to position [968, 0]
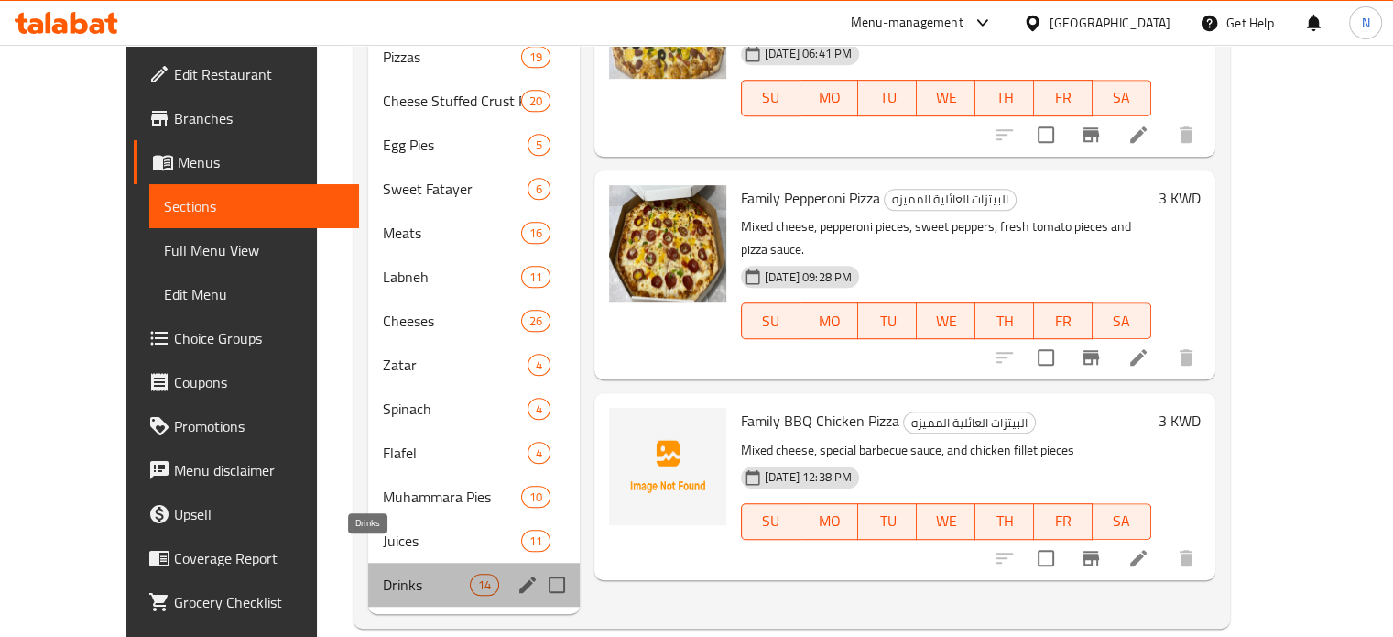
click at [414, 573] on span "Drinks" at bounding box center [426, 584] width 87 height 22
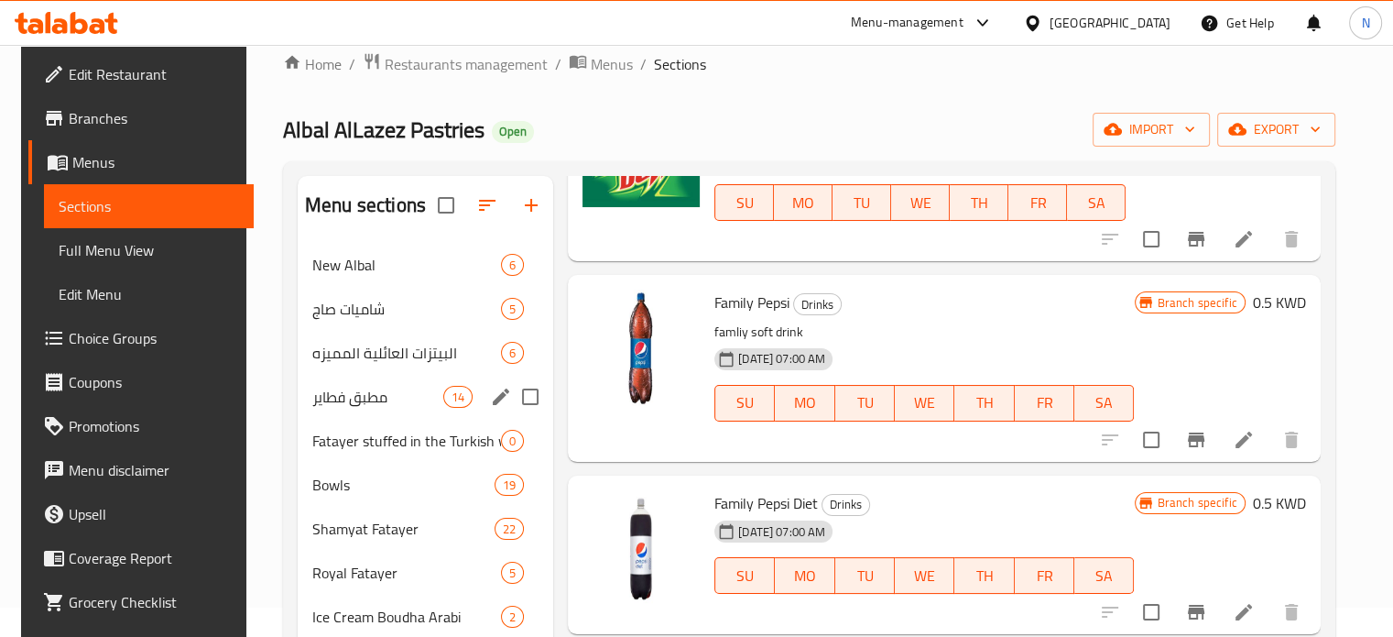
scroll to position [31, 0]
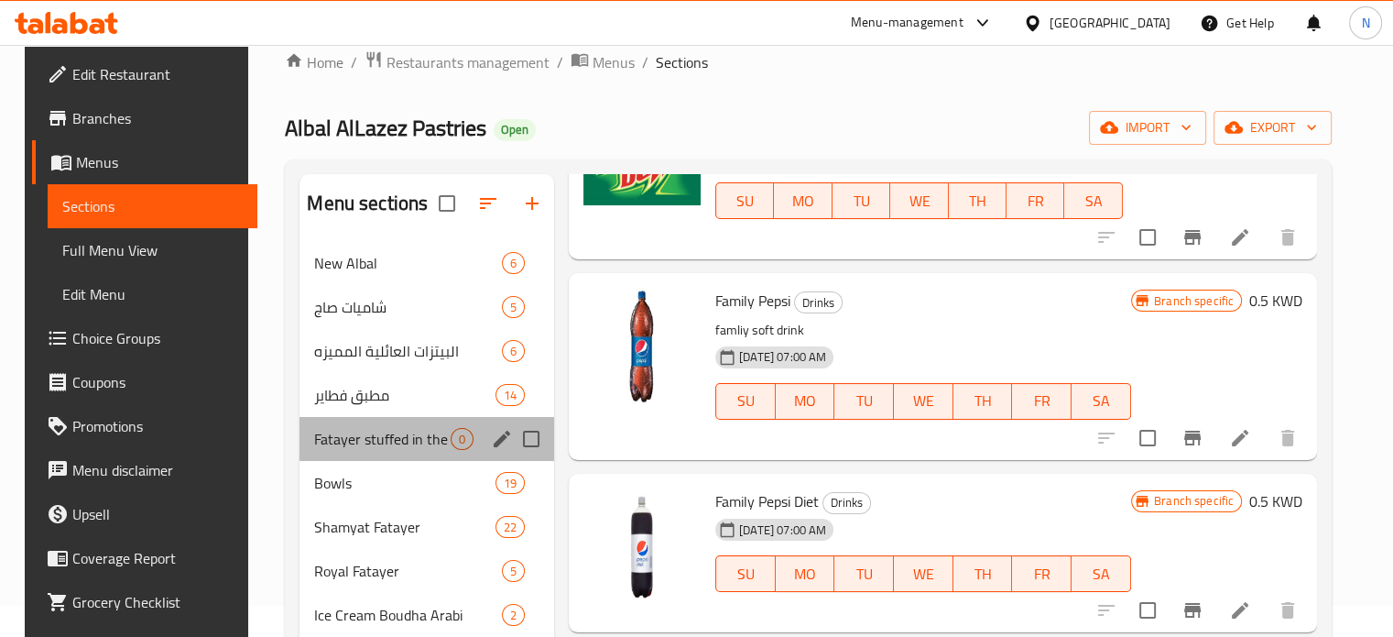
click at [299, 431] on div "Fatayer stuffed in the Turkish way 0" at bounding box center [426, 439] width 255 height 44
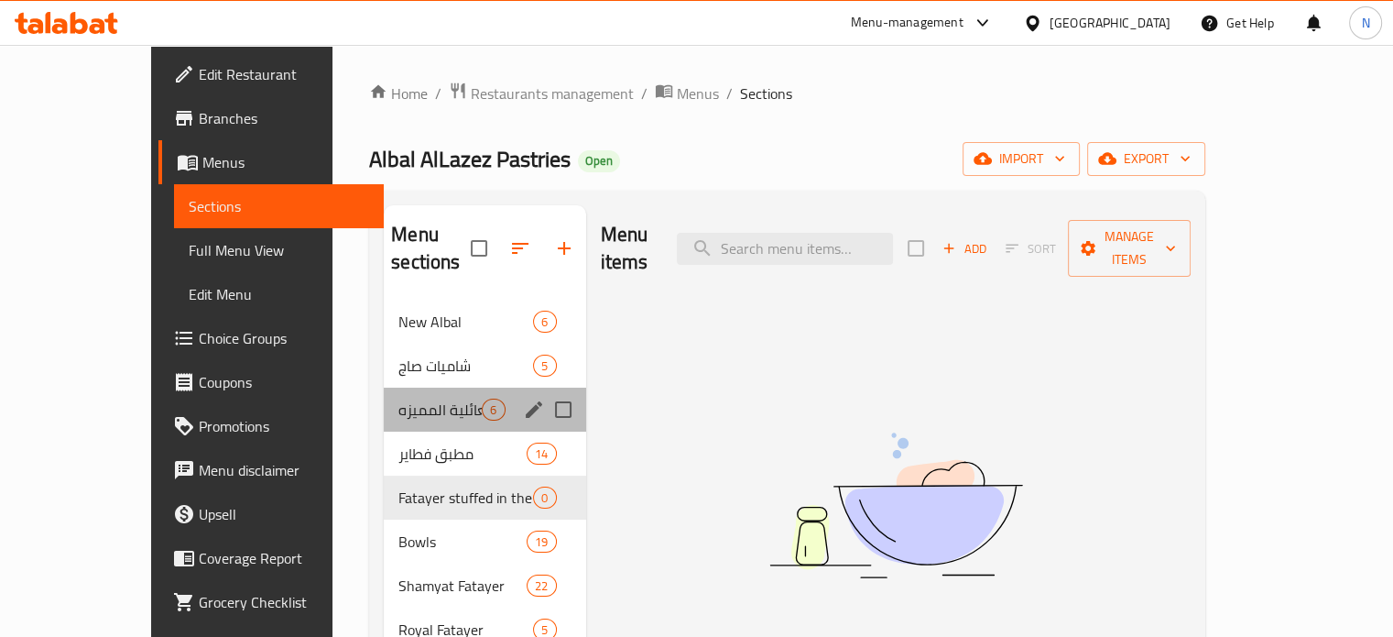
click at [384, 387] on div "البيتزات العائلية المميزه 6" at bounding box center [484, 409] width 201 height 44
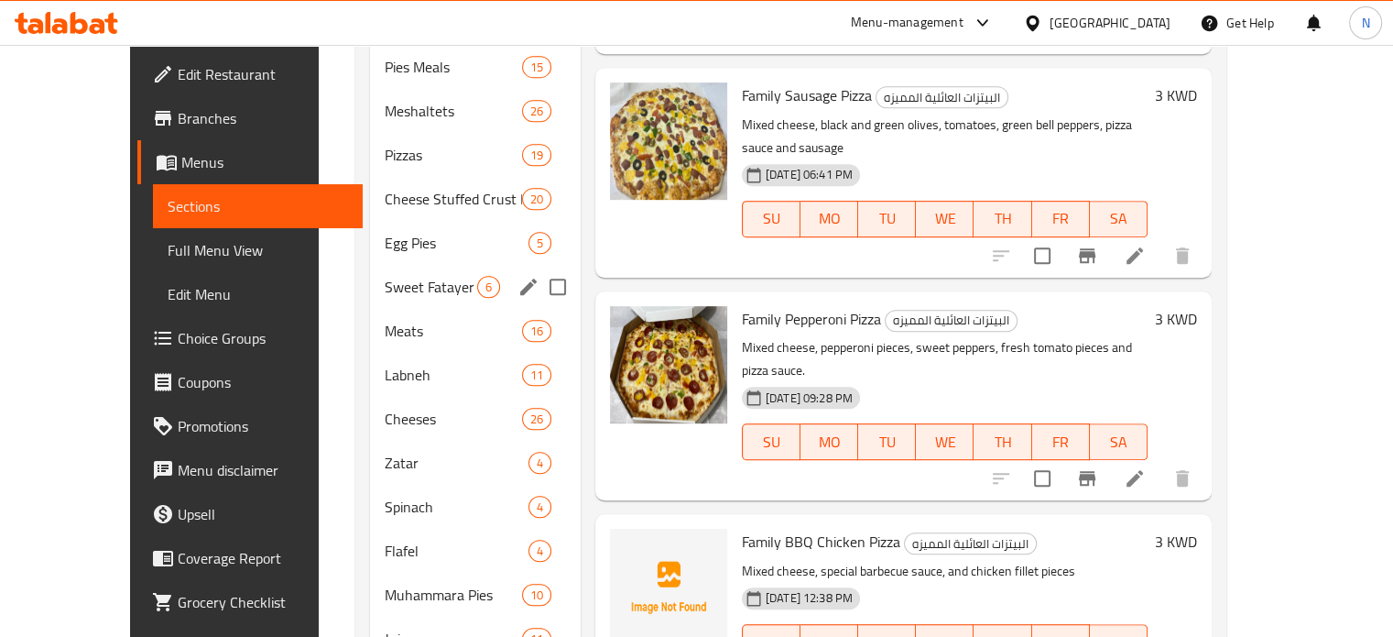
scroll to position [804, 0]
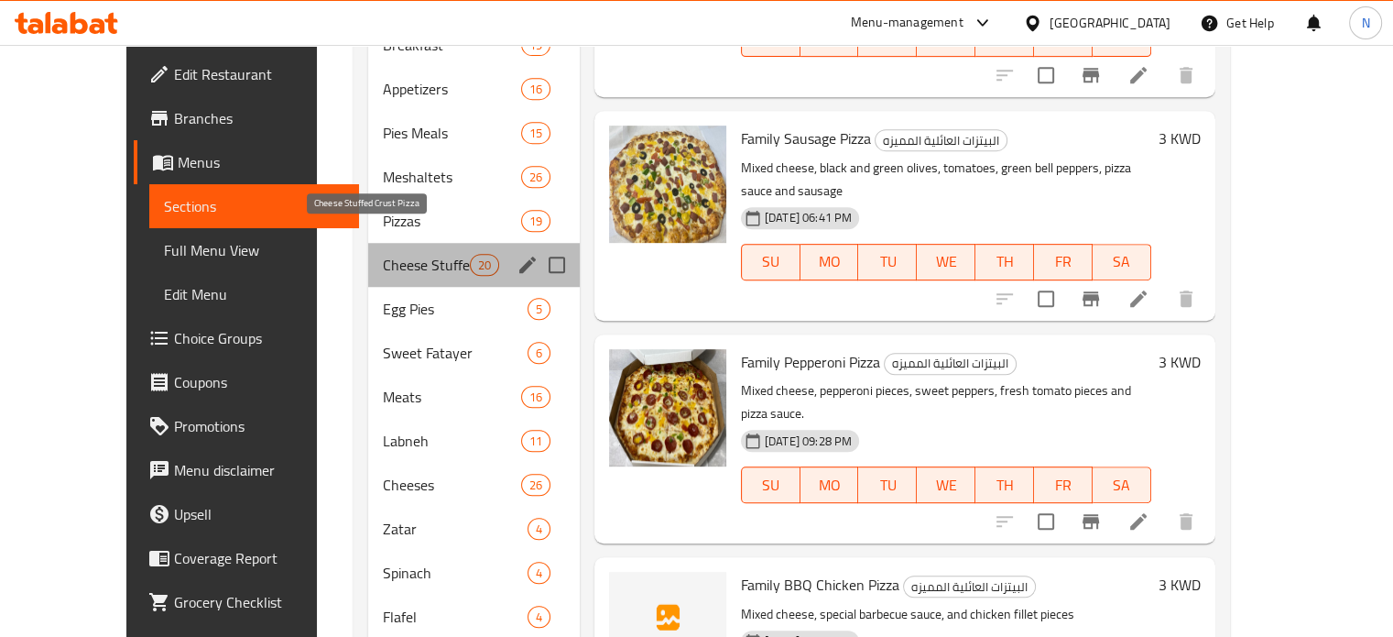
click at [383, 254] on span "Cheese Stuffed Crust Pizza" at bounding box center [426, 265] width 87 height 22
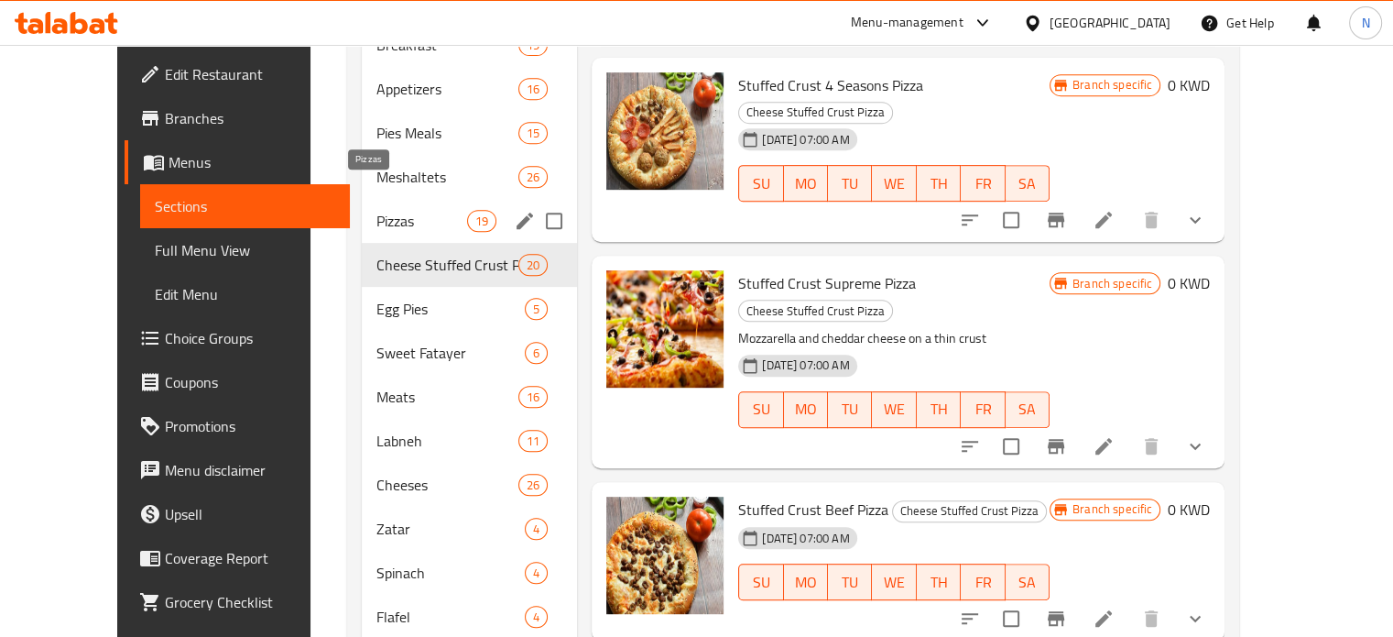
click at [376, 210] on span "Pizzas" at bounding box center [421, 221] width 91 height 22
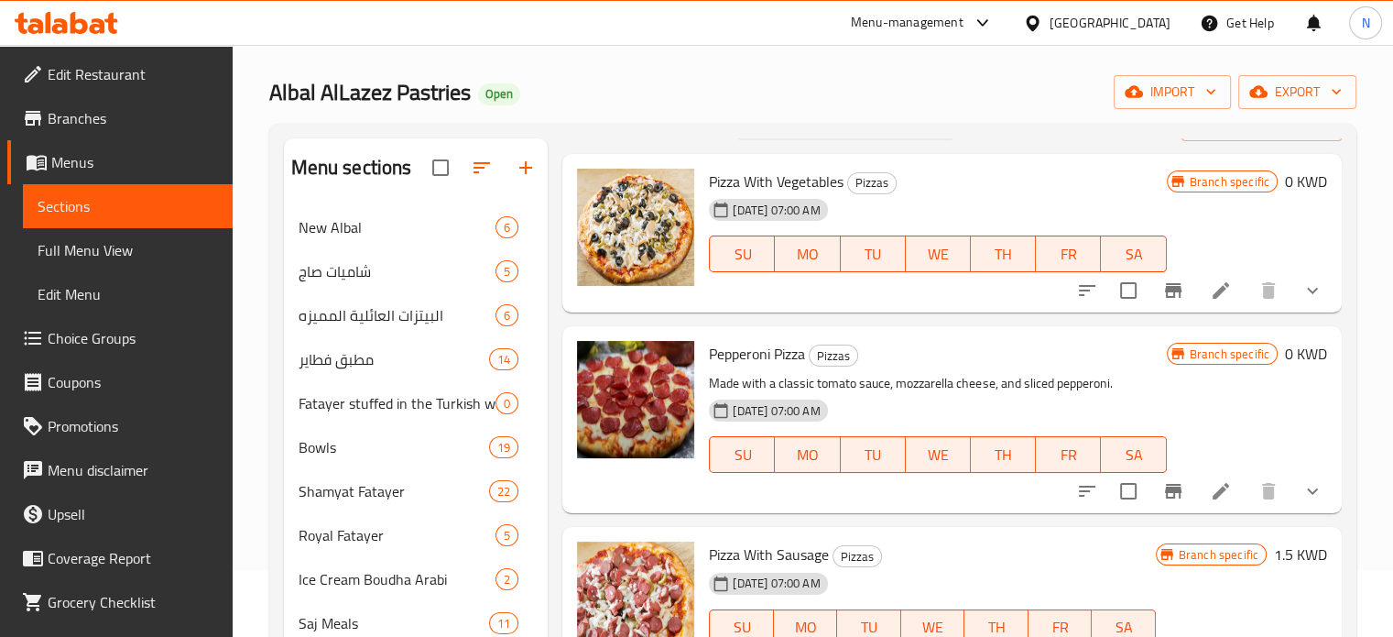
scroll to position [44, 0]
click at [735, 182] on span "Pizza With Vegetables" at bounding box center [776, 181] width 135 height 27
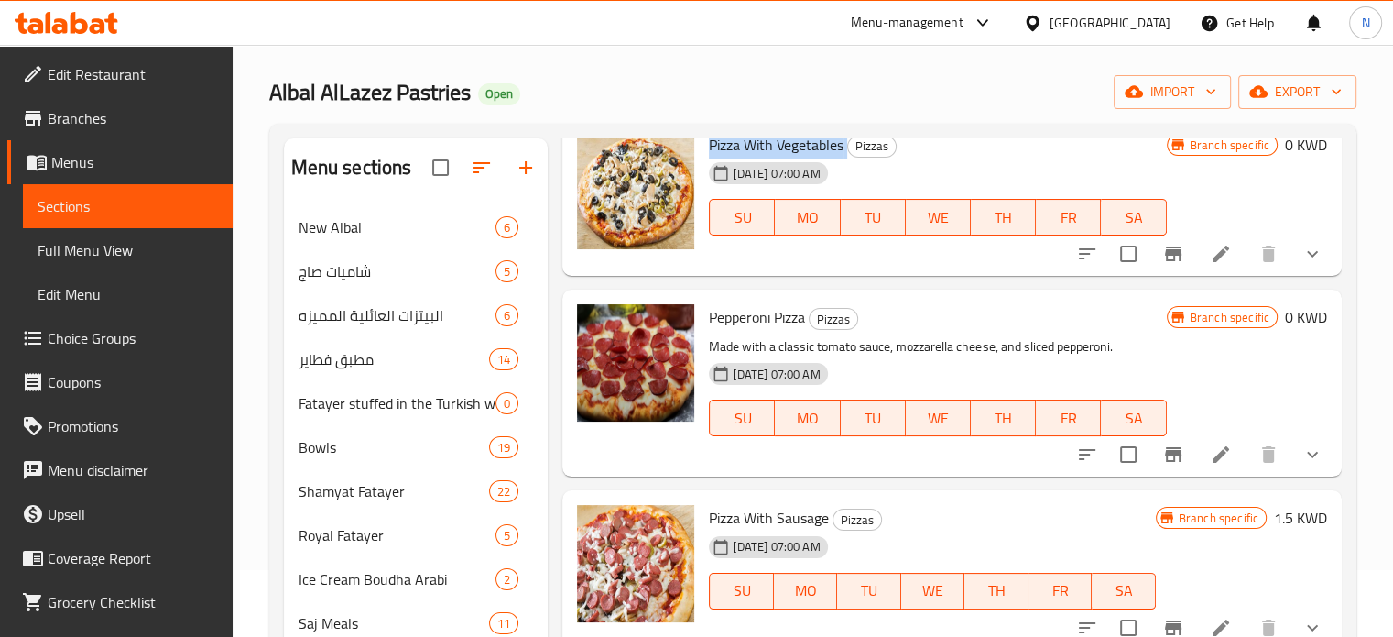
scroll to position [0, 0]
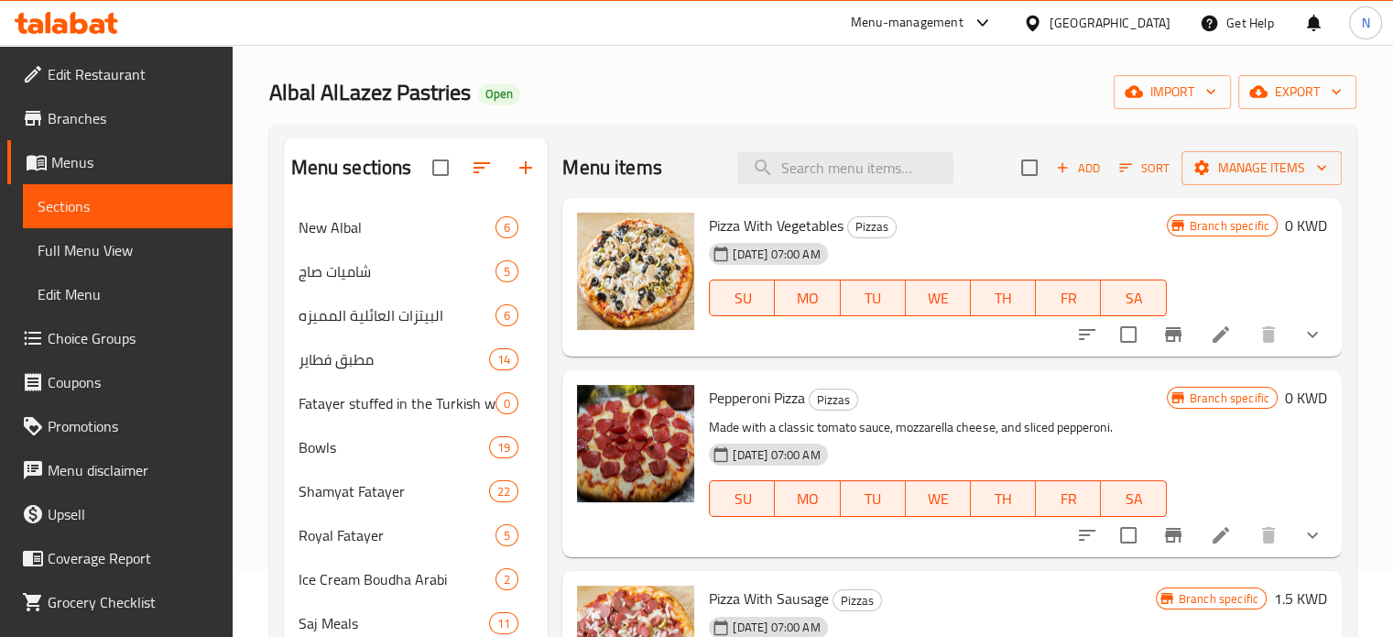
click at [739, 408] on span "Pepperoni Pizza" at bounding box center [757, 397] width 96 height 27
copy h6 "Pepperoni Pizza"
click at [810, 234] on span "Pizza With Vegetables" at bounding box center [776, 225] width 135 height 27
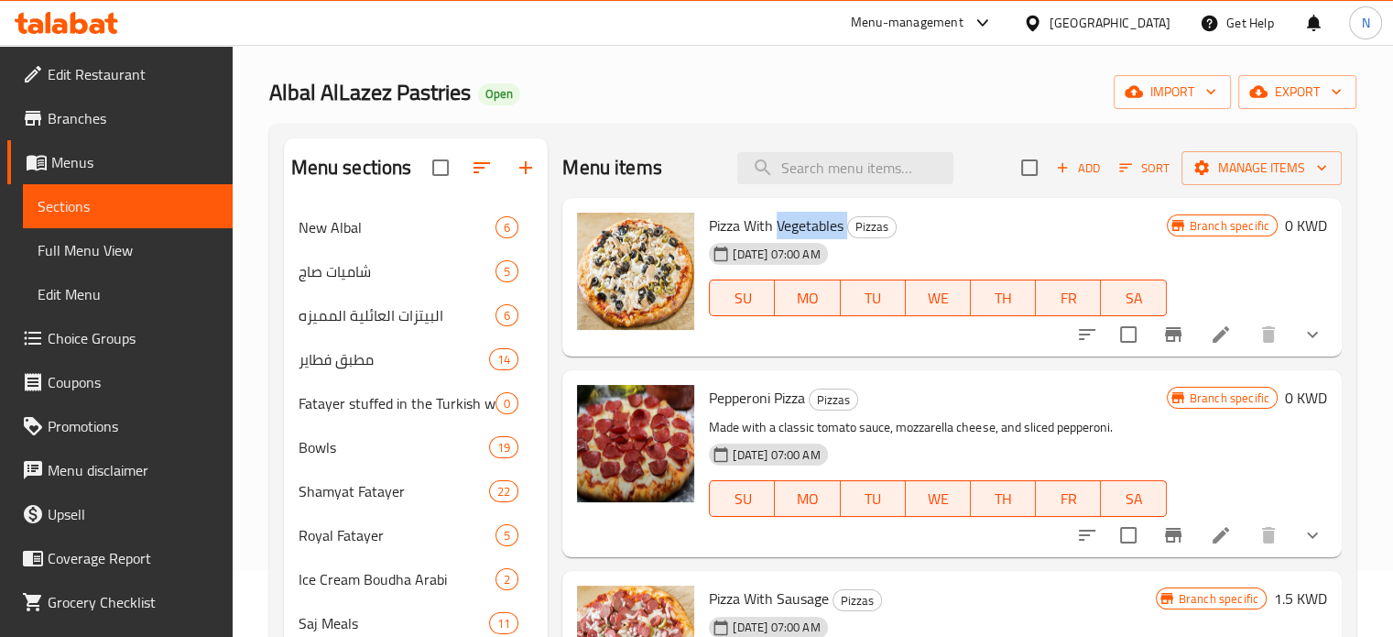
click at [810, 234] on span "Pizza With Vegetables" at bounding box center [776, 225] width 135 height 27
copy h6 "Pizza With Vegetables"
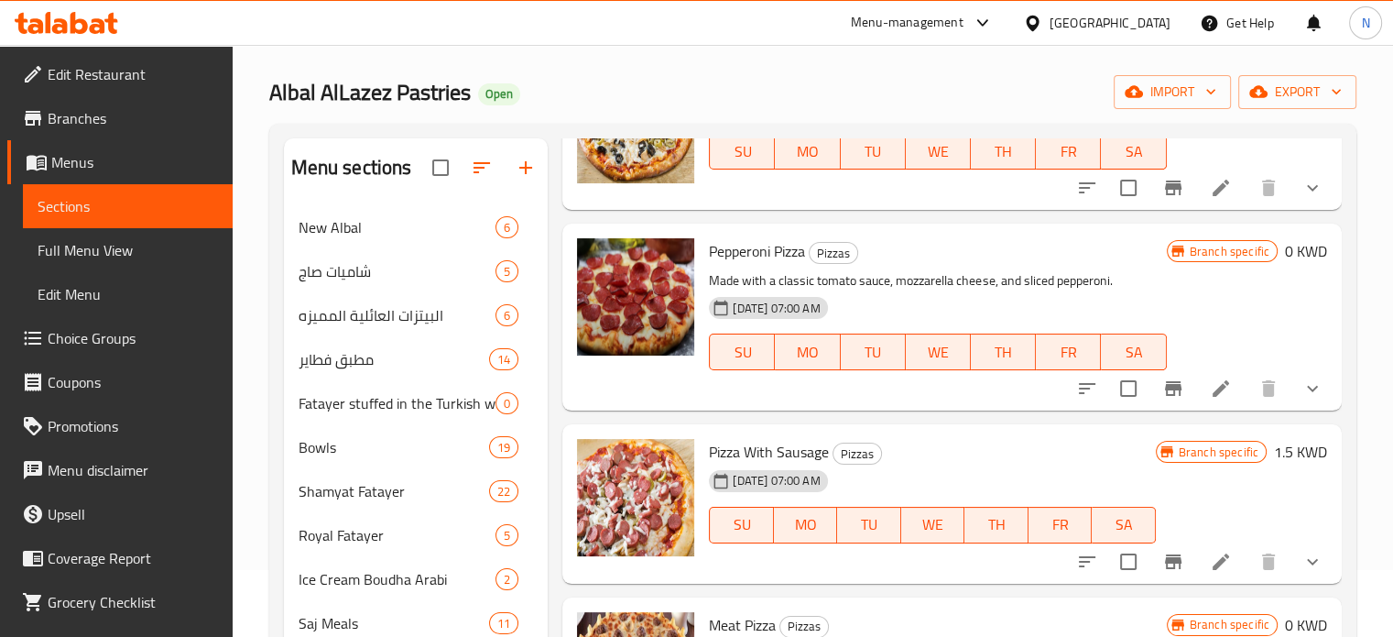
scroll to position [153, 0]
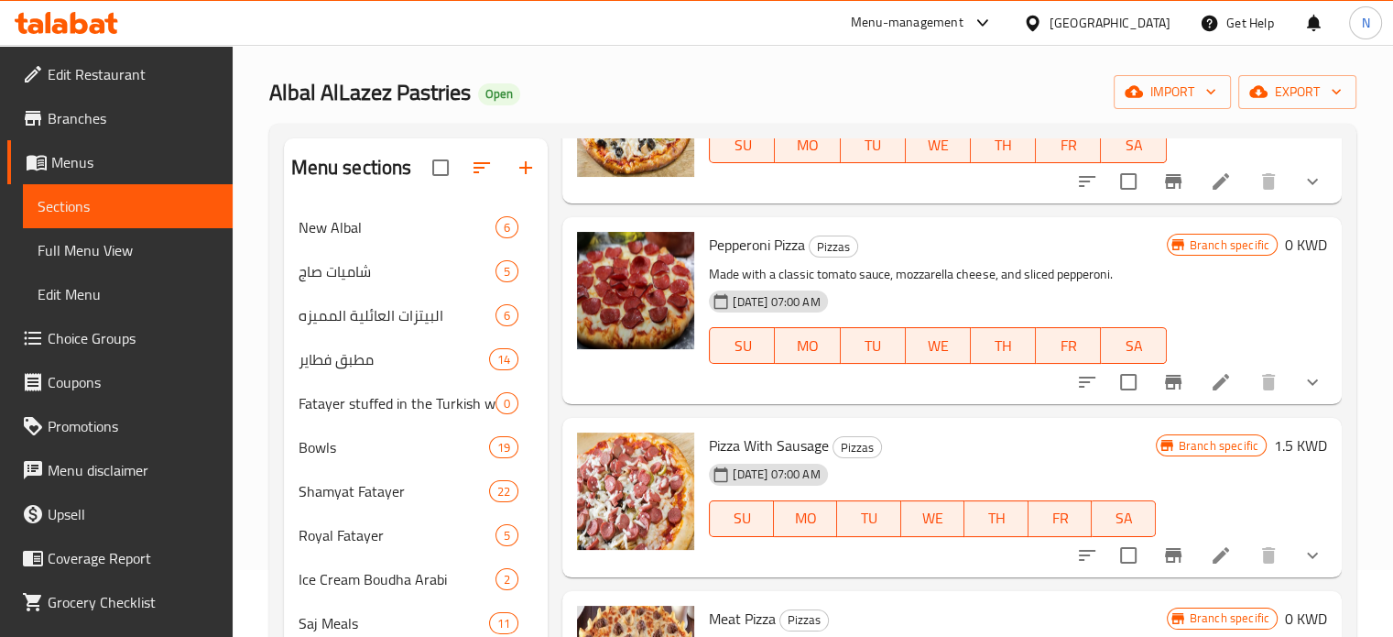
click at [808, 441] on span "Pizza With Sausage" at bounding box center [769, 444] width 120 height 27
copy h6 "Pizza With Sausage"
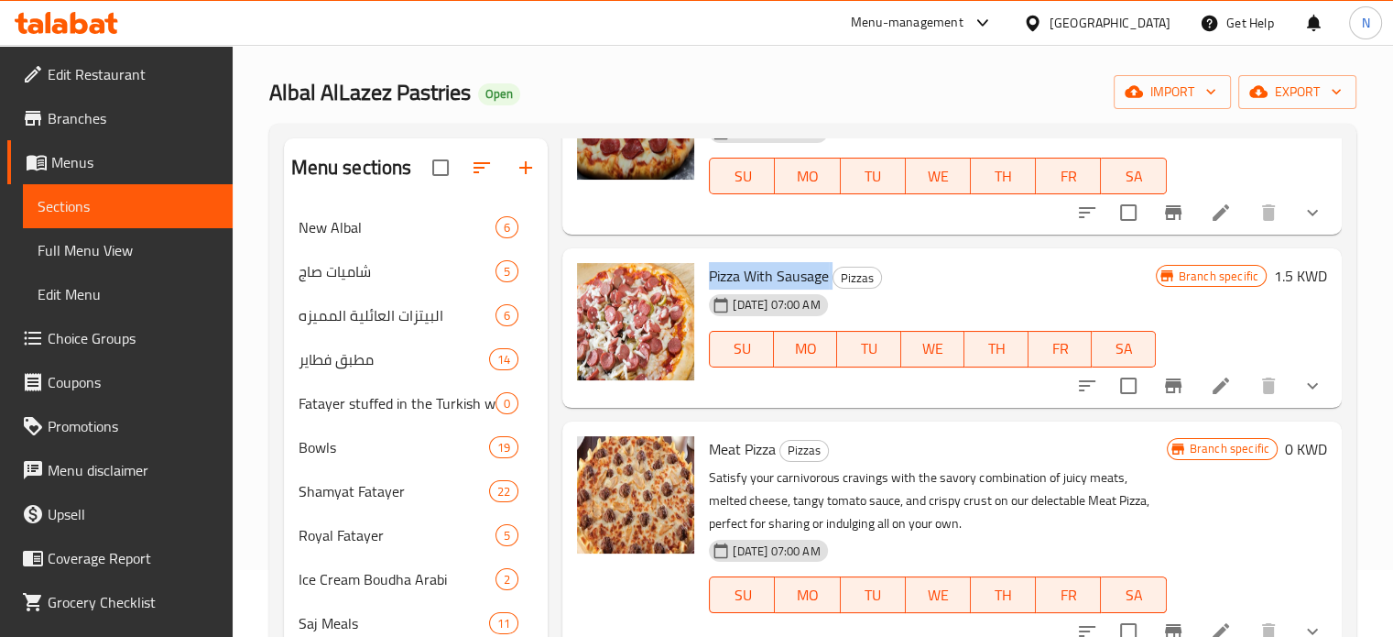
scroll to position [365, 0]
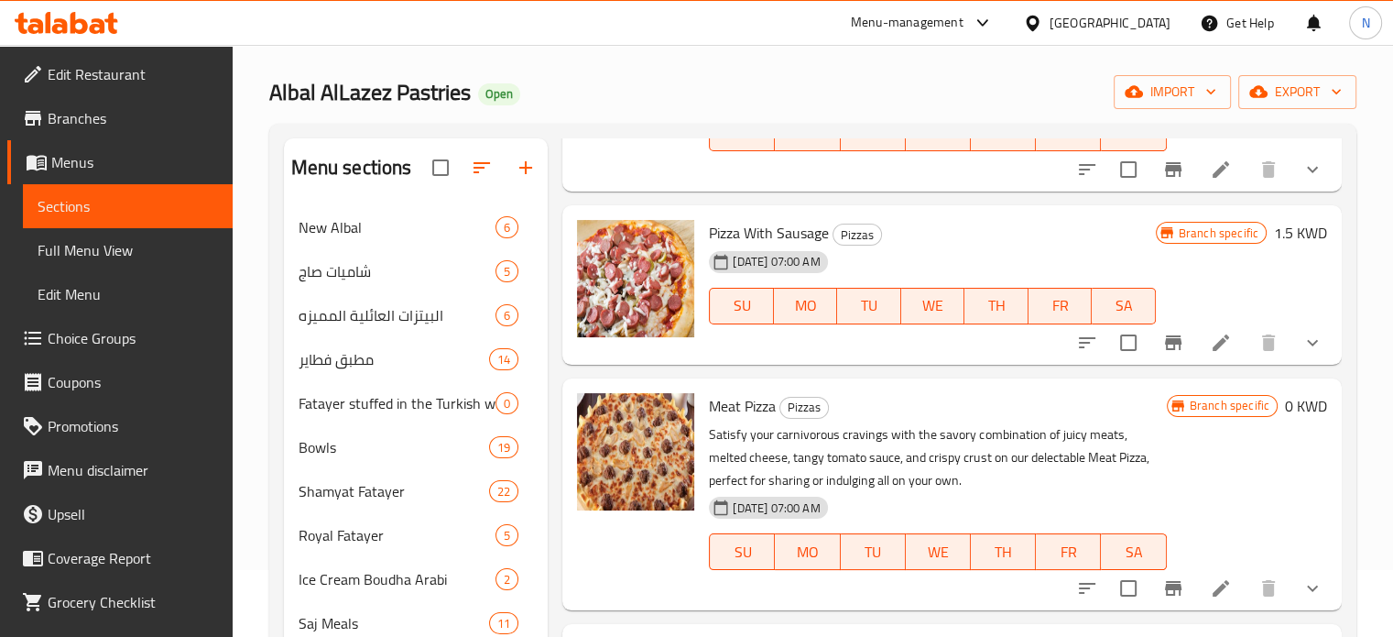
click at [734, 408] on span "Meat Pizza" at bounding box center [742, 405] width 67 height 27
copy h6 "Meat Pizza"
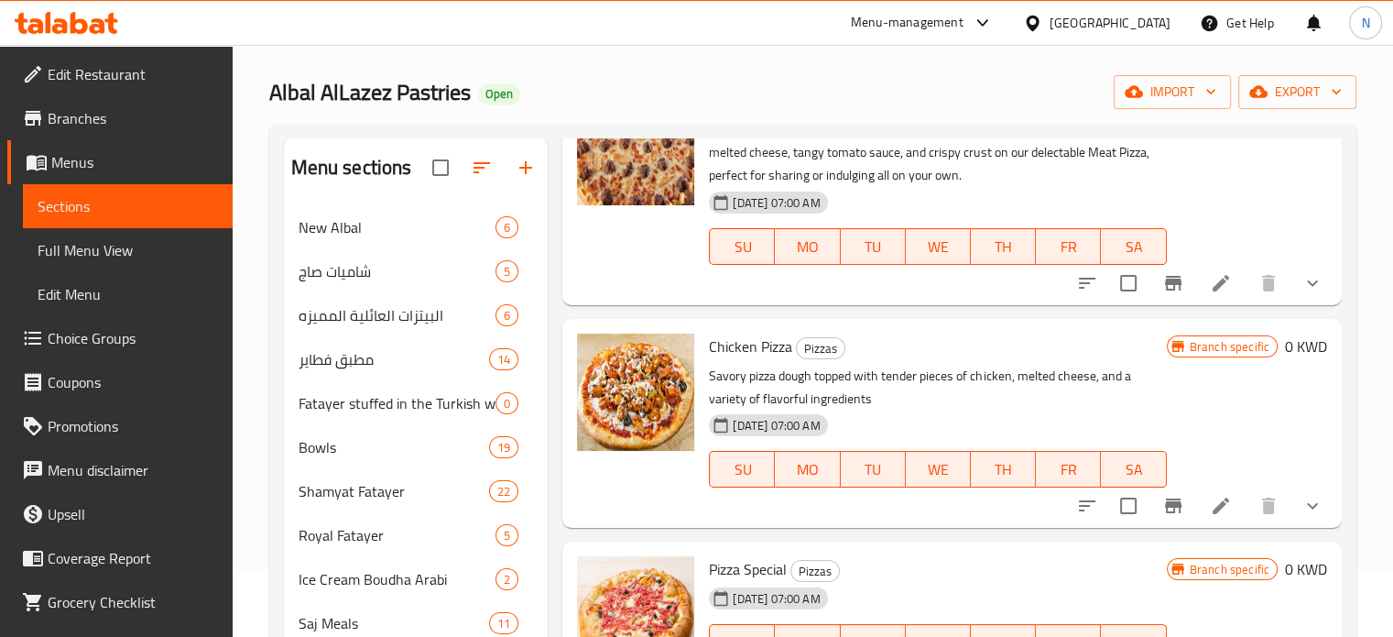
scroll to position [672, 0]
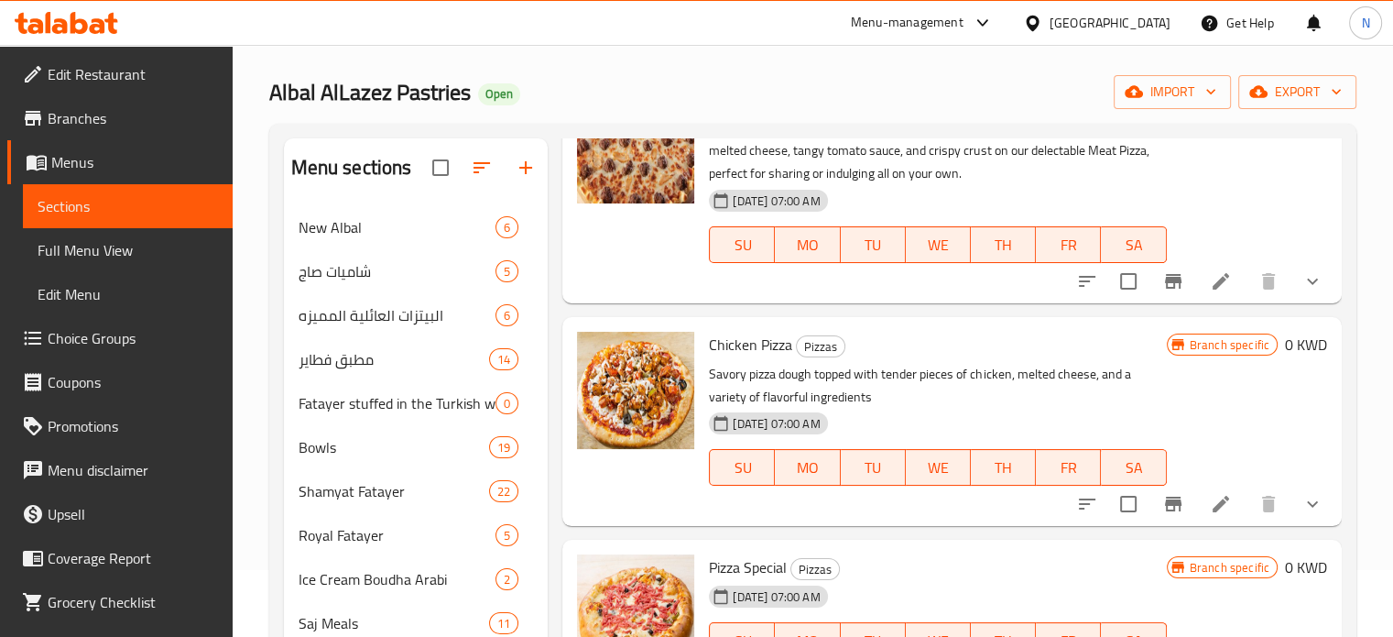
click at [770, 334] on span "Chicken Pizza" at bounding box center [750, 344] width 83 height 27
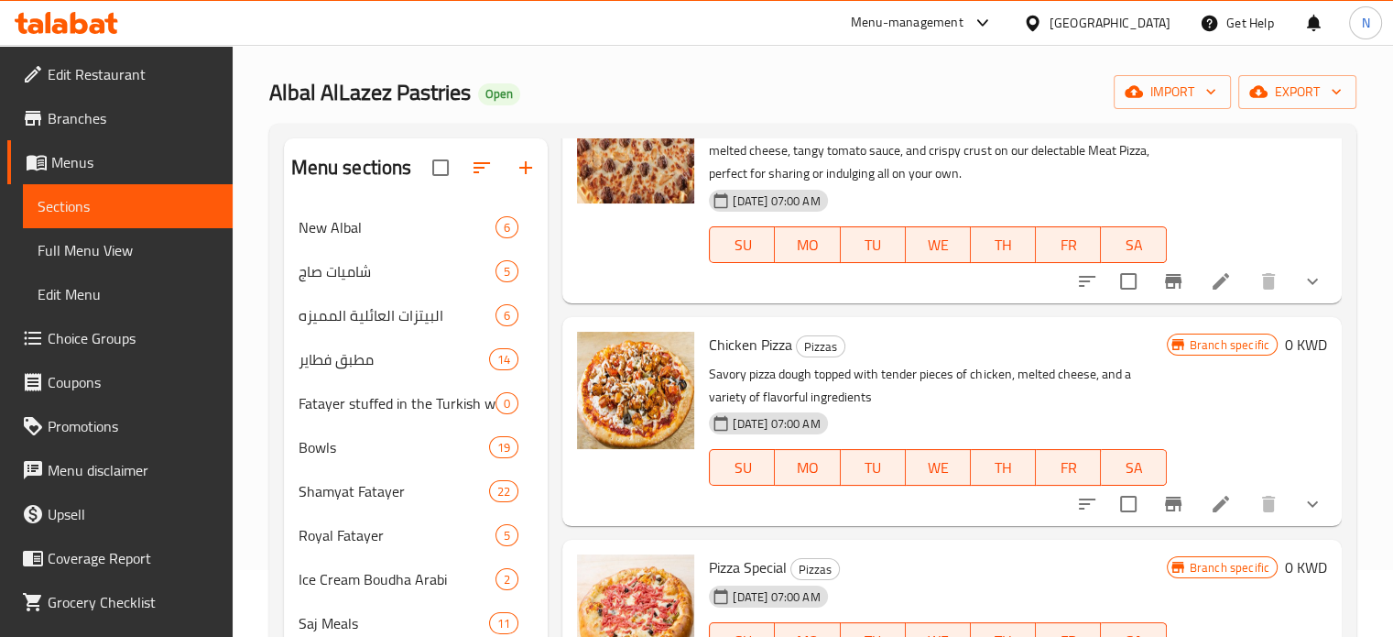
click at [761, 343] on span "Chicken Pizza" at bounding box center [750, 344] width 83 height 27
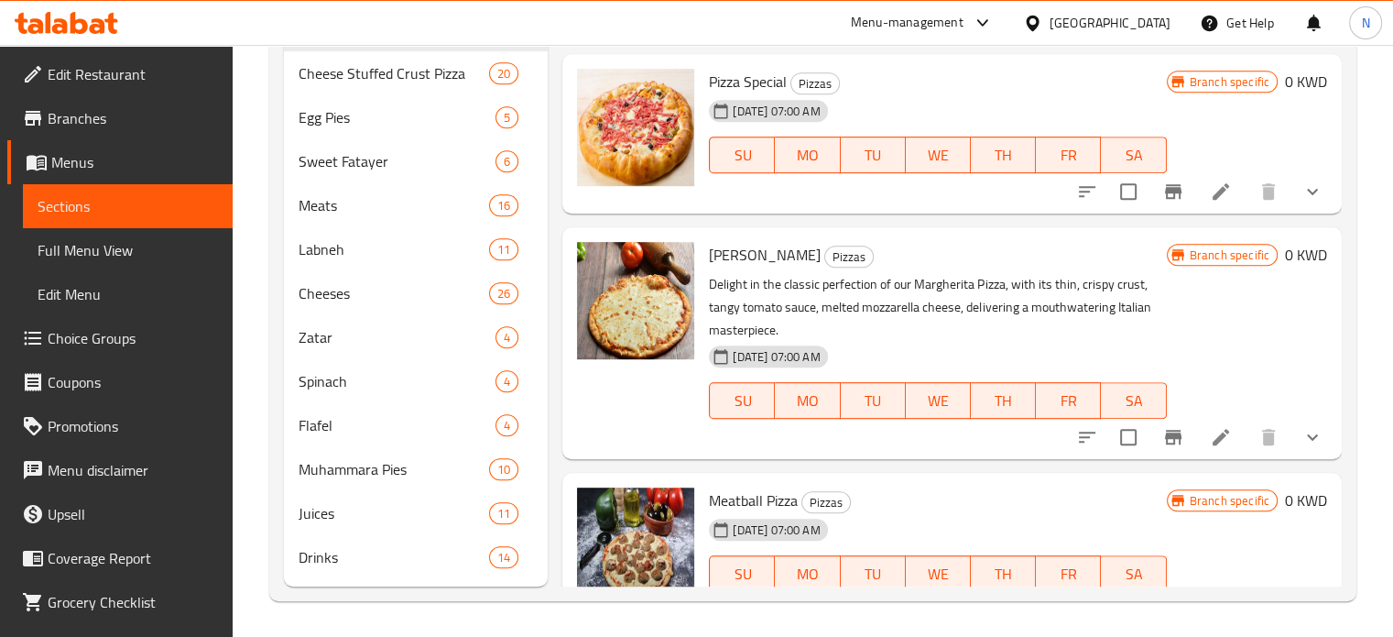
scroll to position [247, 0]
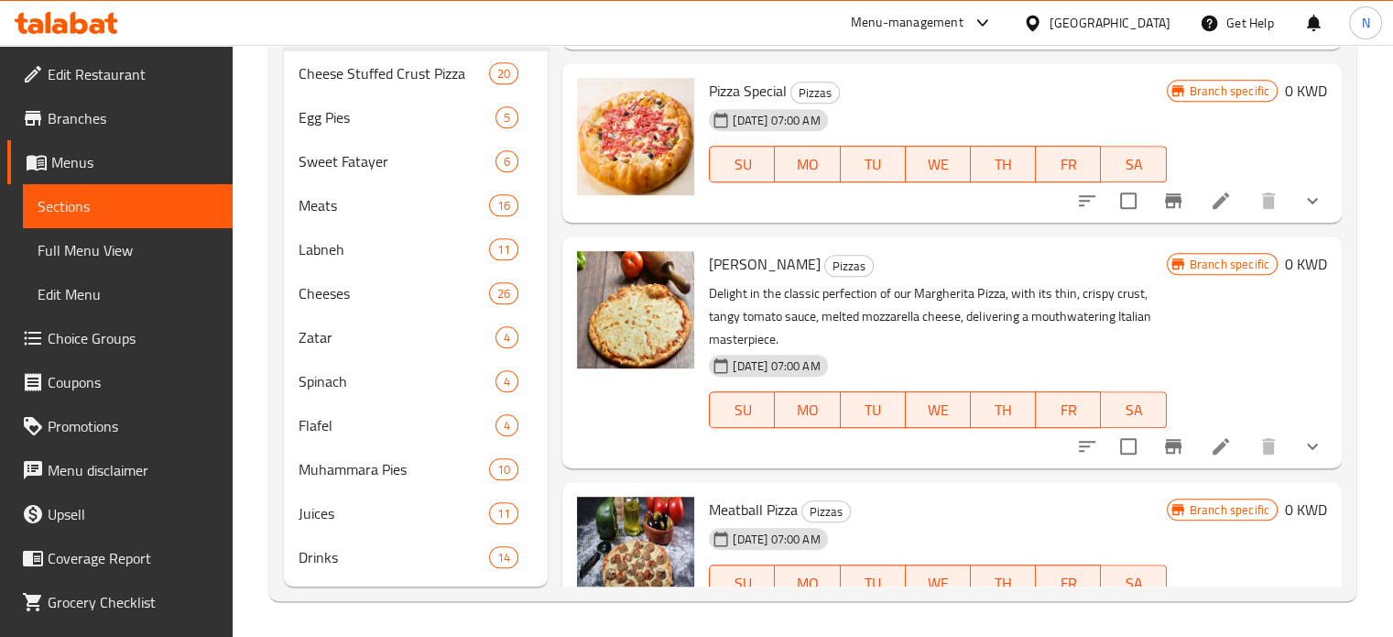
click at [774, 261] on span "[PERSON_NAME]" at bounding box center [765, 263] width 112 height 27
copy h6 "[PERSON_NAME]"
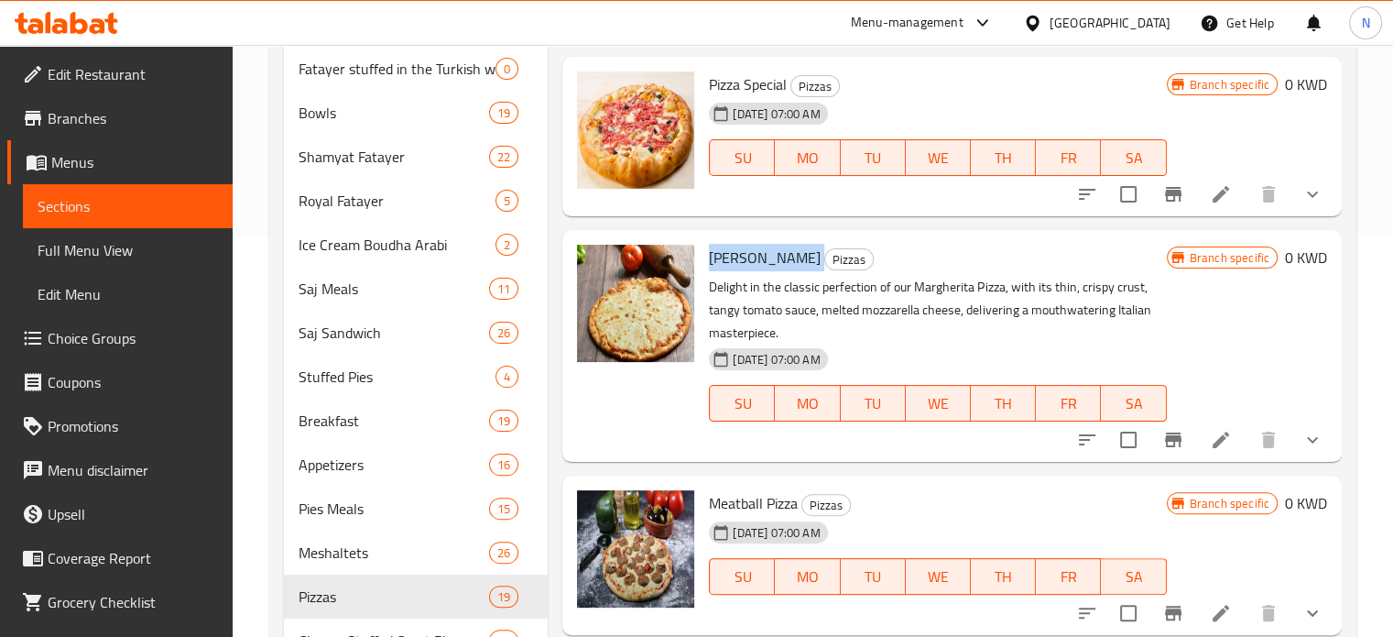
scroll to position [824, 0]
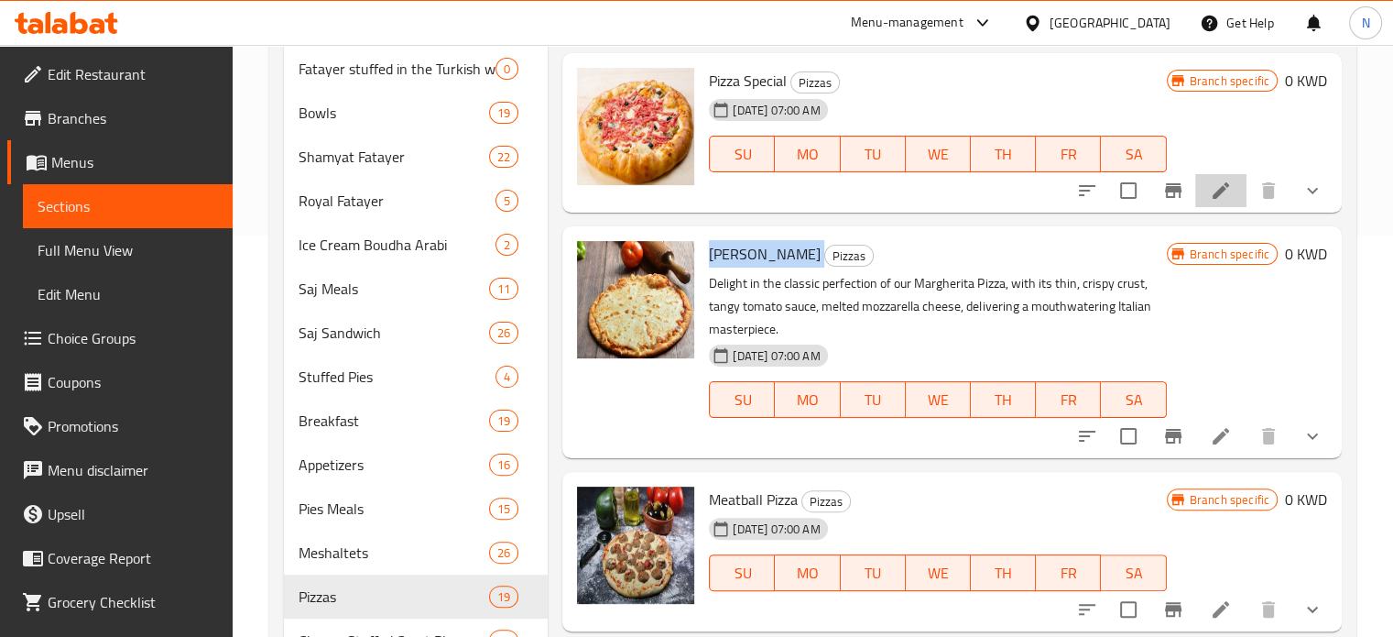
click at [1224, 191] on li at bounding box center [1220, 190] width 51 height 33
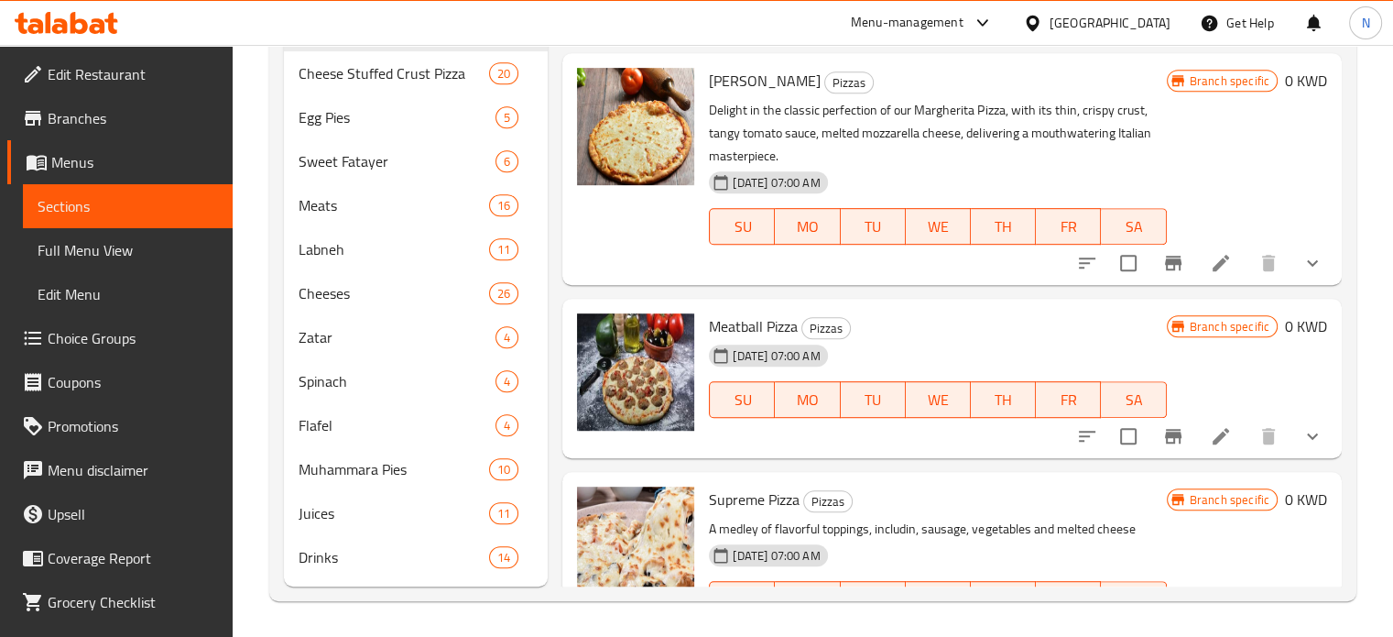
scroll to position [273, 0]
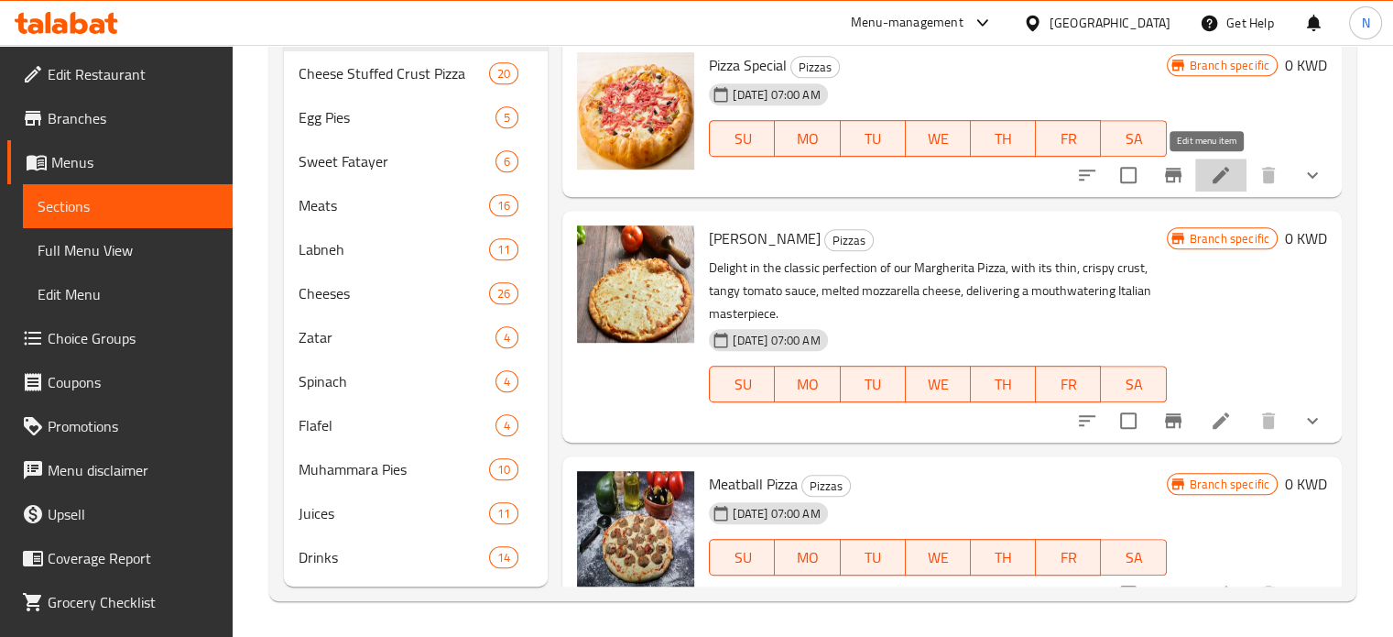
click at [1210, 178] on icon at bounding box center [1221, 175] width 22 height 22
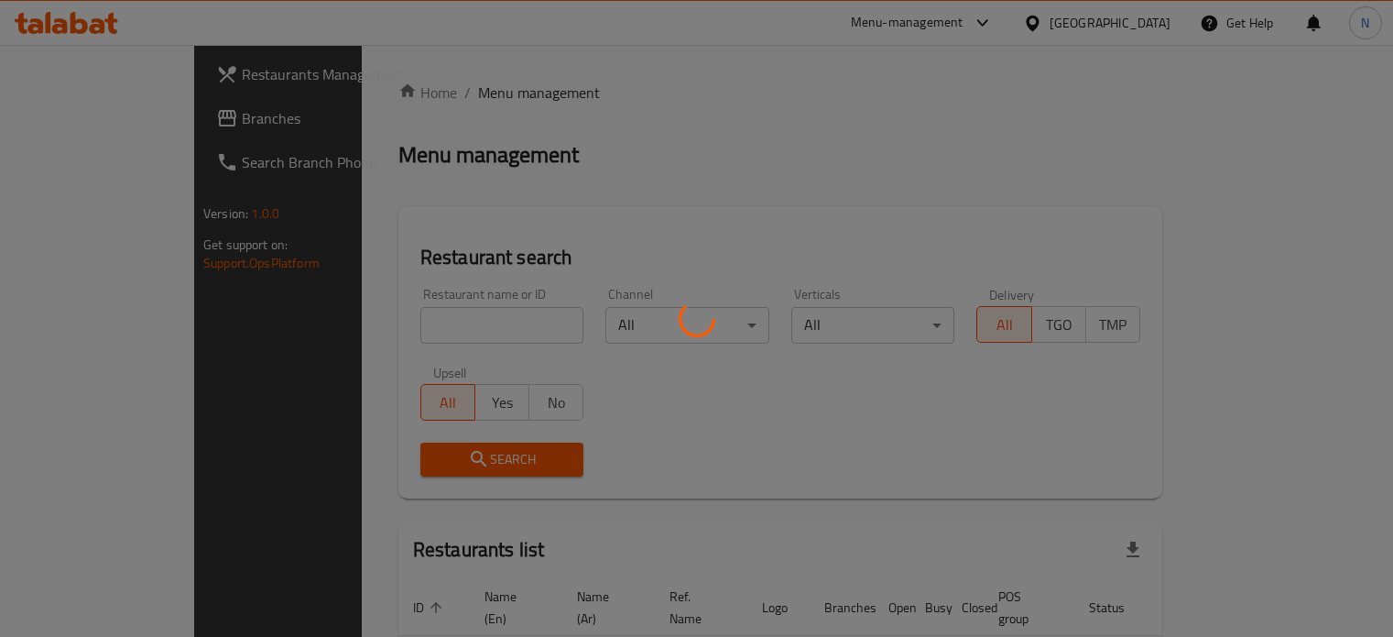
scroll to position [111, 0]
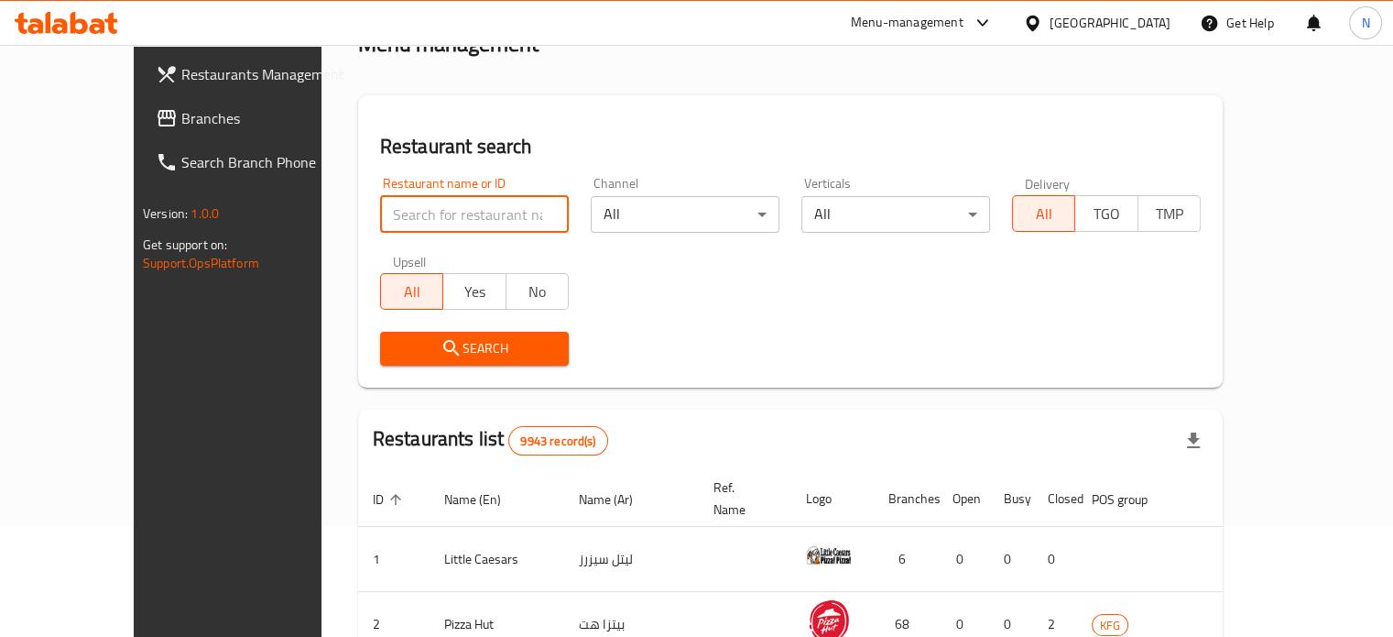
click at [484, 216] on input "search" at bounding box center [474, 214] width 189 height 37
click at [478, 207] on input "search" at bounding box center [474, 214] width 189 height 37
type input "albal"
click button "Search" at bounding box center [474, 349] width 189 height 34
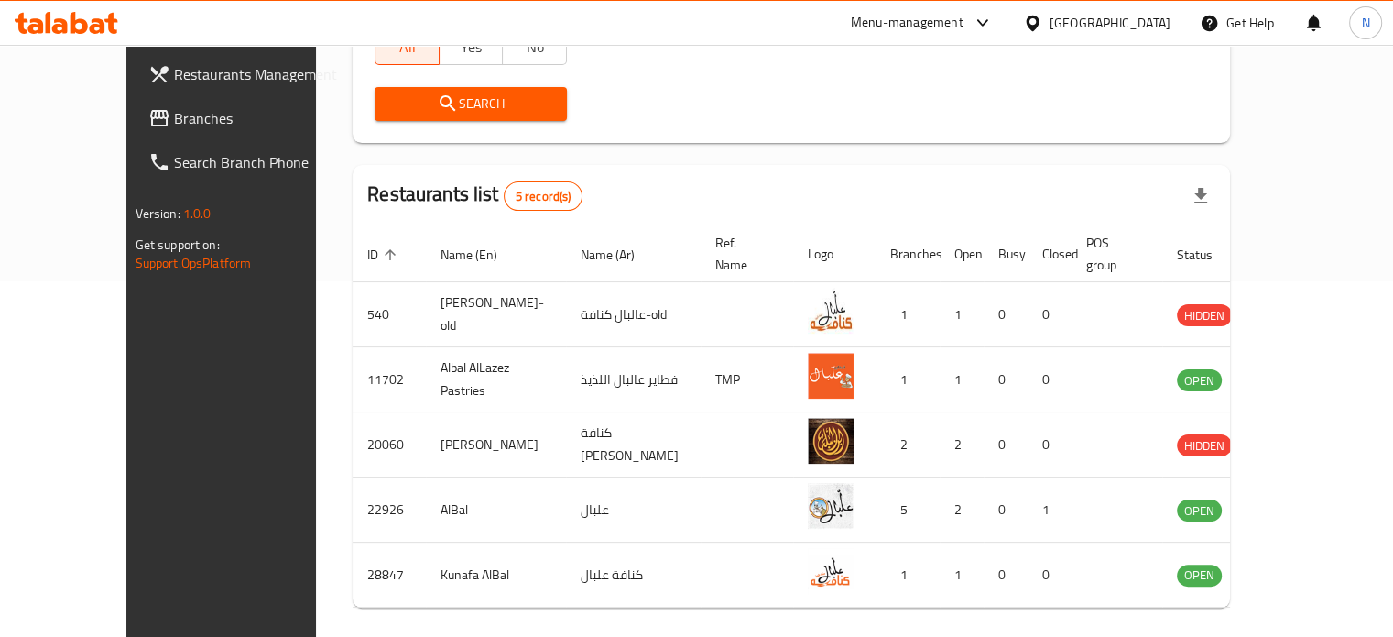
scroll to position [400, 0]
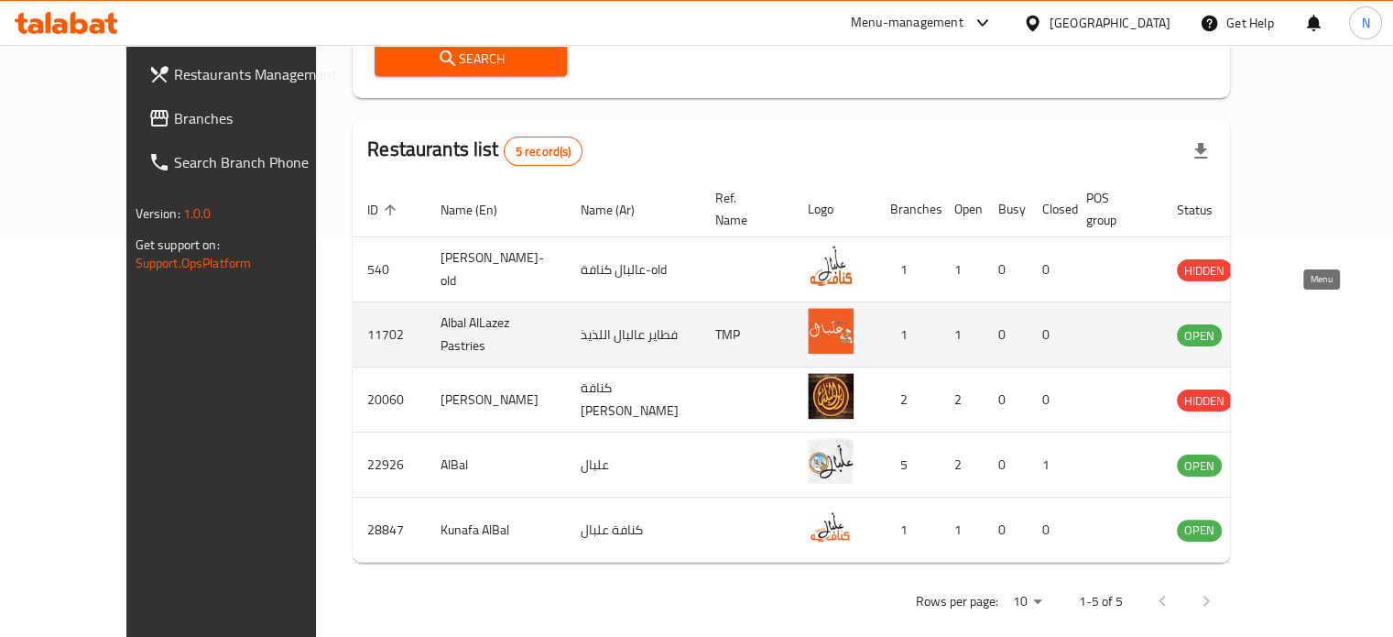
click at [1295, 323] on icon "enhanced table" at bounding box center [1284, 334] width 22 height 22
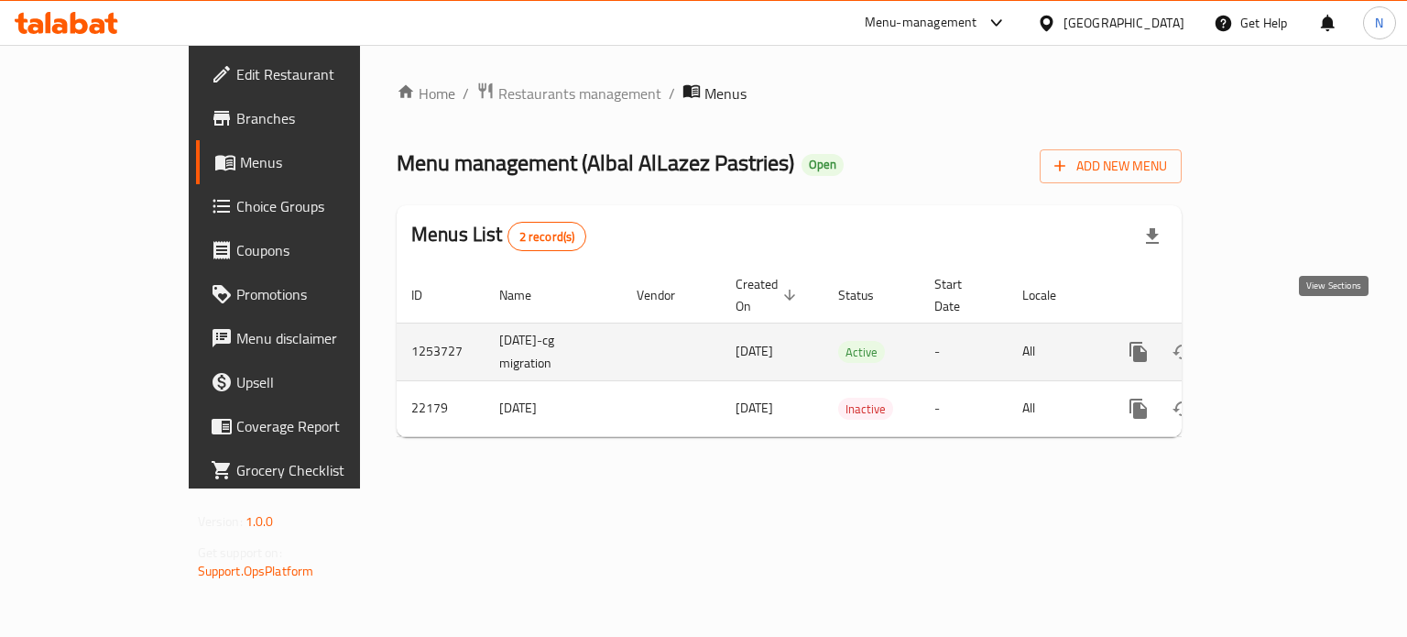
click at [1281, 341] on icon "enhanced table" at bounding box center [1270, 352] width 22 height 22
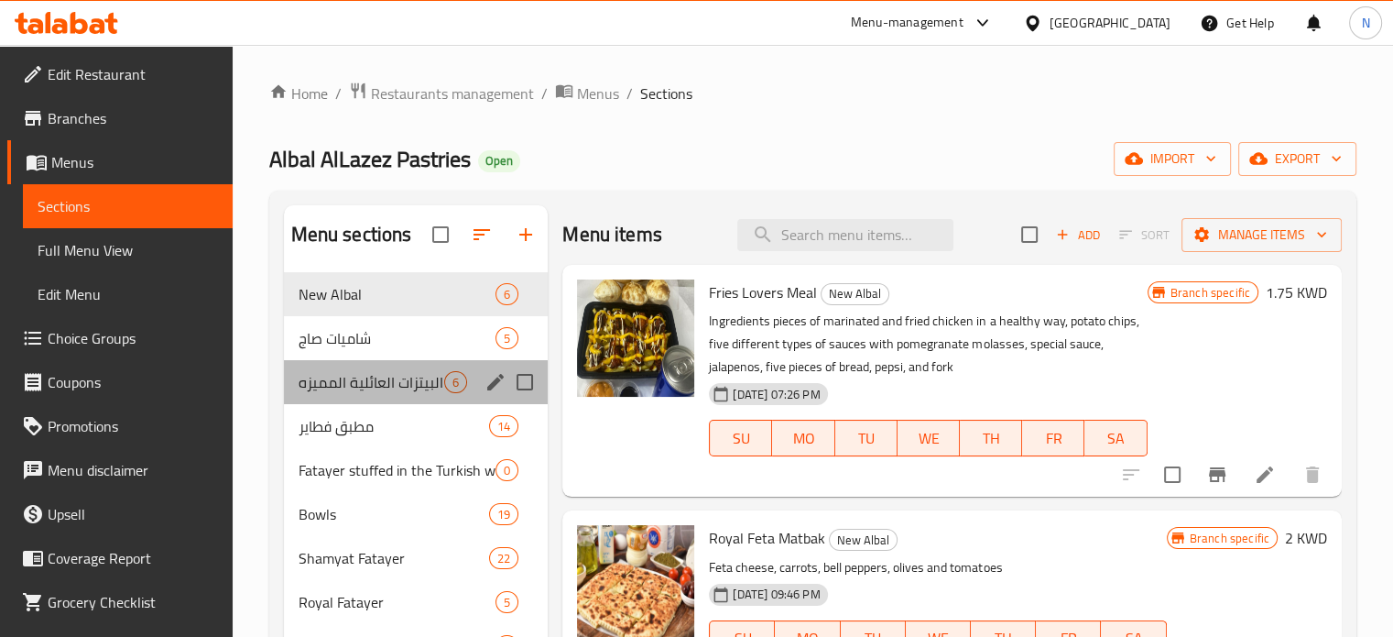
click at [365, 402] on div "البيتزات العائلية المميزه 6" at bounding box center [416, 382] width 265 height 44
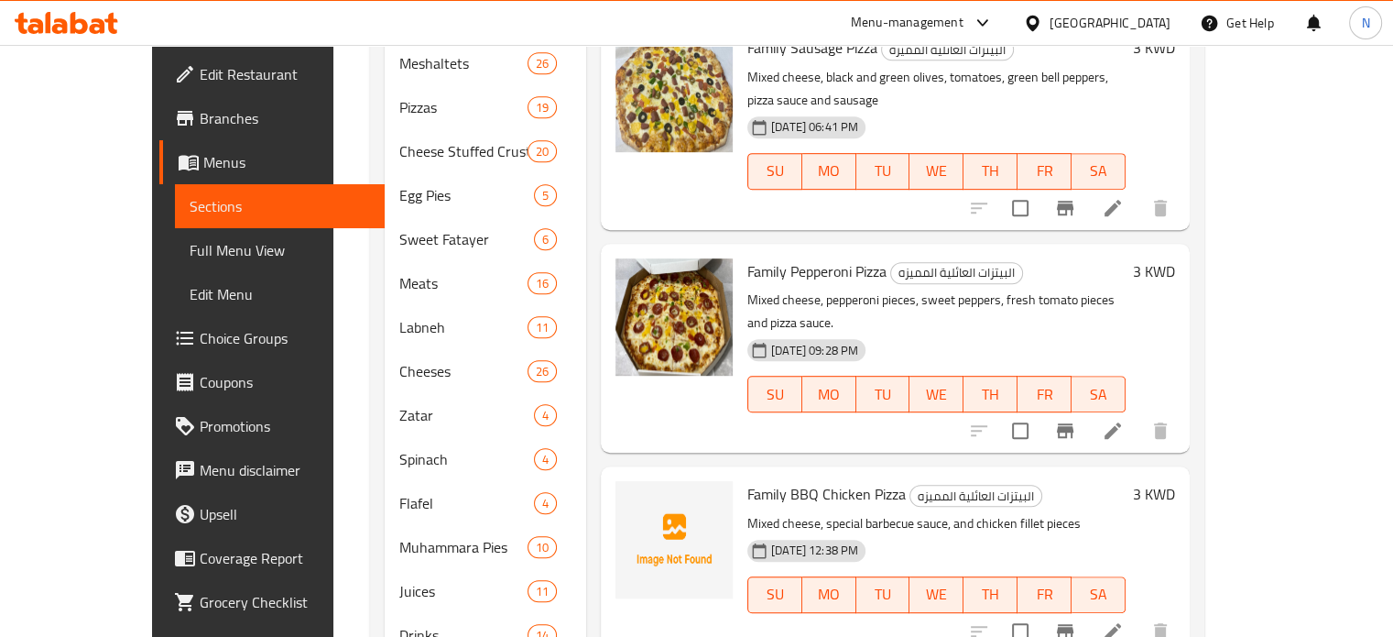
scroll to position [919, 0]
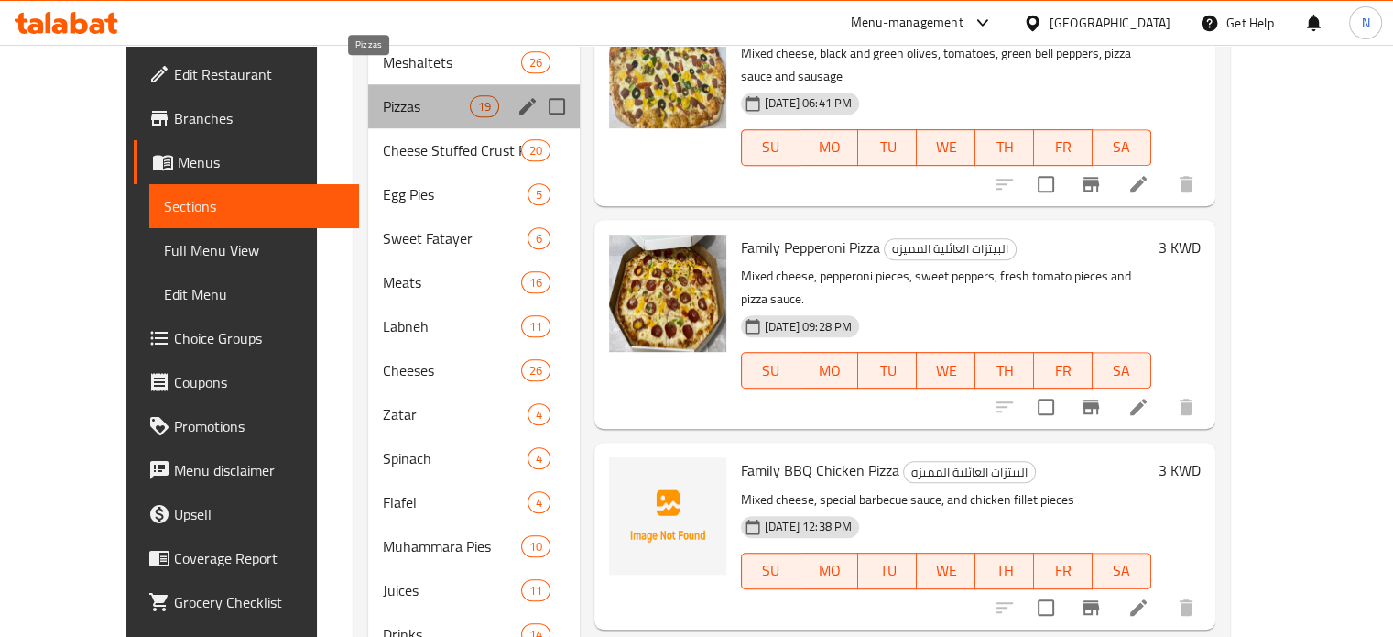
click at [383, 95] on span "Pizzas" at bounding box center [426, 106] width 87 height 22
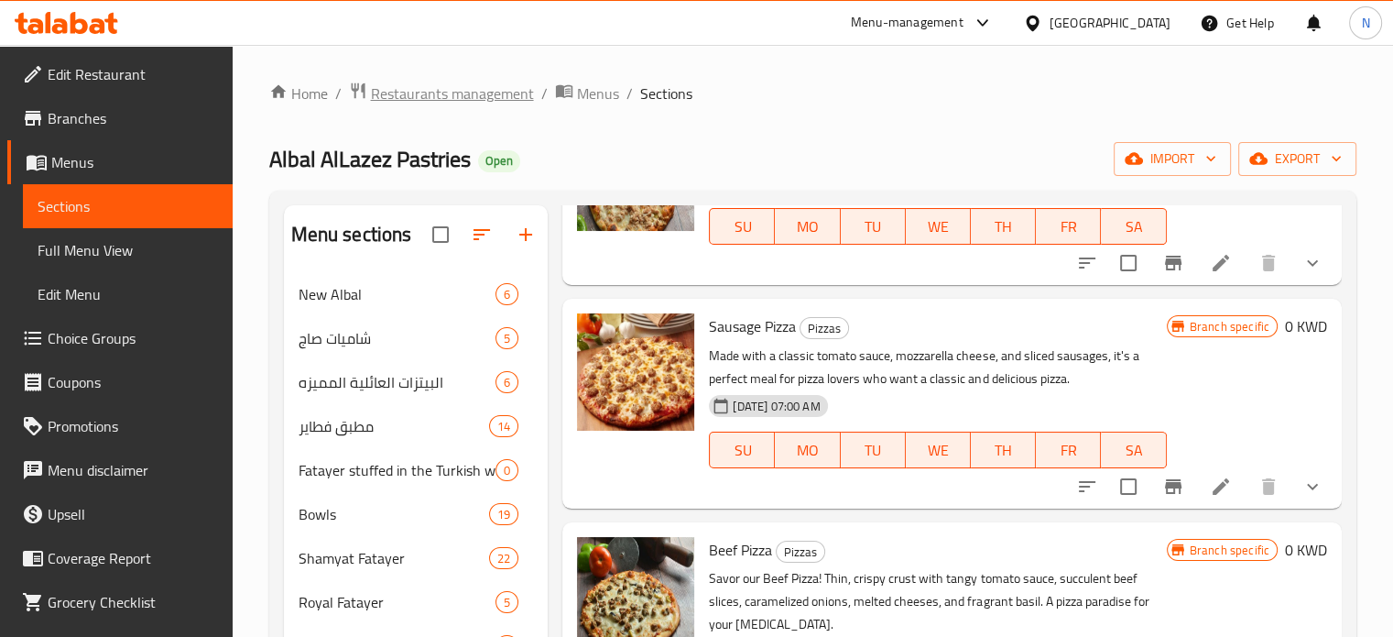
click at [408, 99] on span "Restaurants management" at bounding box center [452, 93] width 163 height 22
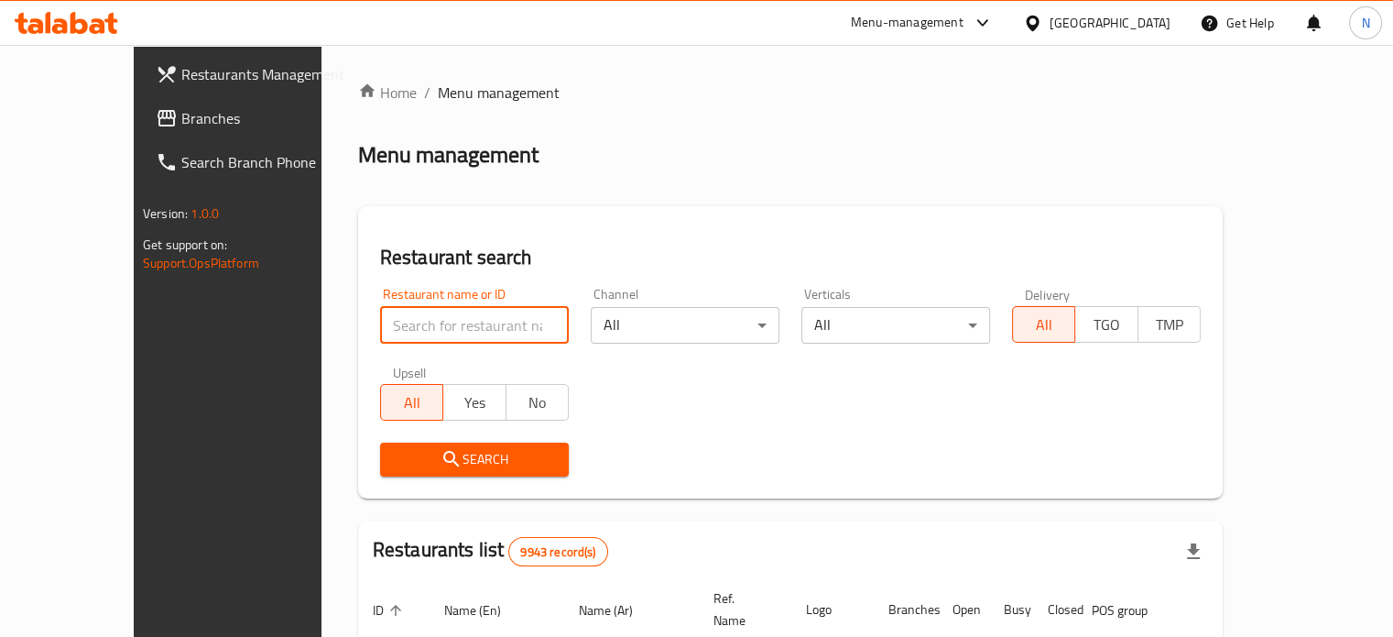
click at [397, 338] on input "search" at bounding box center [474, 325] width 189 height 37
type input "fursan"
click button "Search" at bounding box center [474, 459] width 189 height 34
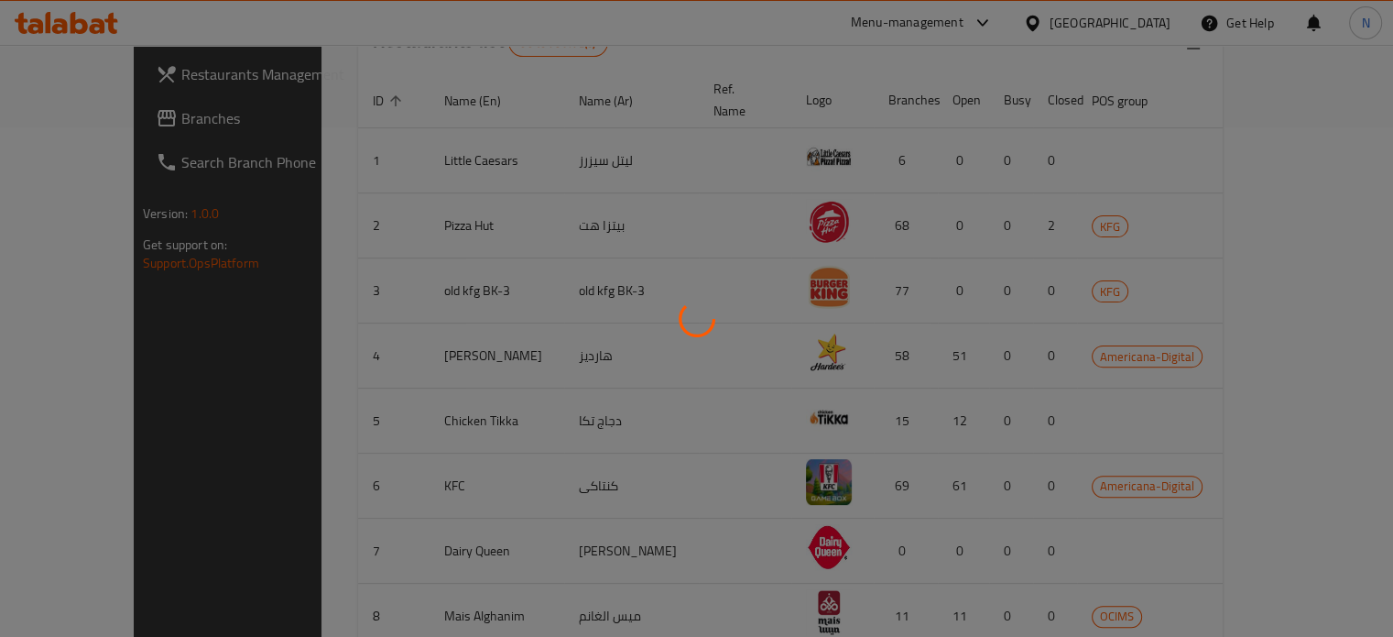
scroll to position [165, 0]
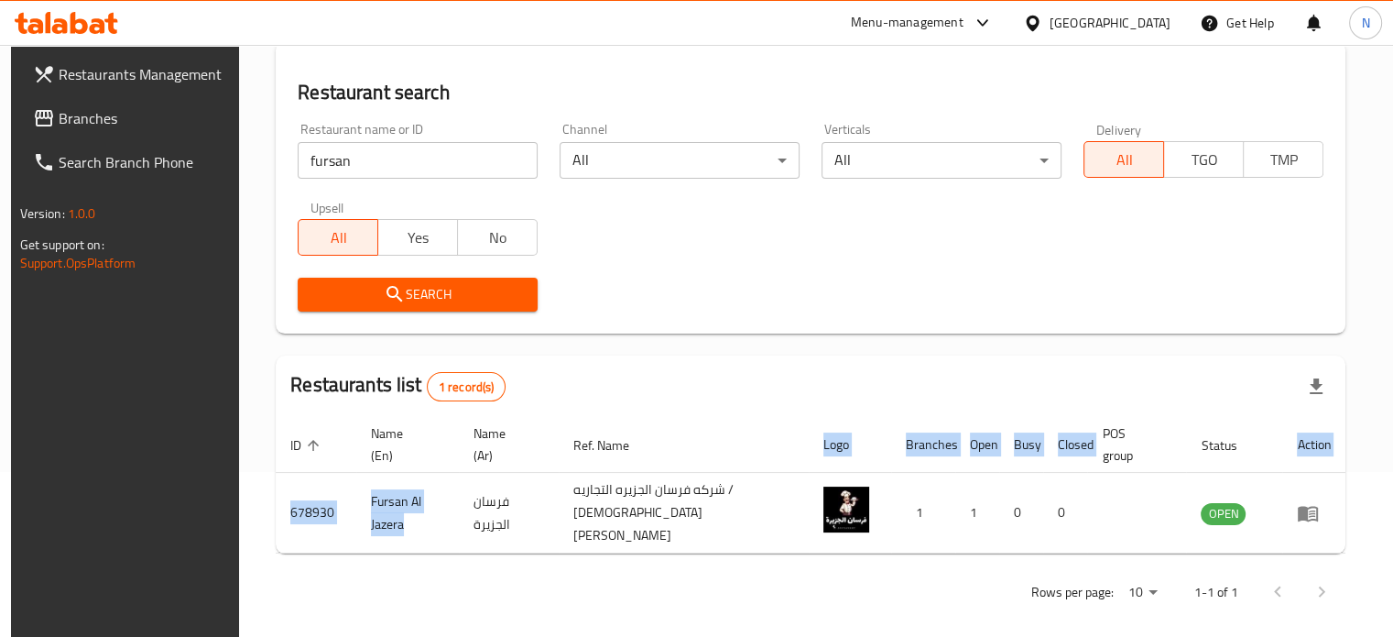
drag, startPoint x: 399, startPoint y: 522, endPoint x: 256, endPoint y: 506, distance: 143.7
click at [256, 506] on div "Home / Menu management Menu management Restaurant search Restaurant name or ID …" at bounding box center [810, 266] width 1143 height 772
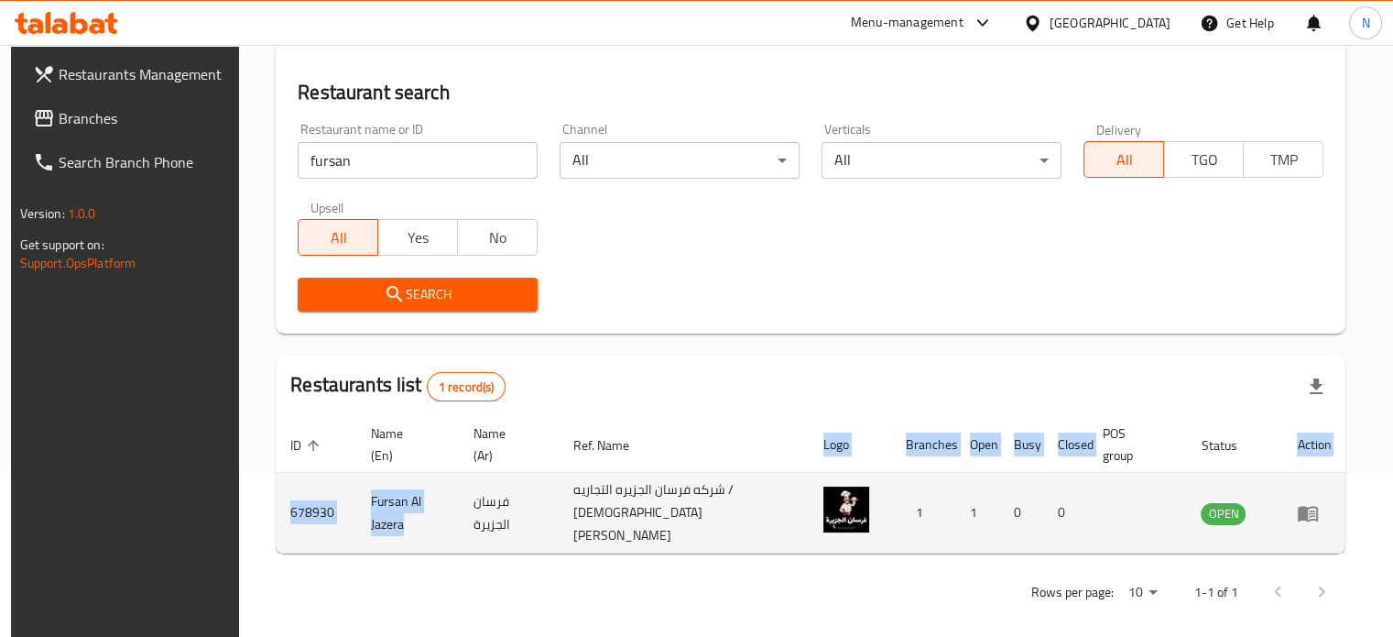
click at [389, 519] on td "Fursan Al Jazera" at bounding box center [407, 513] width 103 height 81
drag, startPoint x: 396, startPoint y: 519, endPoint x: 282, endPoint y: 505, distance: 114.5
click at [282, 505] on tr "678930 Fursan Al Jazera فرسان الجزيرة شركه فرسان الجزيره التجاريه / مسلم محمد ا…" at bounding box center [811, 513] width 1070 height 81
copy tr "678930 Fursan Al Jazera"
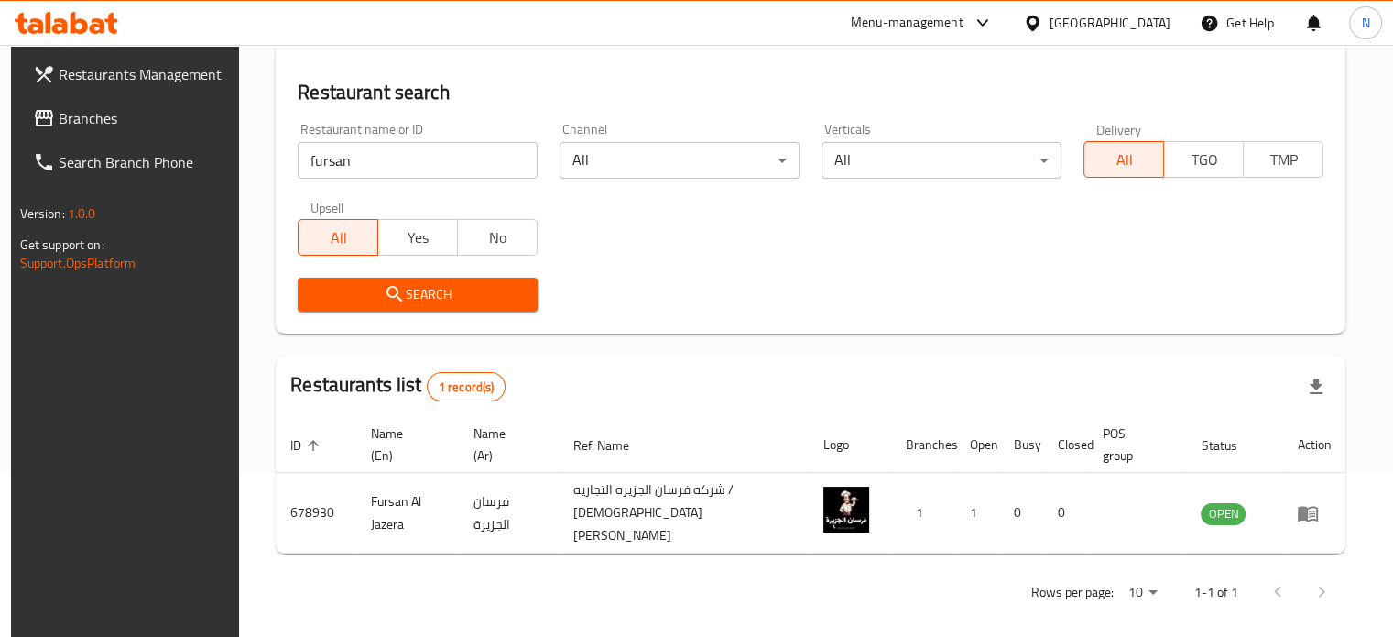
click at [308, 158] on input "fursan" at bounding box center [418, 160] width 240 height 37
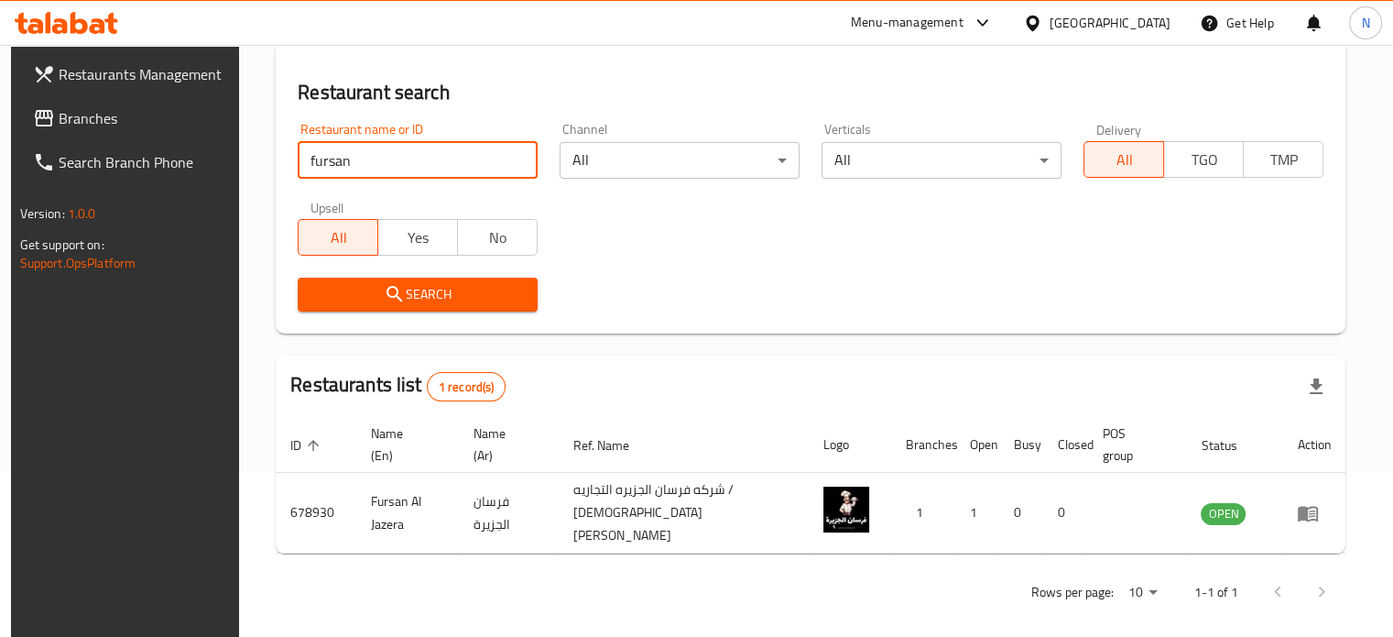
click at [308, 158] on input "fursan" at bounding box center [418, 160] width 240 height 37
type input "x"
type input "colpop"
click button "Search" at bounding box center [418, 295] width 240 height 34
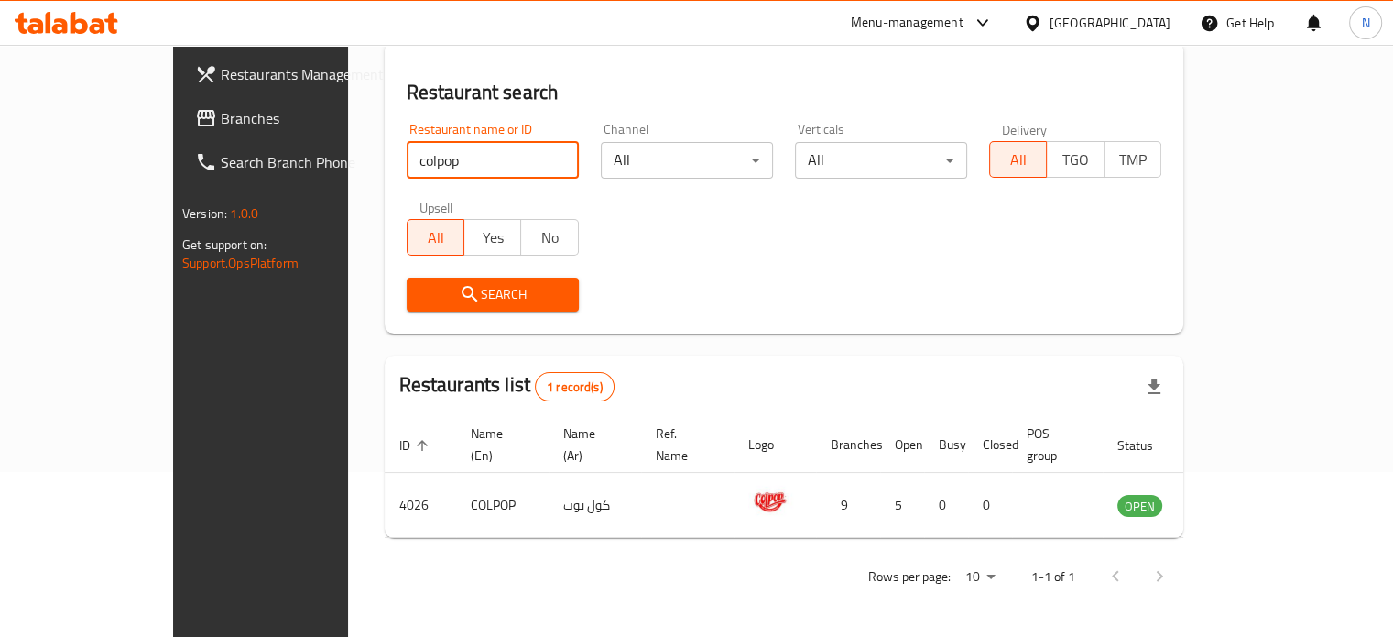
scroll to position [143, 0]
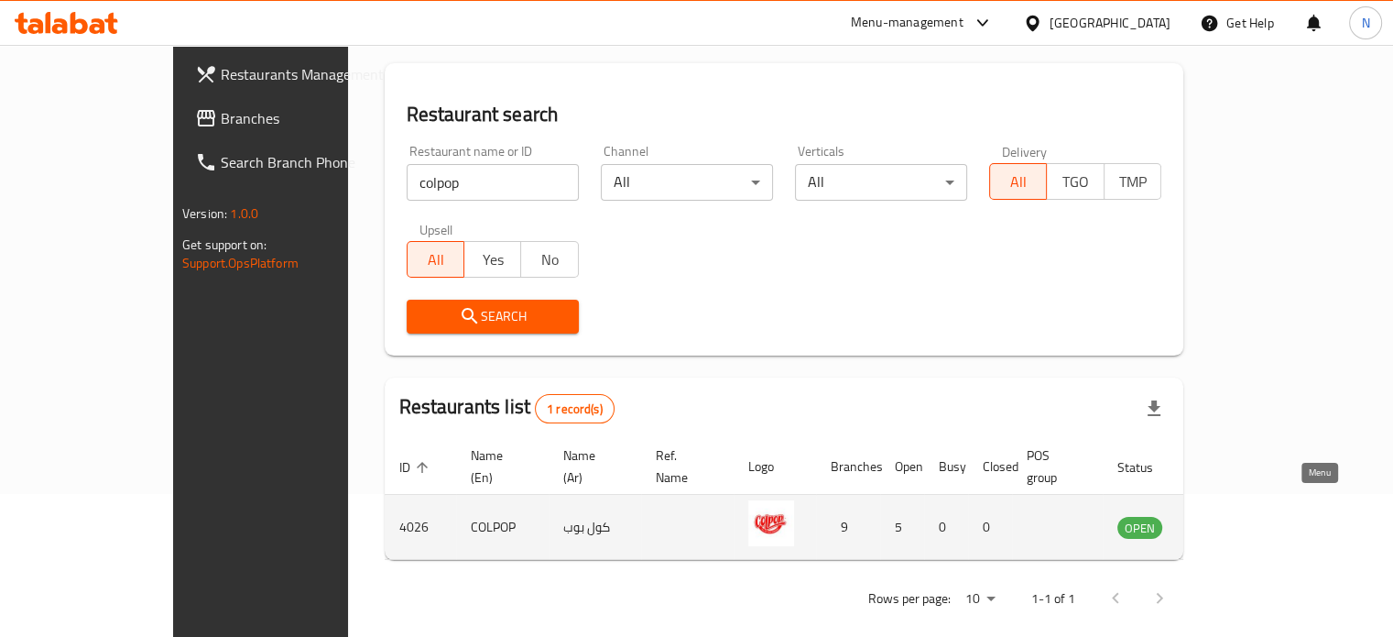
click at [1232, 524] on icon "enhanced table" at bounding box center [1228, 527] width 6 height 7
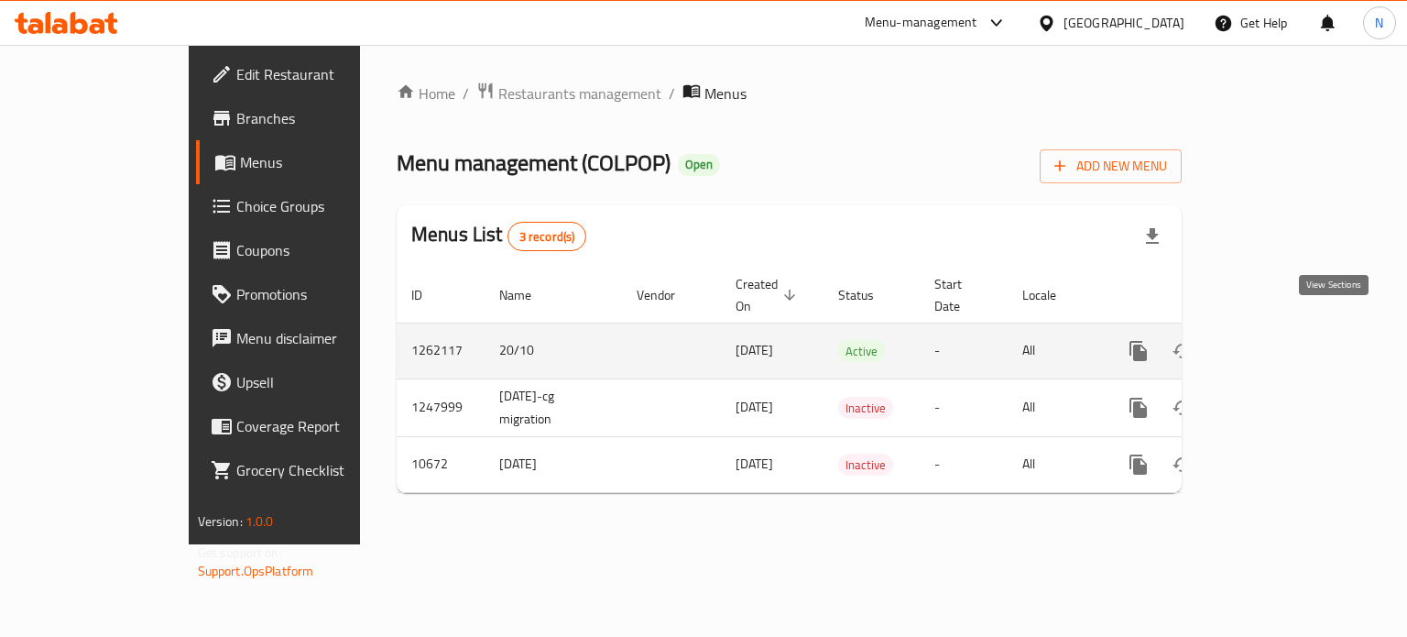
click at [1281, 340] on icon "enhanced table" at bounding box center [1270, 351] width 22 height 22
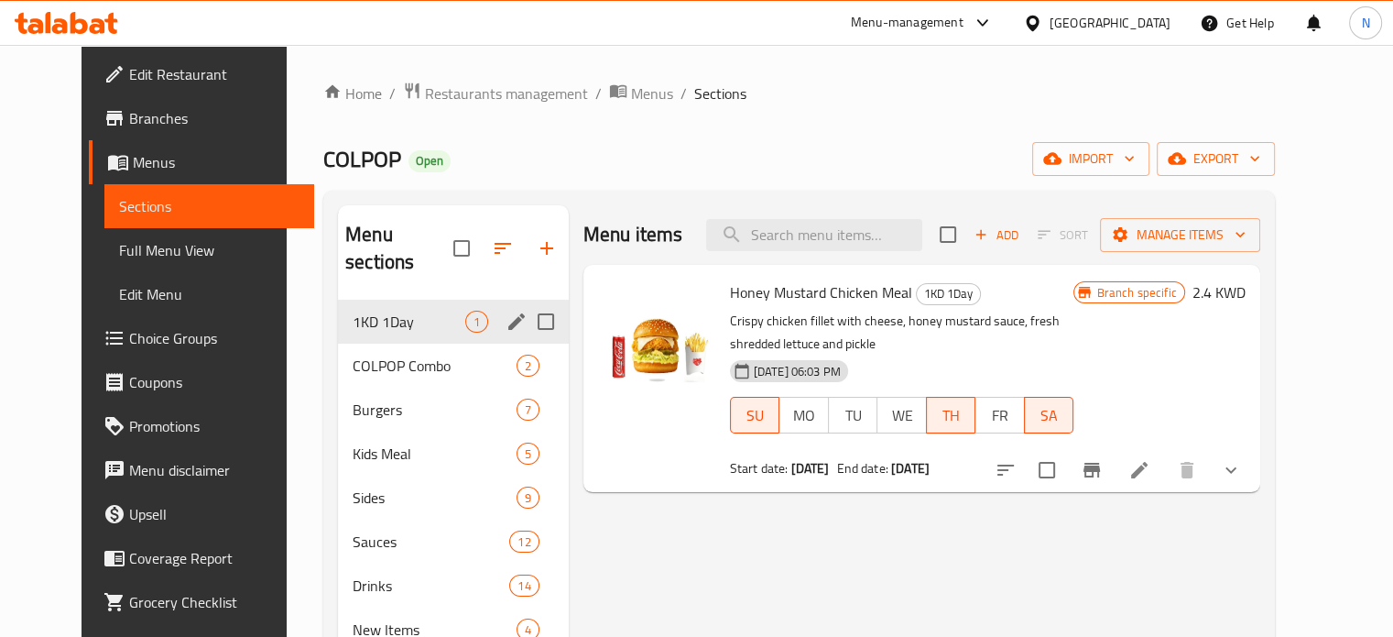
scroll to position [48, 0]
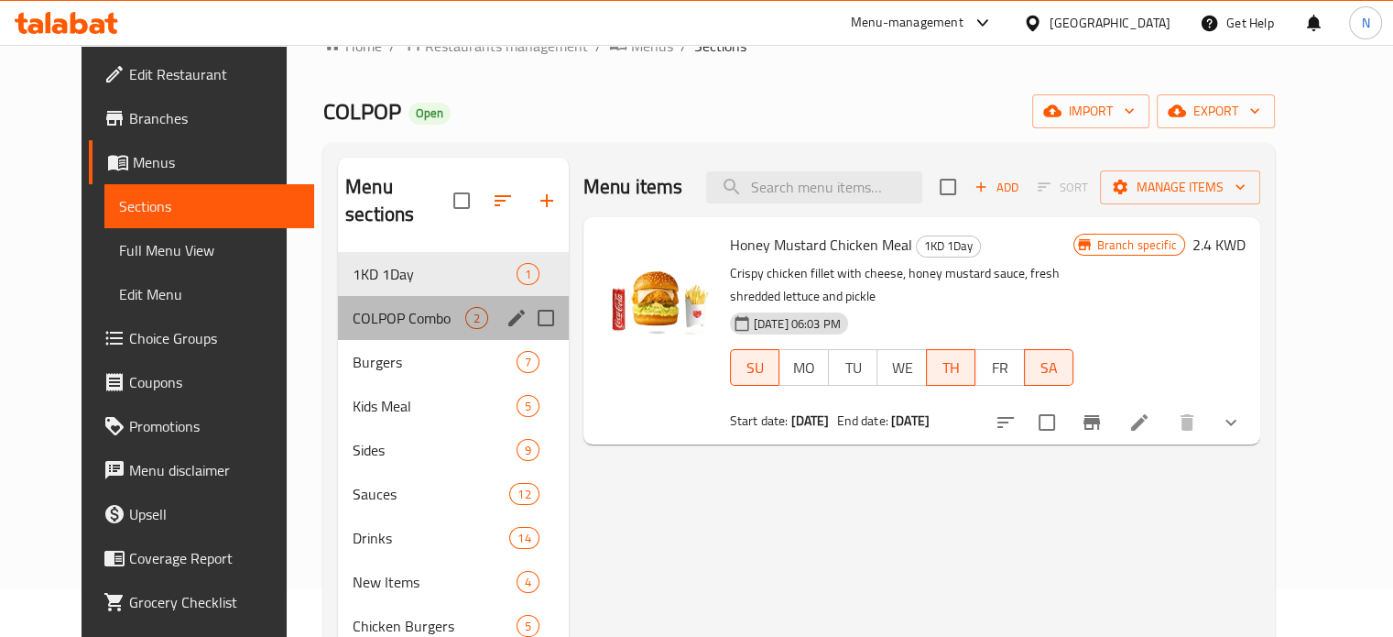
click at [338, 296] on div "COLPOP Combo 2" at bounding box center [453, 318] width 231 height 44
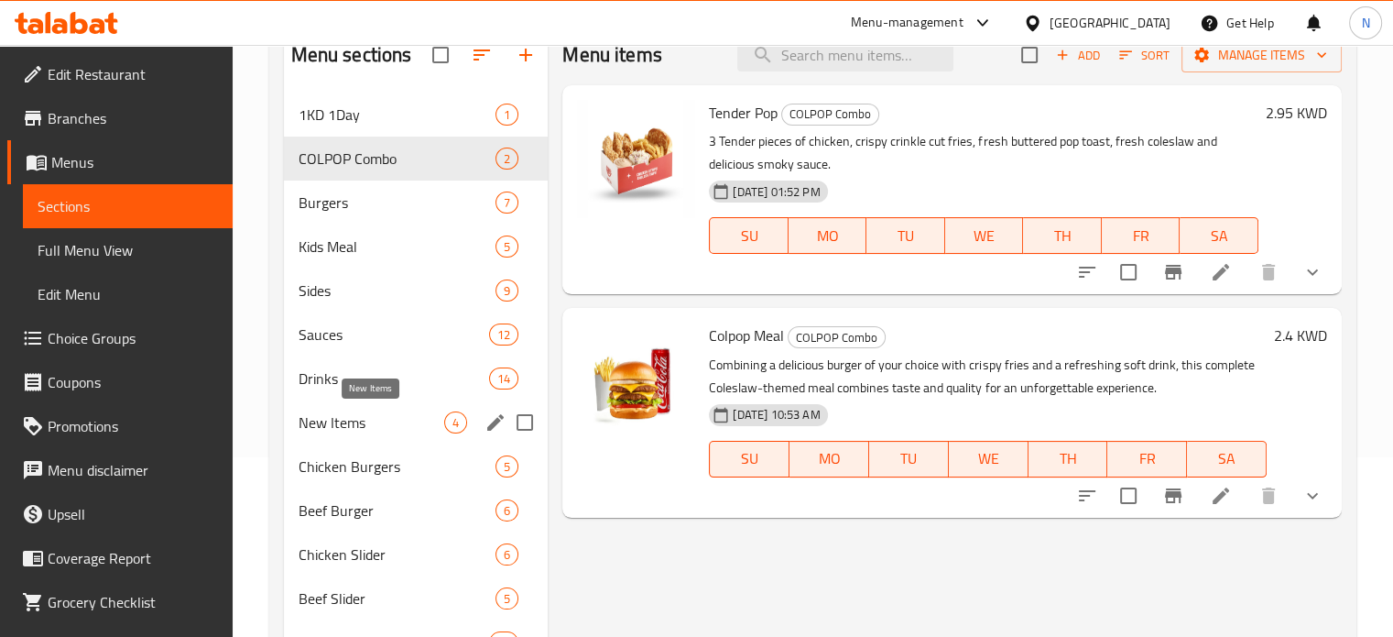
scroll to position [227, 0]
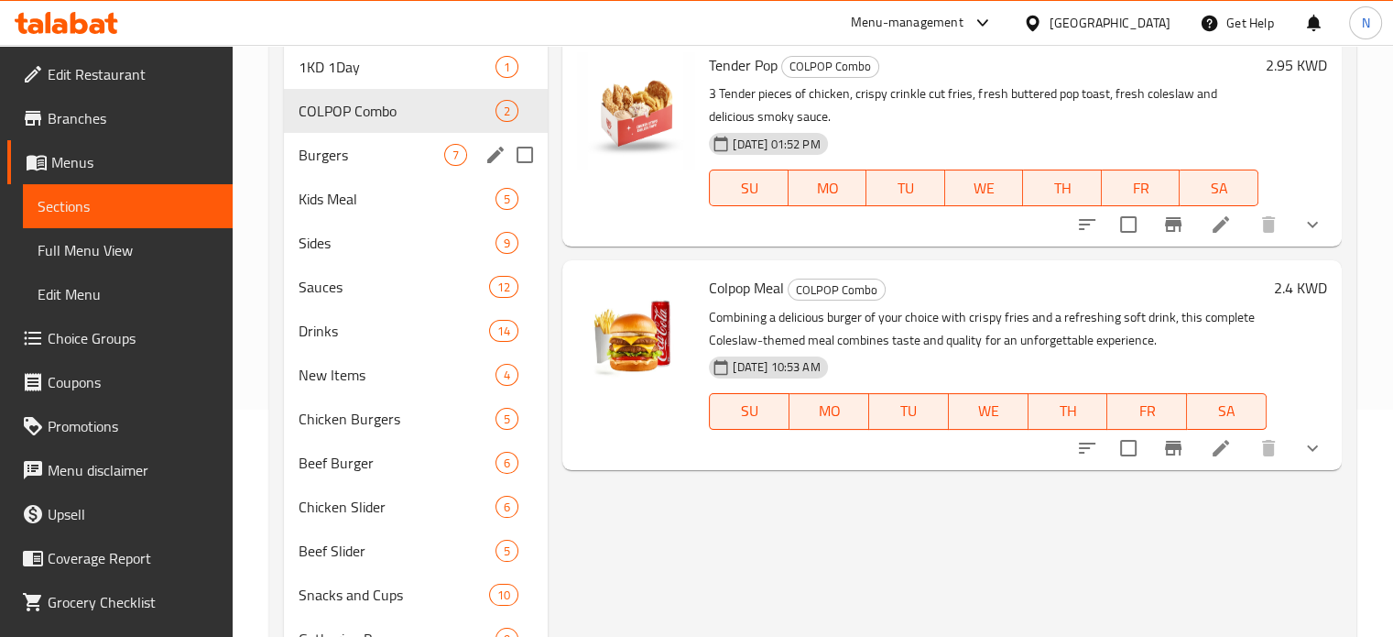
click at [352, 140] on div "Burgers 7" at bounding box center [416, 155] width 265 height 44
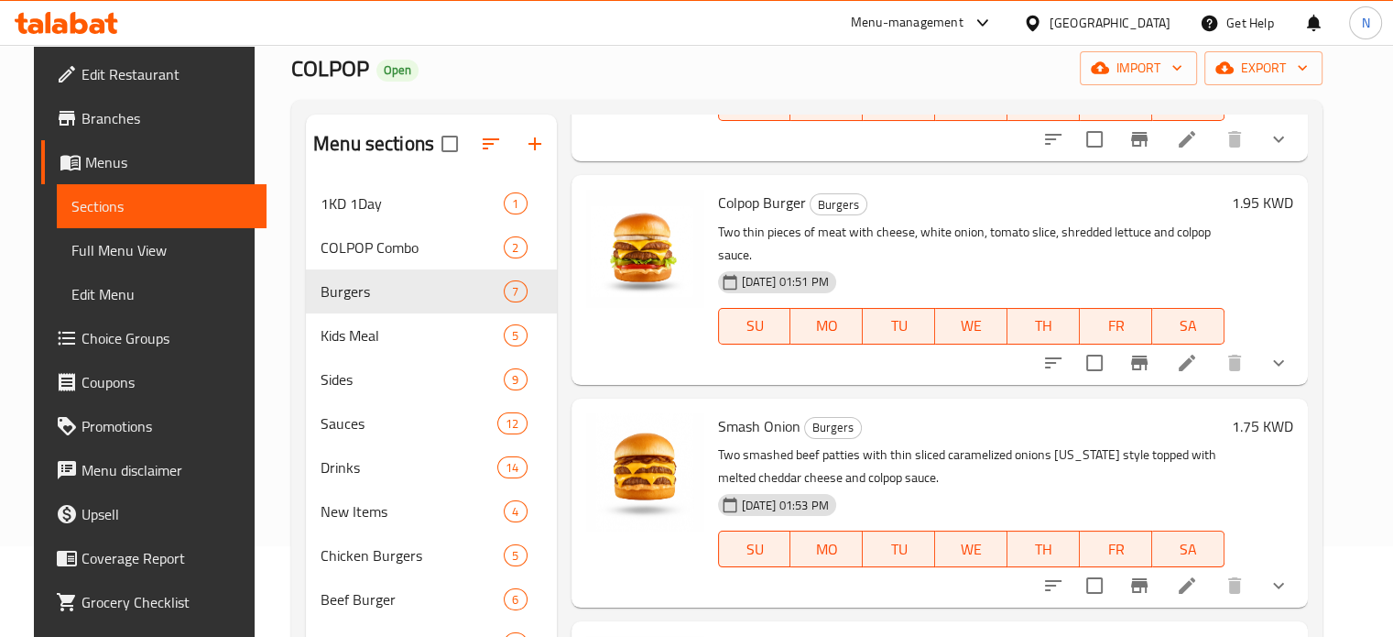
scroll to position [623, 0]
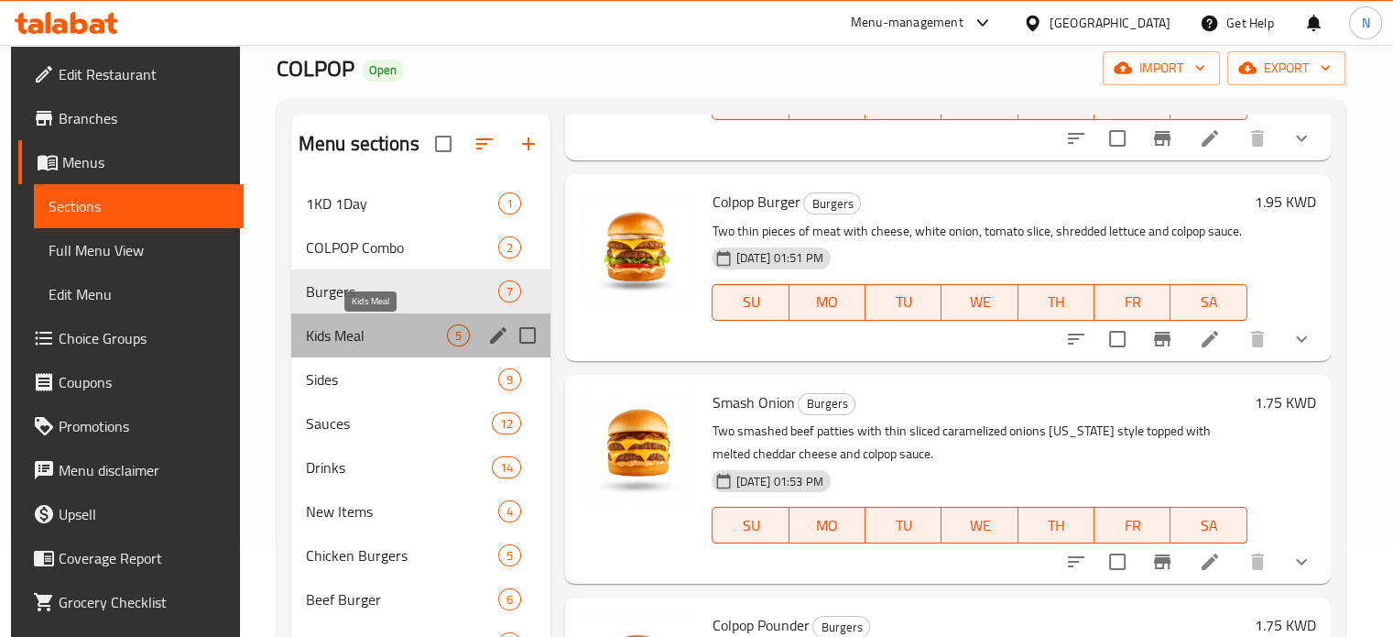
click at [340, 324] on span "Kids Meal" at bounding box center [377, 335] width 142 height 22
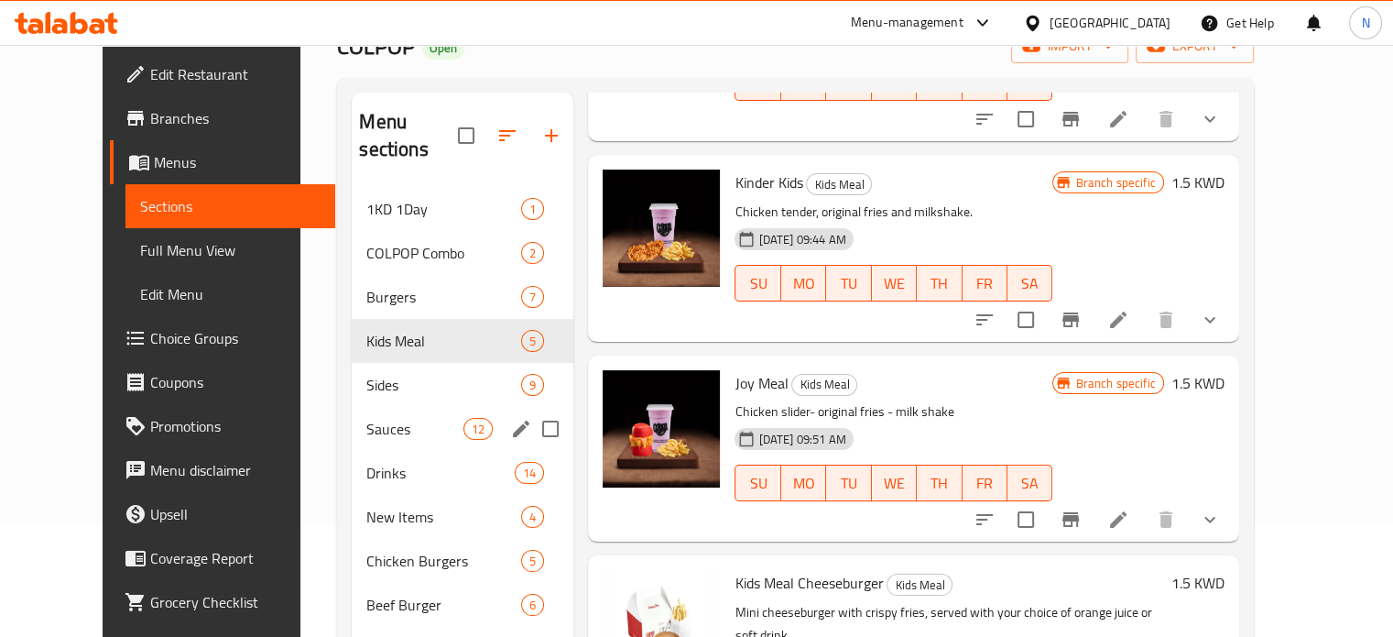
scroll to position [127, 0]
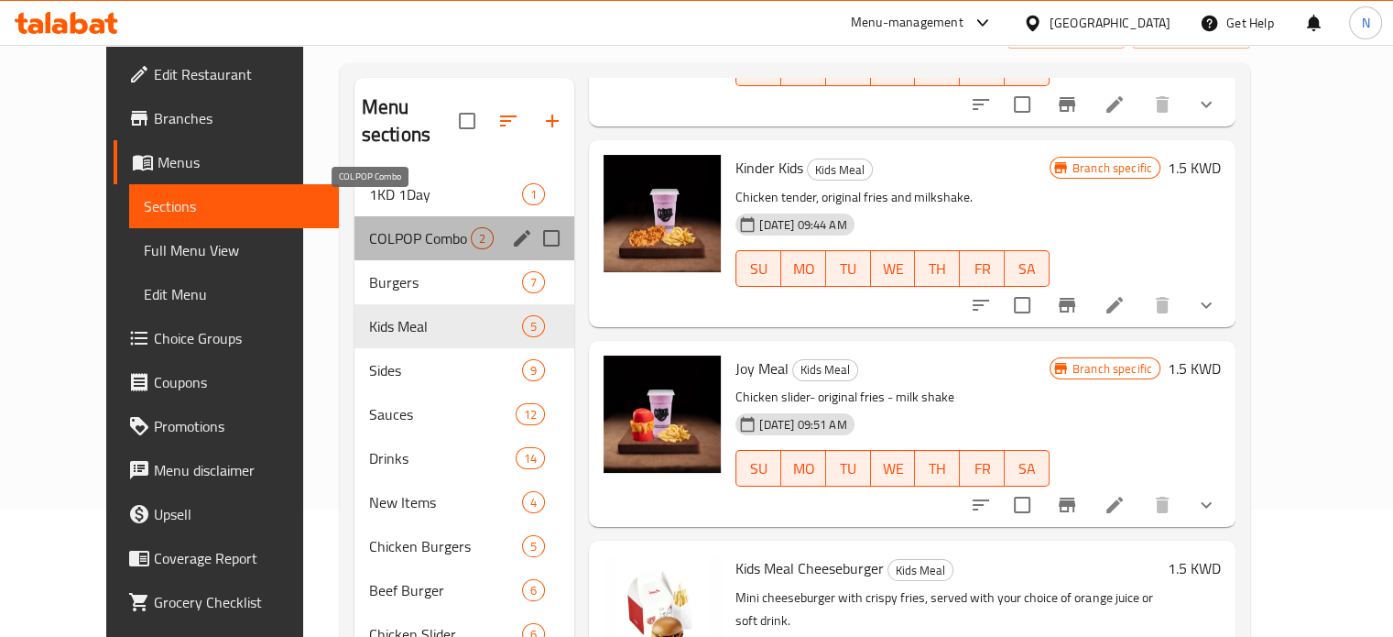
click at [395, 227] on span "COLPOP Combo" at bounding box center [420, 238] width 102 height 22
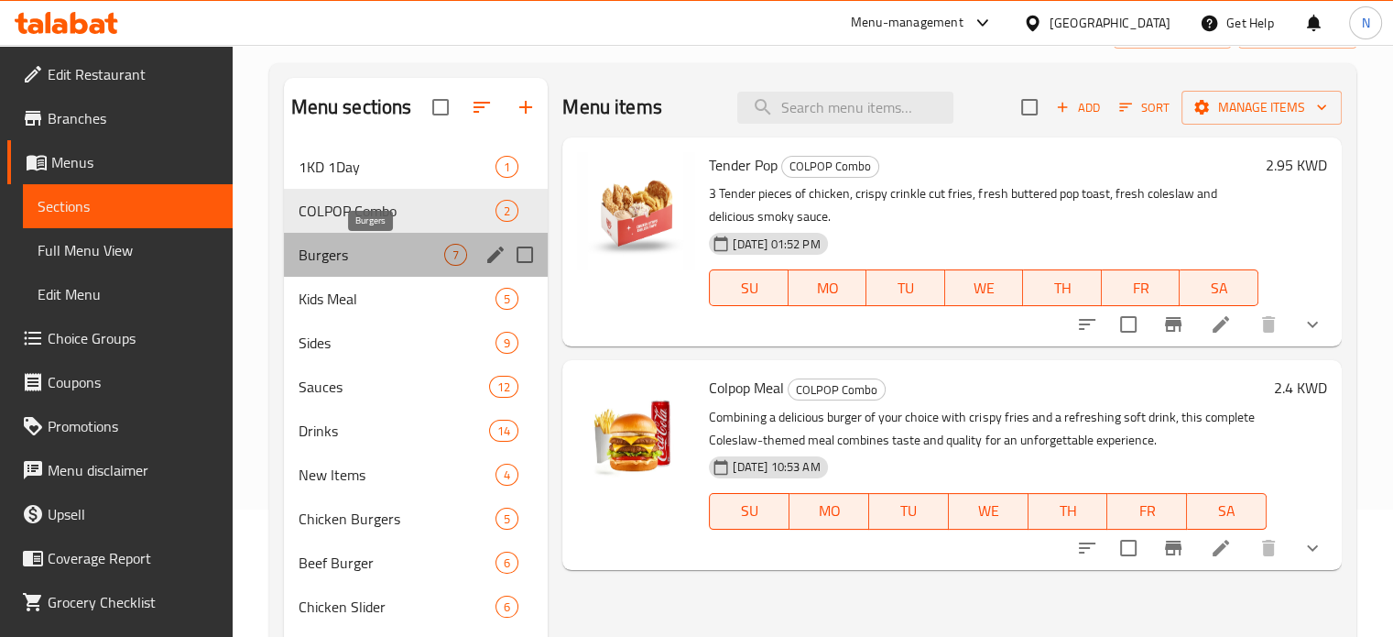
click at [318, 244] on span "Burgers" at bounding box center [372, 255] width 147 height 22
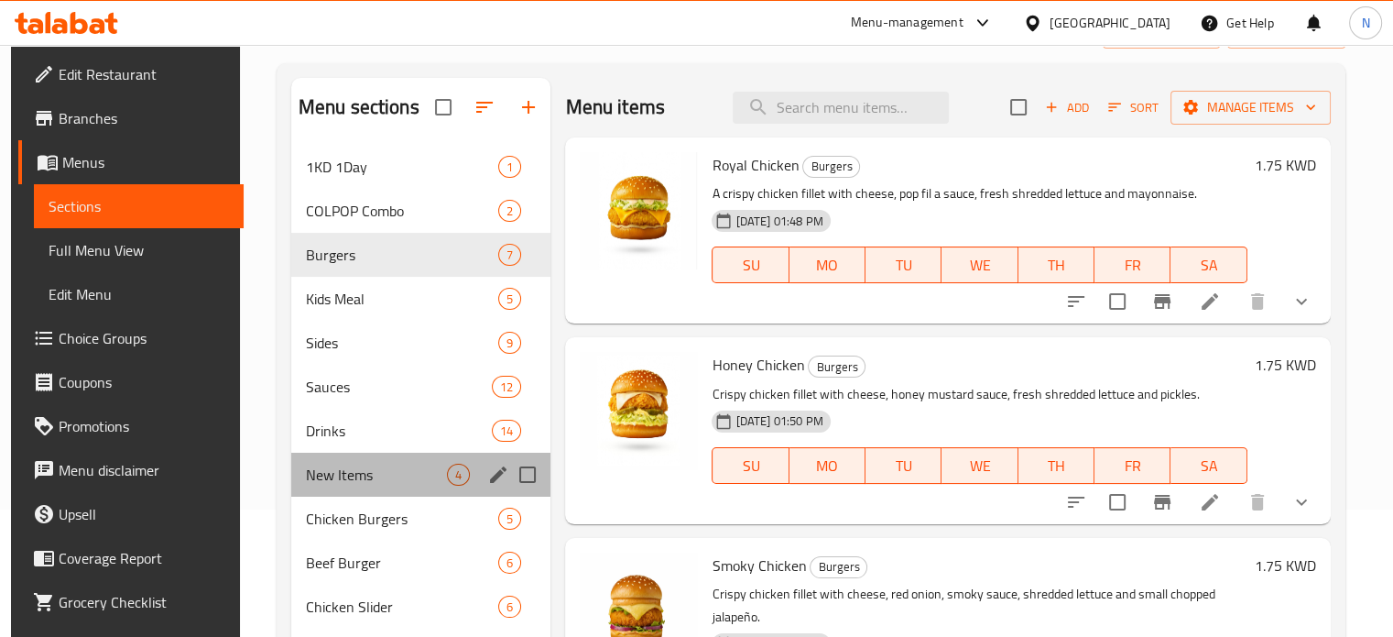
click at [358, 461] on div "New Items 4" at bounding box center [421, 474] width 260 height 44
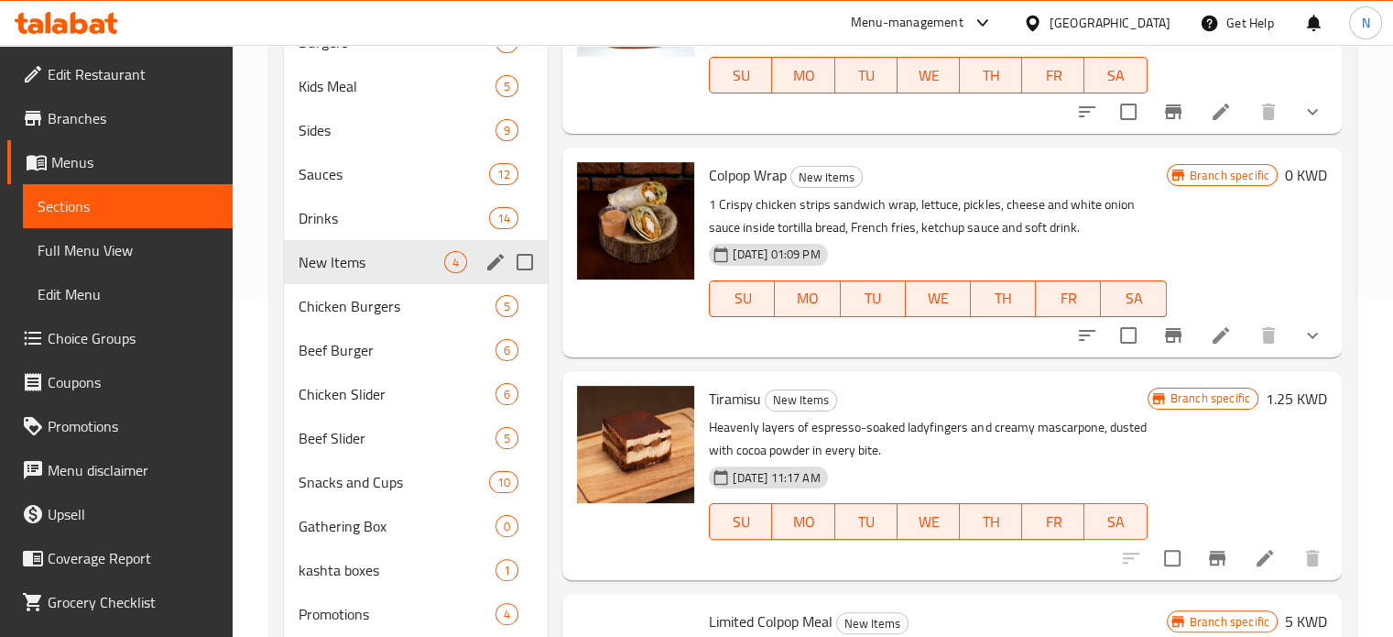
scroll to position [348, 0]
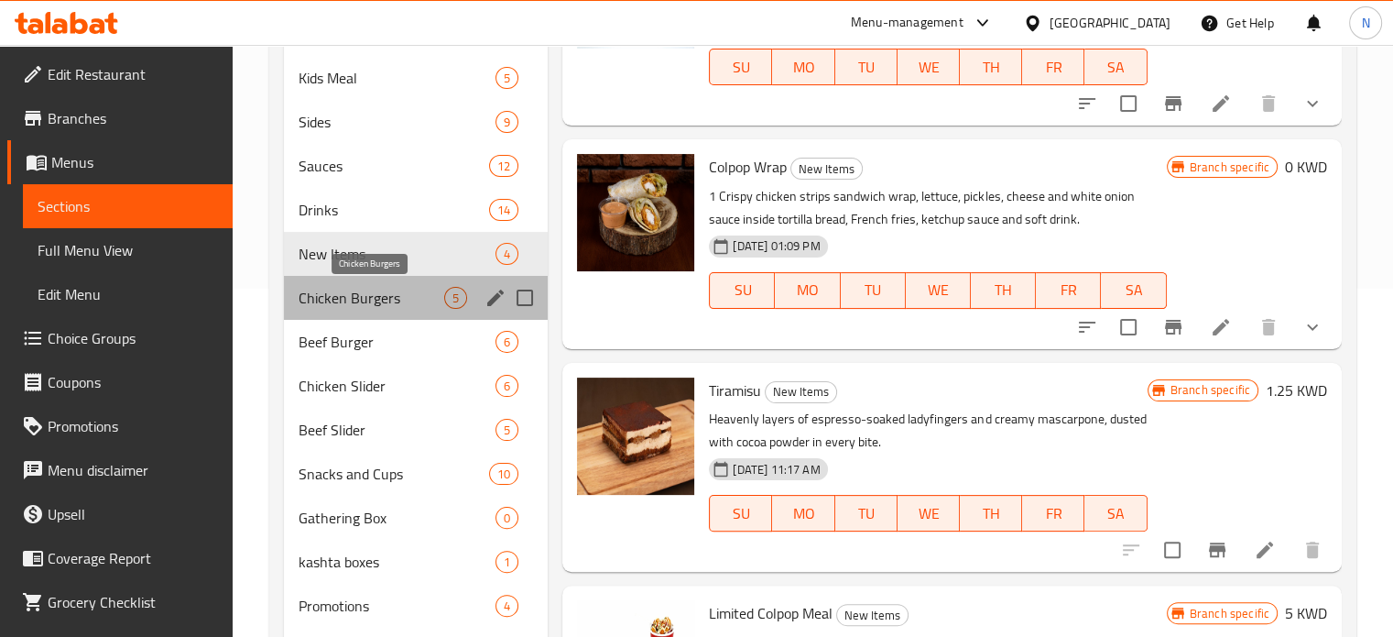
click at [366, 305] on span "Chicken Burgers" at bounding box center [372, 298] width 147 height 22
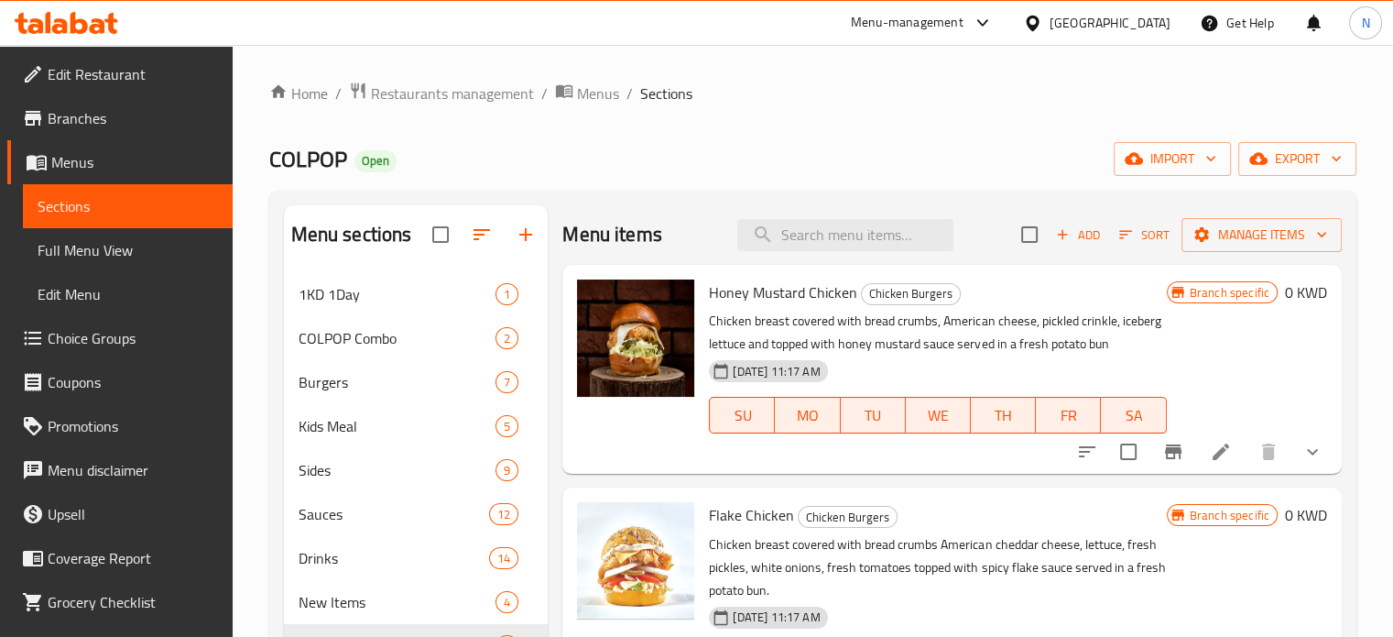
click at [302, 238] on h2 "Menu sections" at bounding box center [351, 234] width 121 height 27
click at [297, 154] on span "COLPOP" at bounding box center [308, 158] width 78 height 41
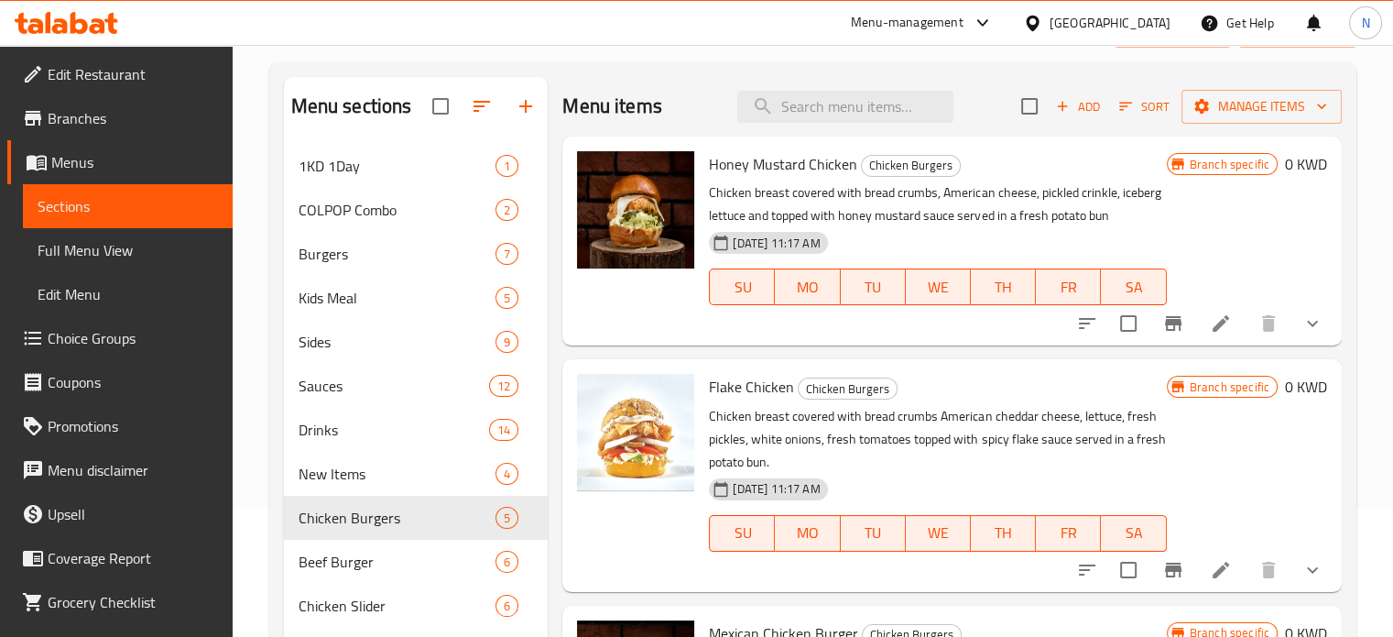
click at [478, 49] on div "Home / Restaurants management / Menus / Sections COLPOP Open import export Menu…" at bounding box center [812, 433] width 1087 height 960
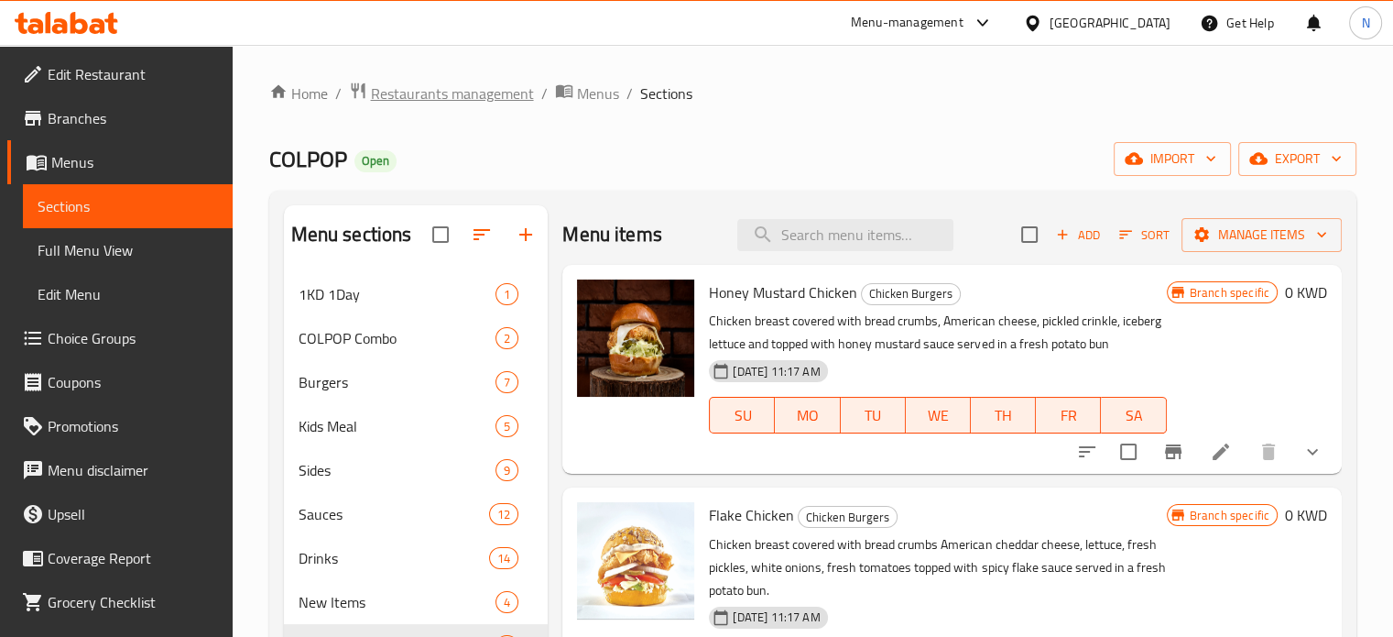
click at [484, 89] on span "Restaurants management" at bounding box center [452, 93] width 163 height 22
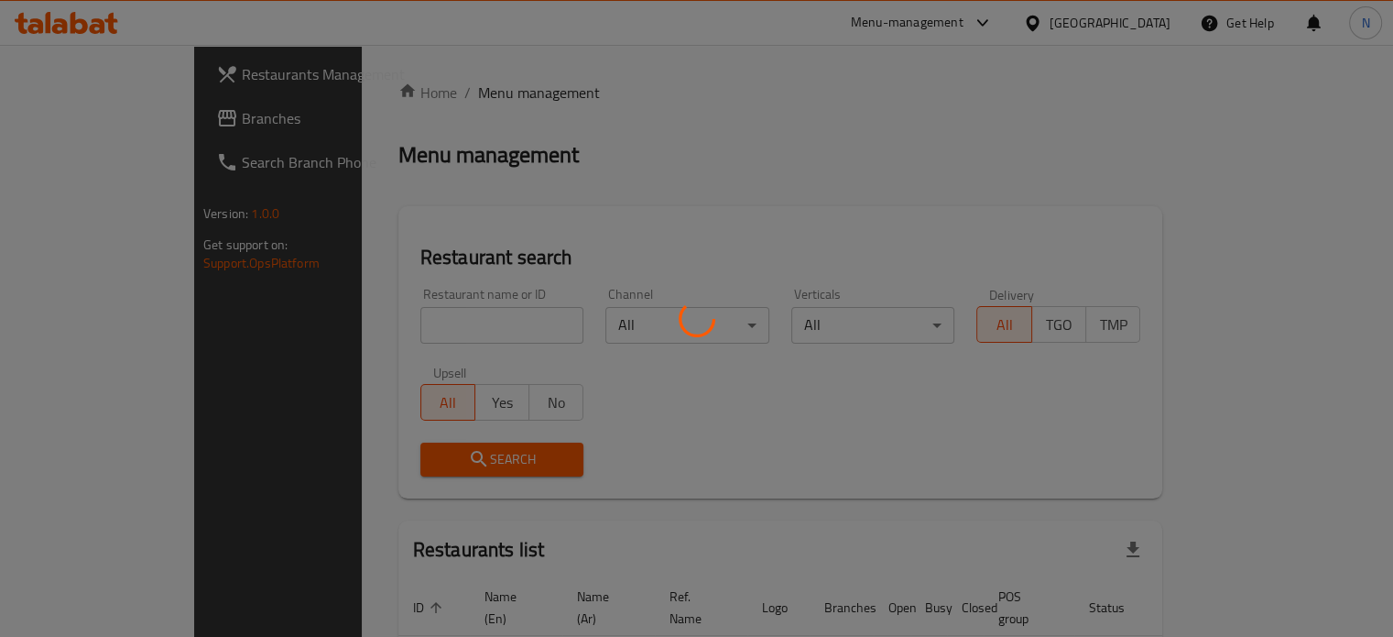
click at [421, 327] on div at bounding box center [696, 318] width 1393 height 637
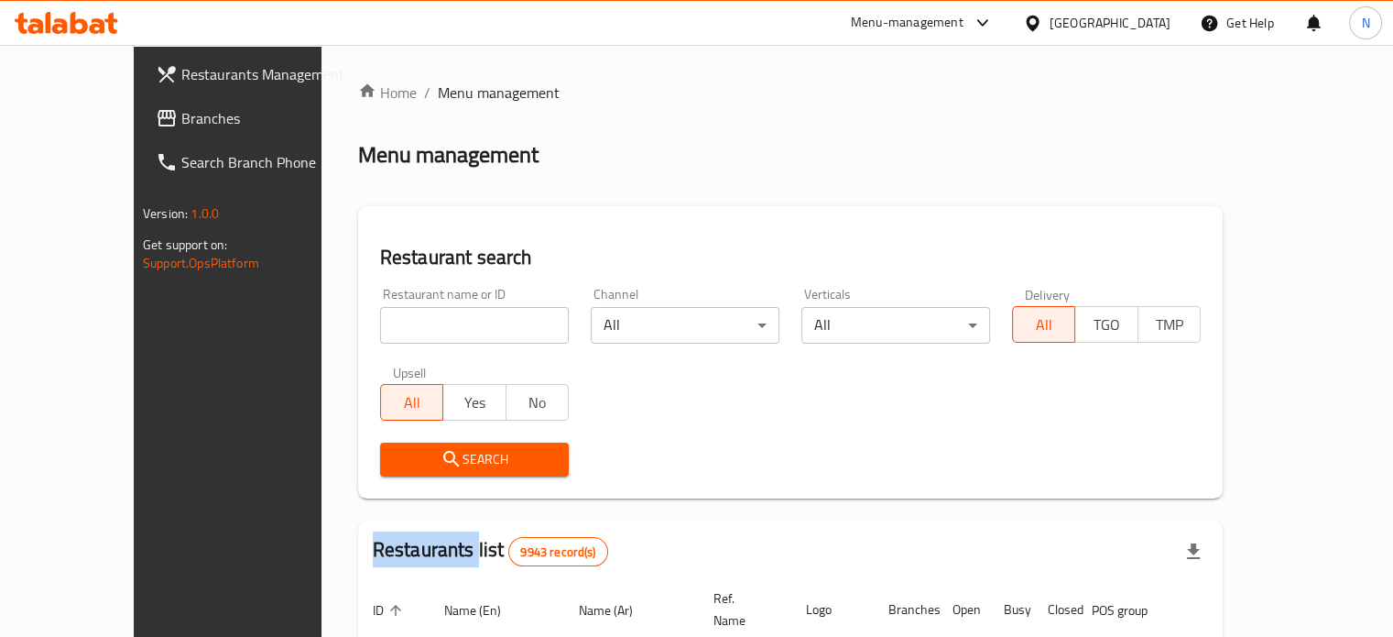
click at [421, 327] on div "Home / Menu management Menu management Restaurant search Restaurant name or ID …" at bounding box center [790, 612] width 865 height 1061
click at [421, 327] on input "search" at bounding box center [474, 325] width 189 height 37
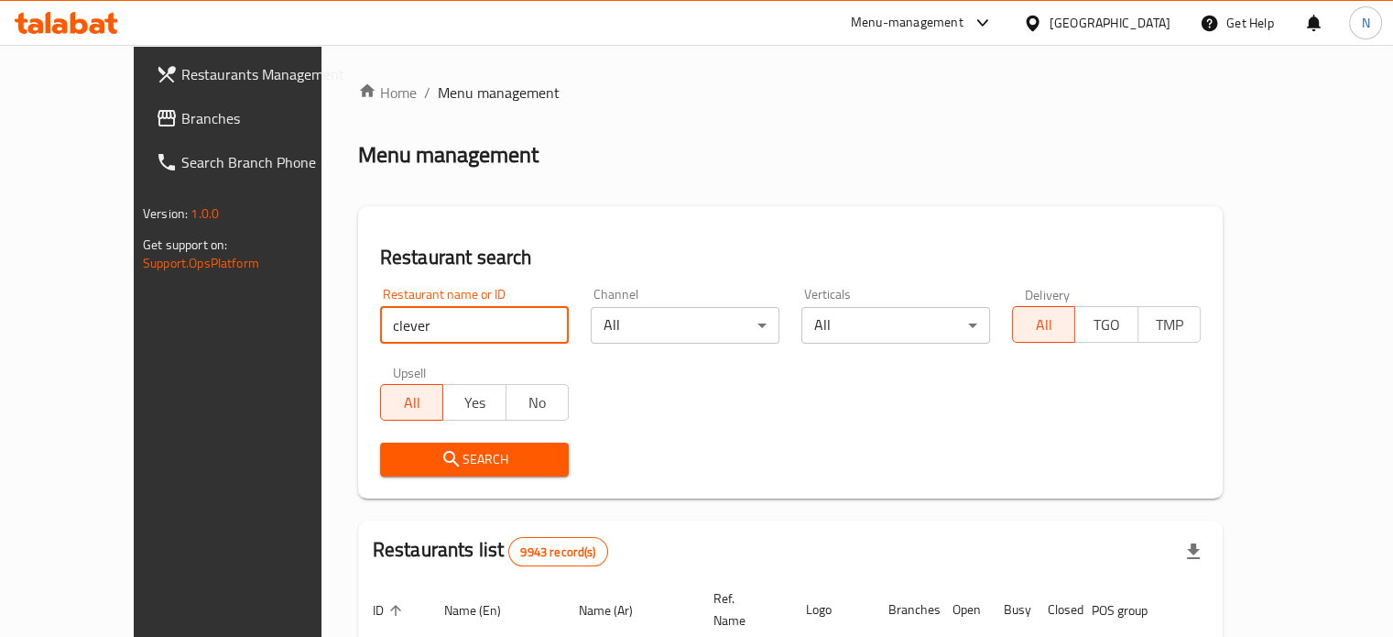
type input "clever chef"
click button "Search" at bounding box center [474, 459] width 189 height 34
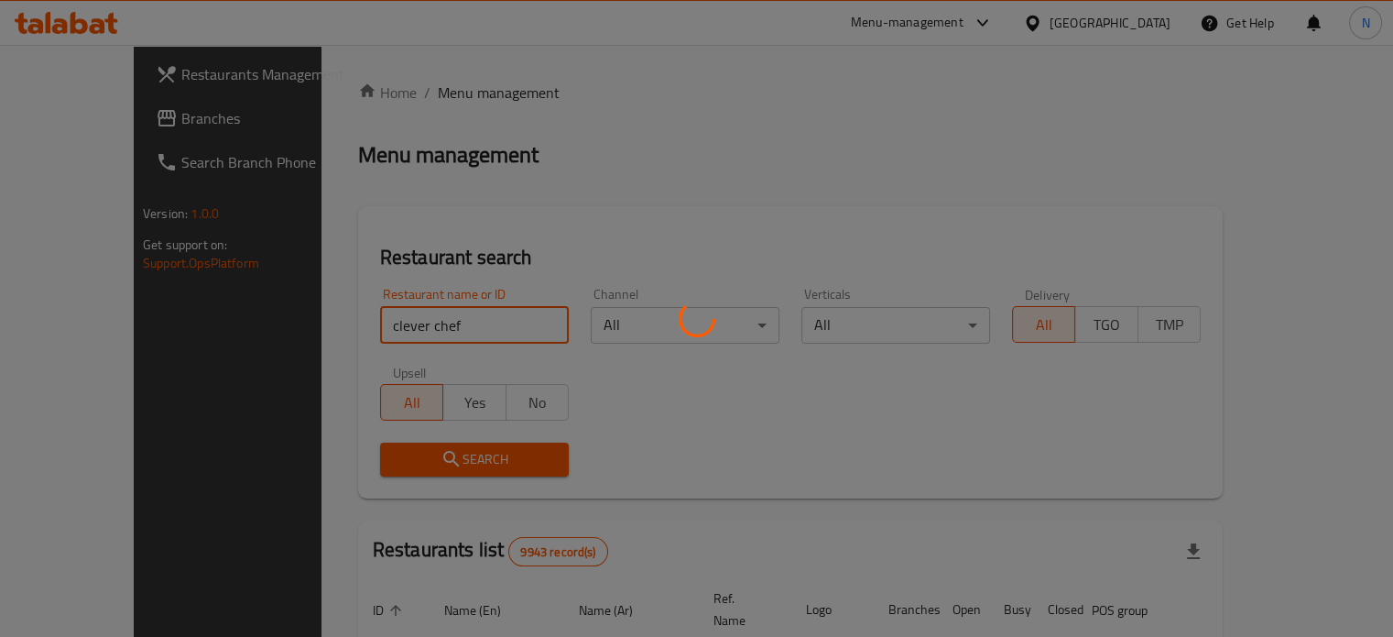
scroll to position [143, 0]
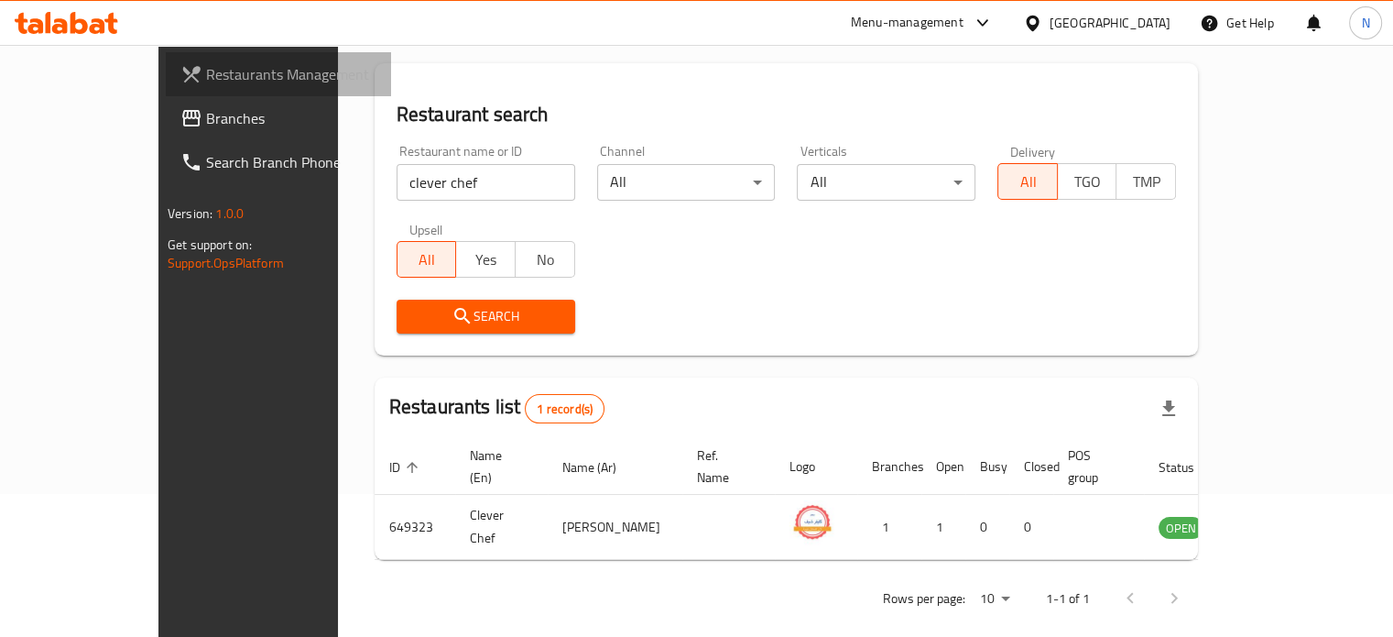
click at [206, 78] on span "Restaurants Management" at bounding box center [291, 74] width 170 height 22
